Goal: Task Accomplishment & Management: Manage account settings

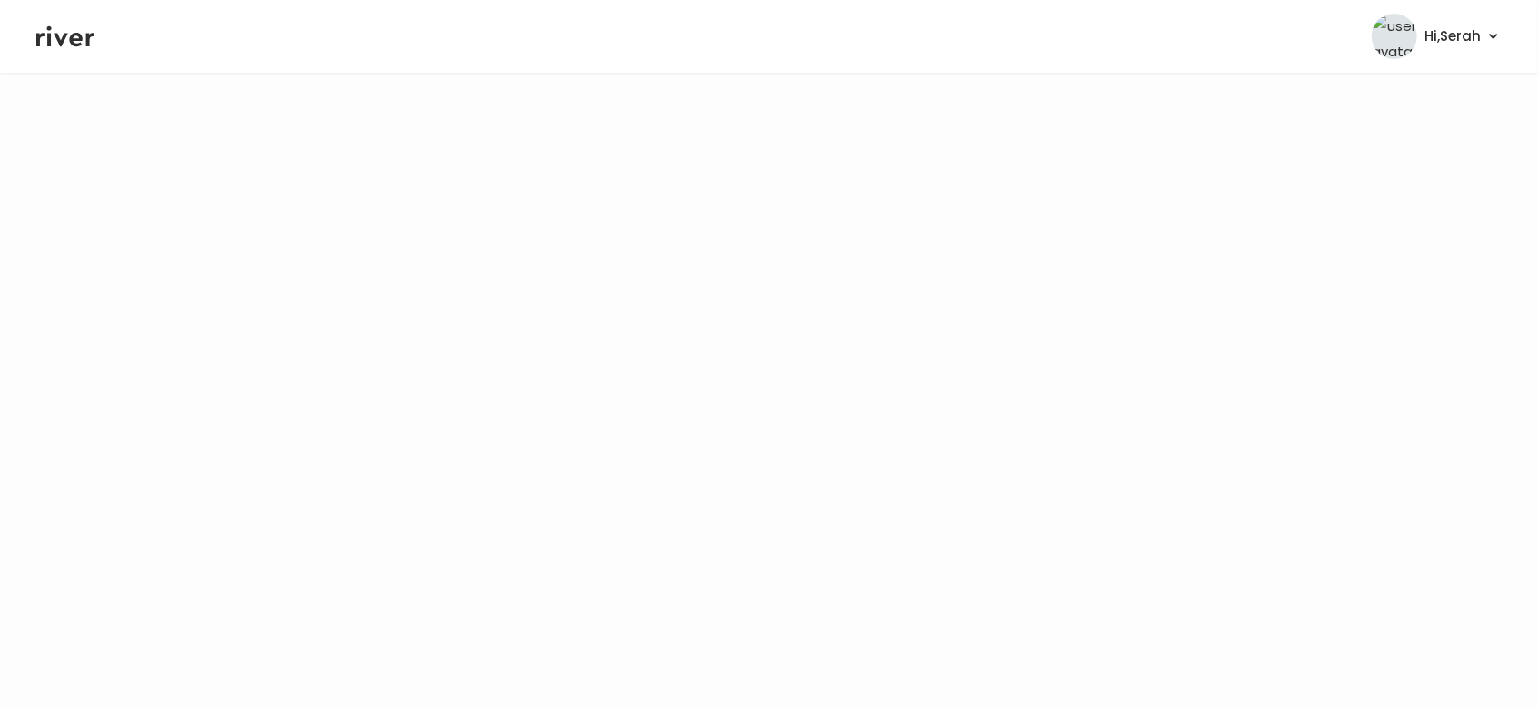
click at [67, 43] on icon at bounding box center [65, 36] width 58 height 27
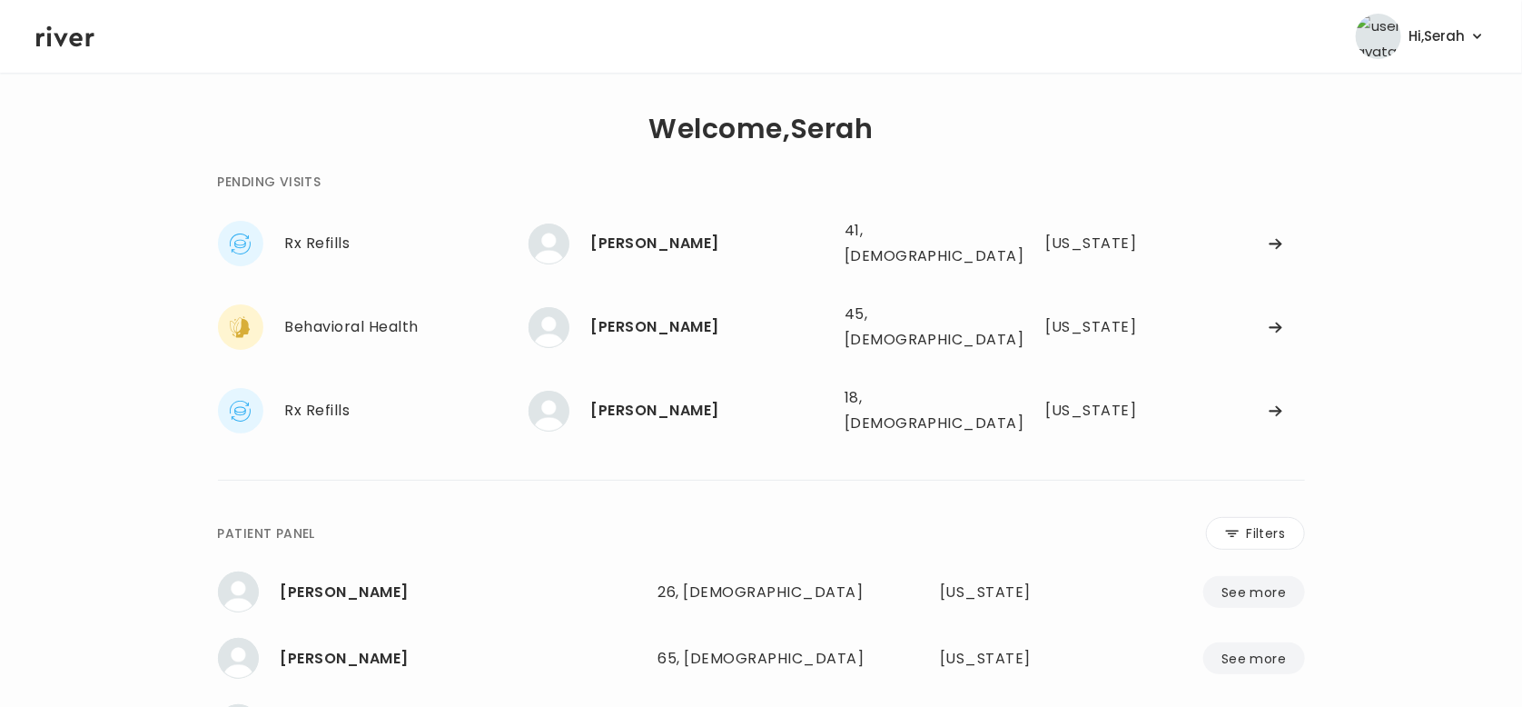
click at [147, 314] on div "**********" at bounding box center [761, 548] width 1450 height 892
click at [662, 398] on div "[PERSON_NAME]" at bounding box center [710, 410] width 239 height 25
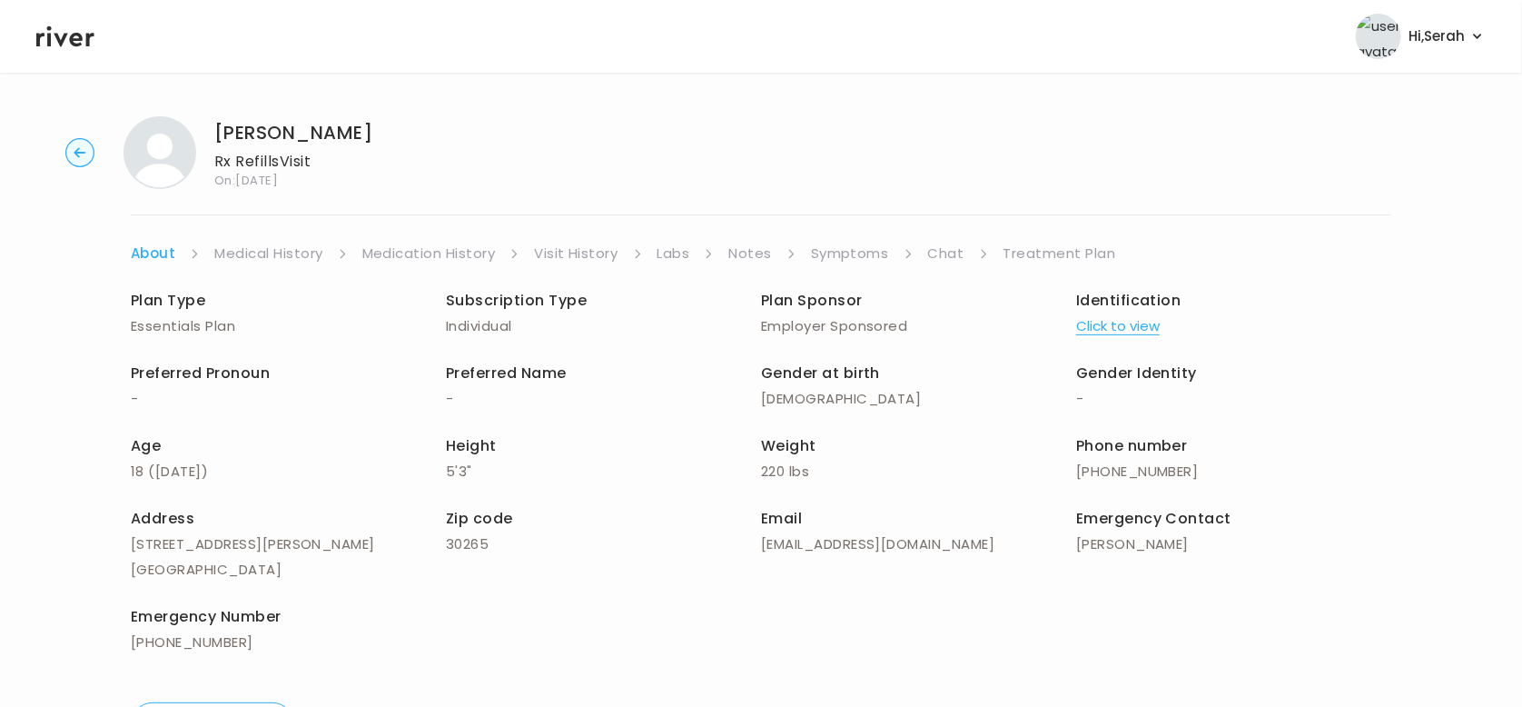
click at [58, 46] on icon at bounding box center [65, 36] width 58 height 27
click at [58, 36] on icon at bounding box center [65, 36] width 58 height 21
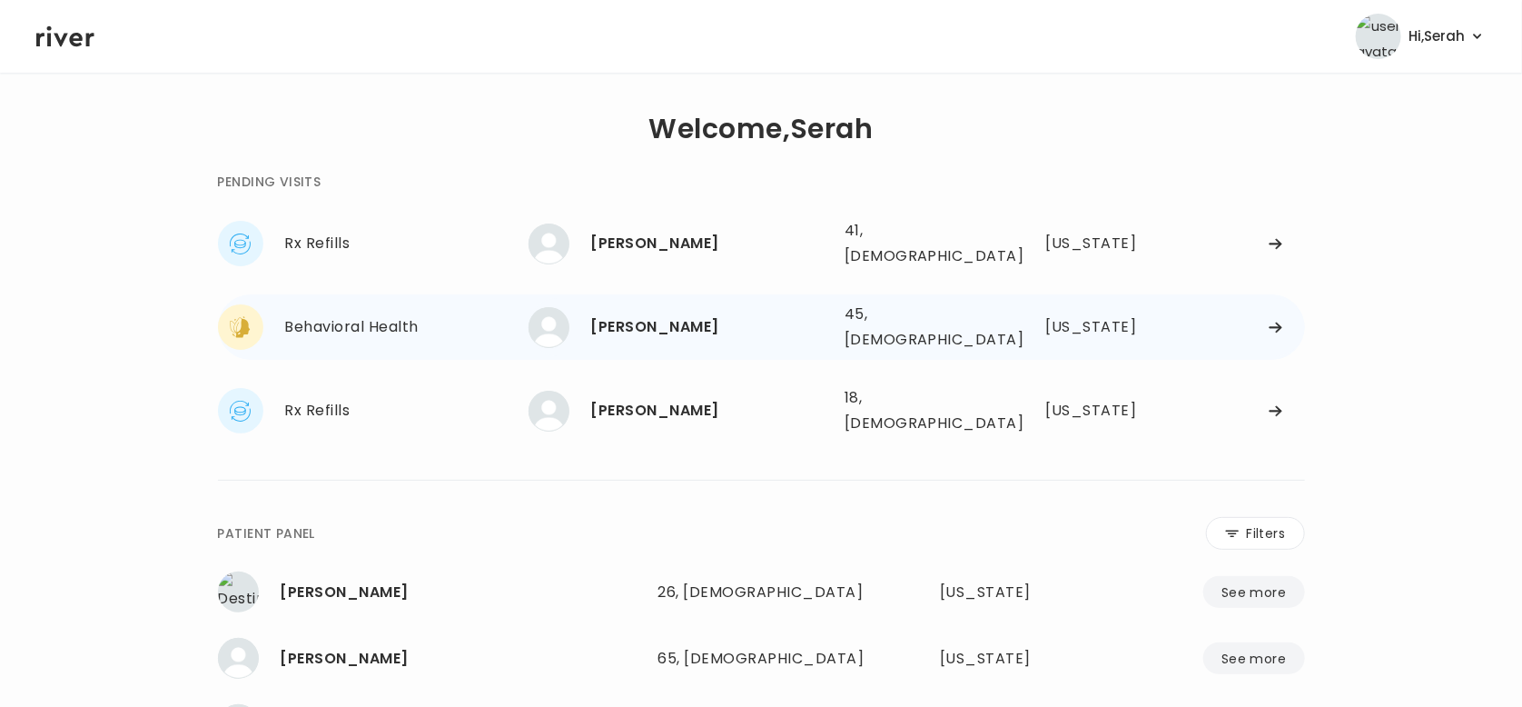
click at [658, 317] on div "[PERSON_NAME]" at bounding box center [710, 326] width 239 height 25
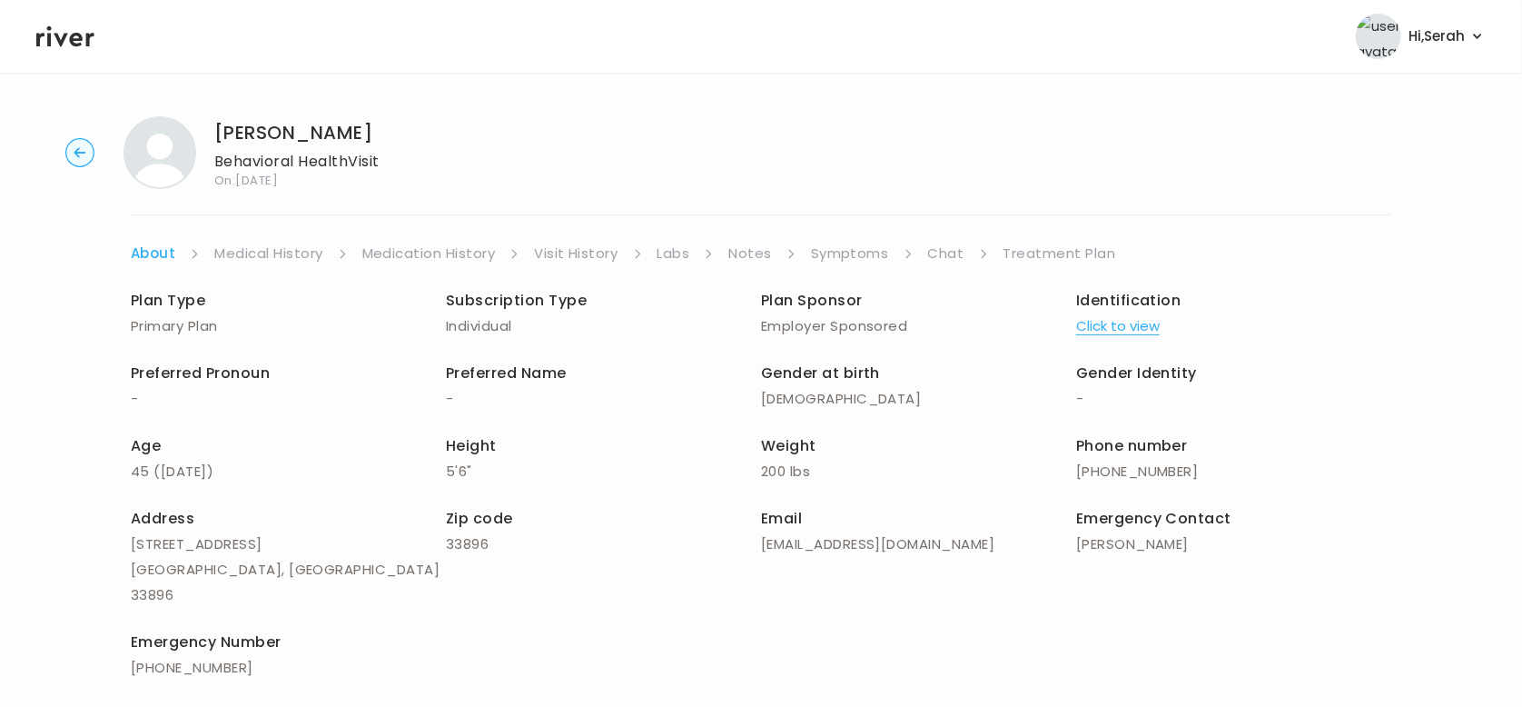
click at [827, 251] on link "Symptoms" at bounding box center [850, 253] width 78 height 25
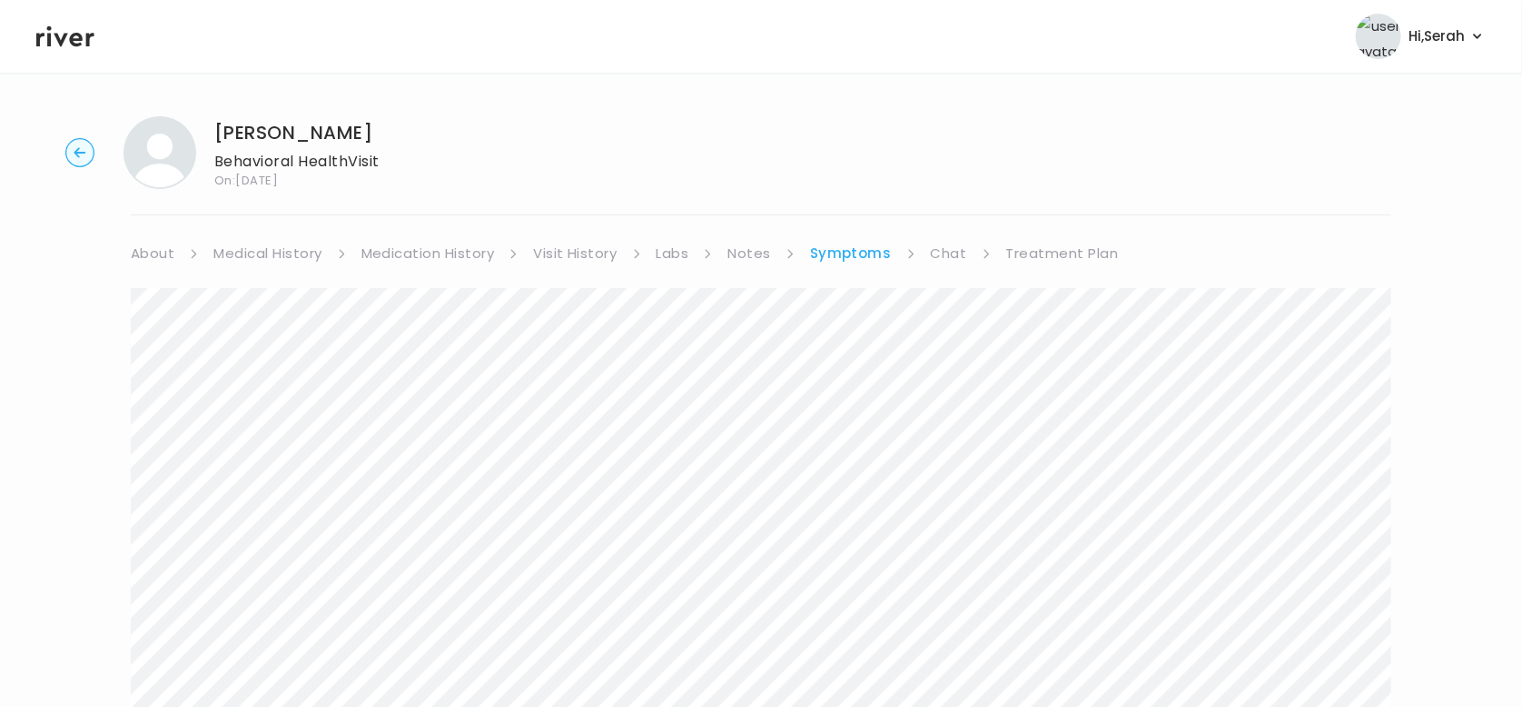
click at [242, 263] on link "Medical History" at bounding box center [267, 253] width 108 height 25
click at [849, 246] on link "Symptoms" at bounding box center [856, 253] width 78 height 25
click at [954, 246] on link "Chat" at bounding box center [949, 253] width 36 height 25
click at [74, 42] on icon at bounding box center [65, 36] width 58 height 27
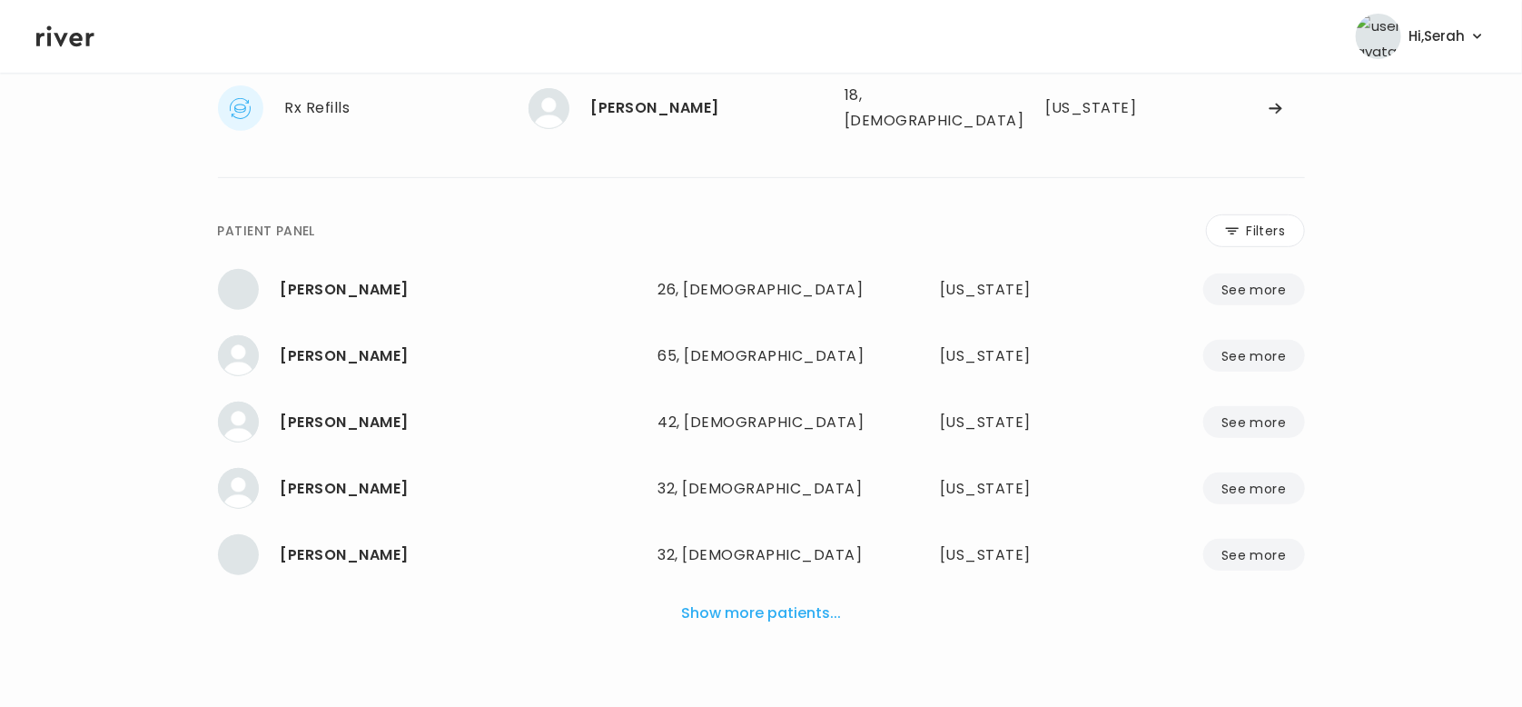
scroll to position [285, 0]
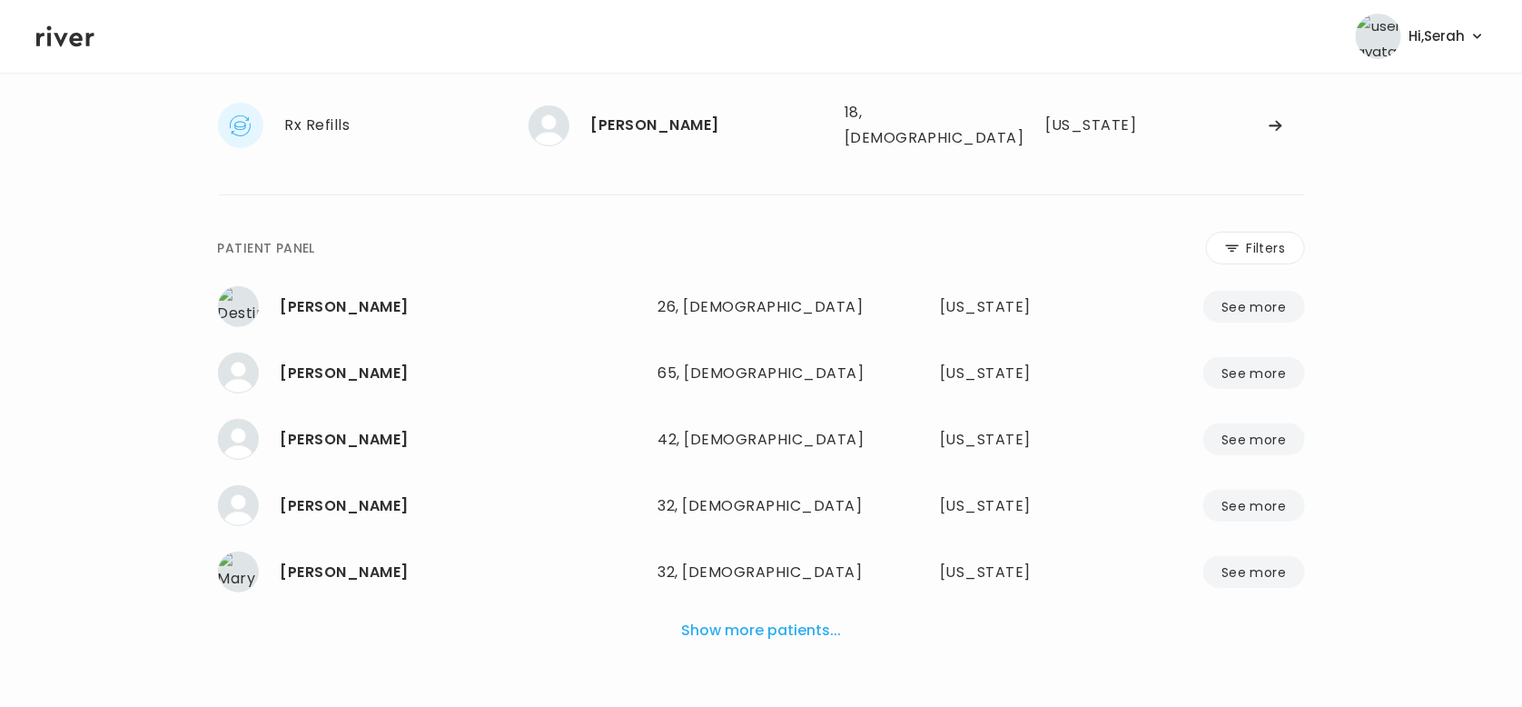
click at [148, 374] on div "**********" at bounding box center [761, 263] width 1450 height 892
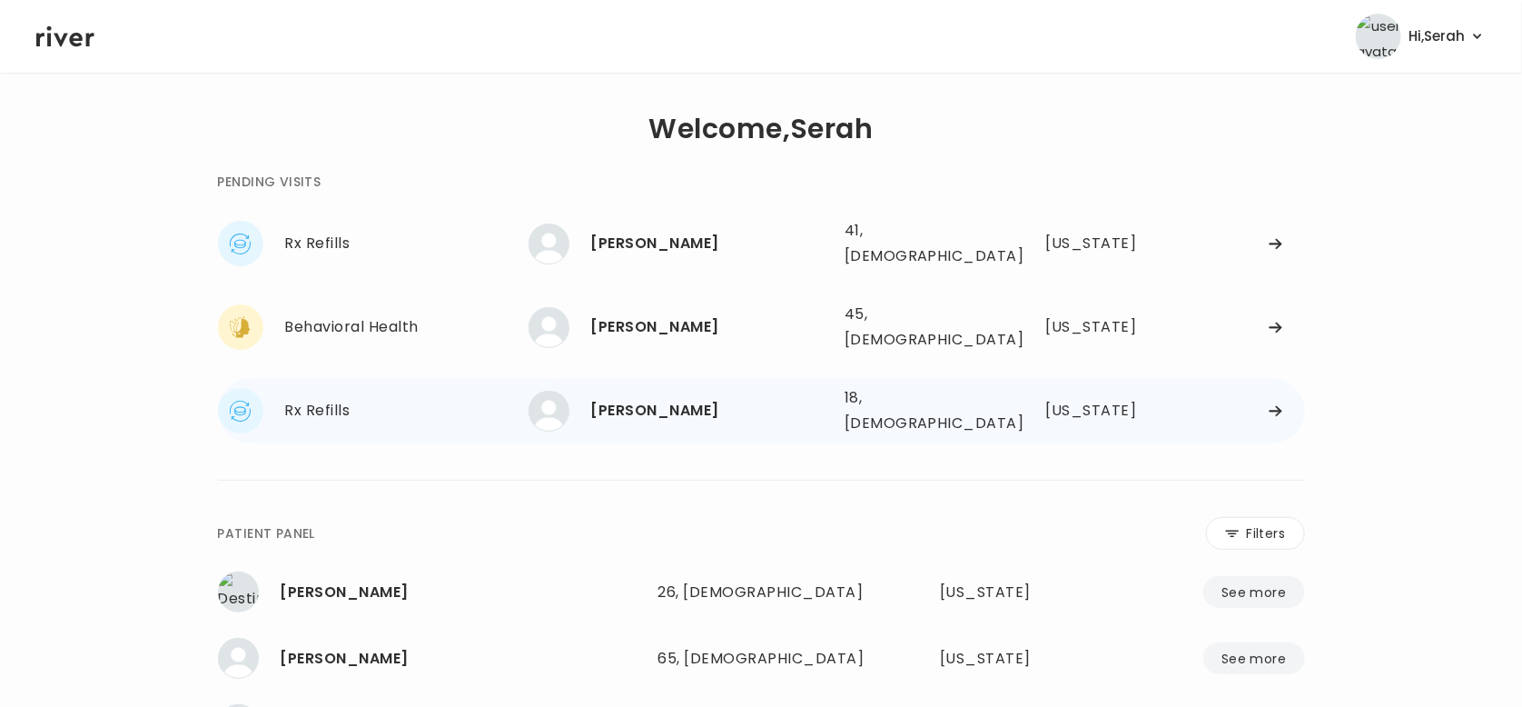
click at [639, 398] on div "[PERSON_NAME]" at bounding box center [710, 410] width 239 height 25
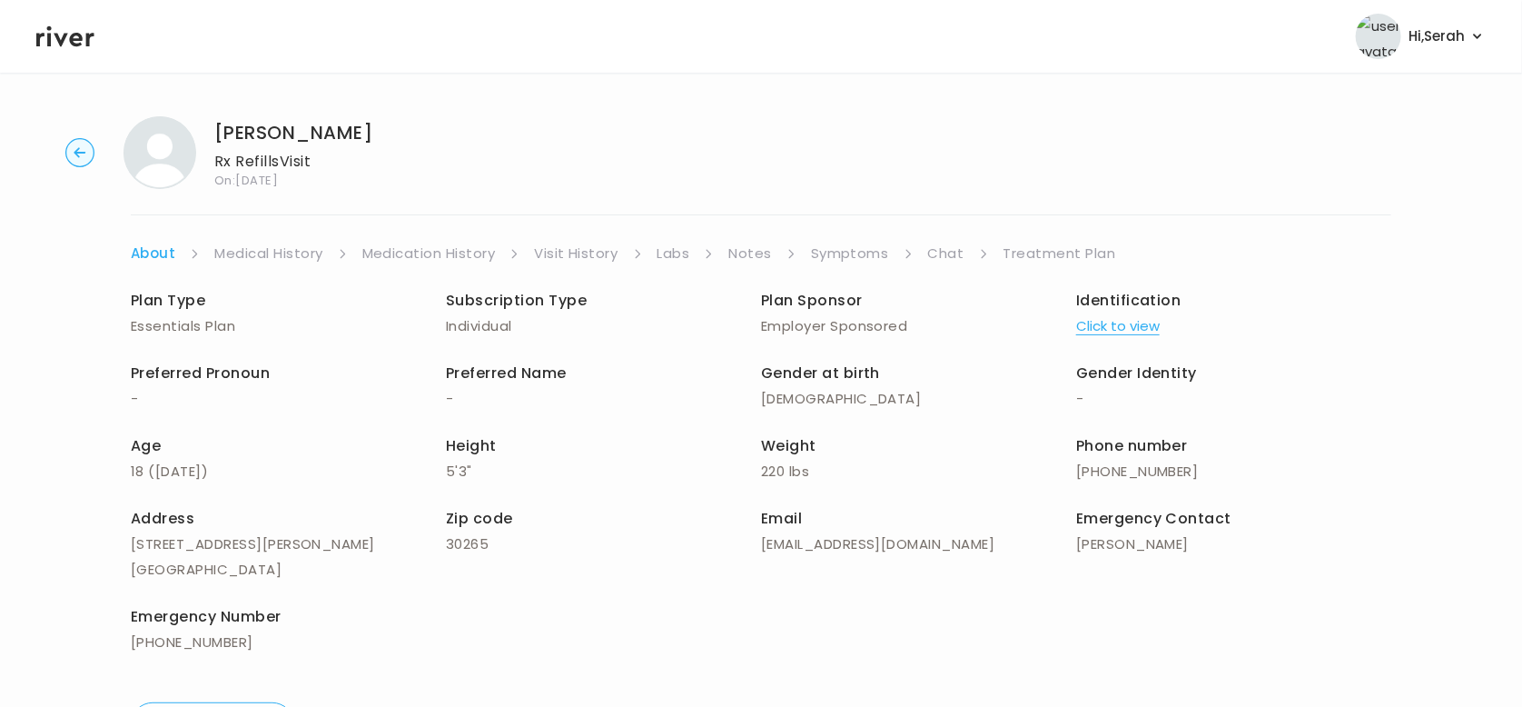
click at [851, 245] on link "Symptoms" at bounding box center [850, 253] width 78 height 25
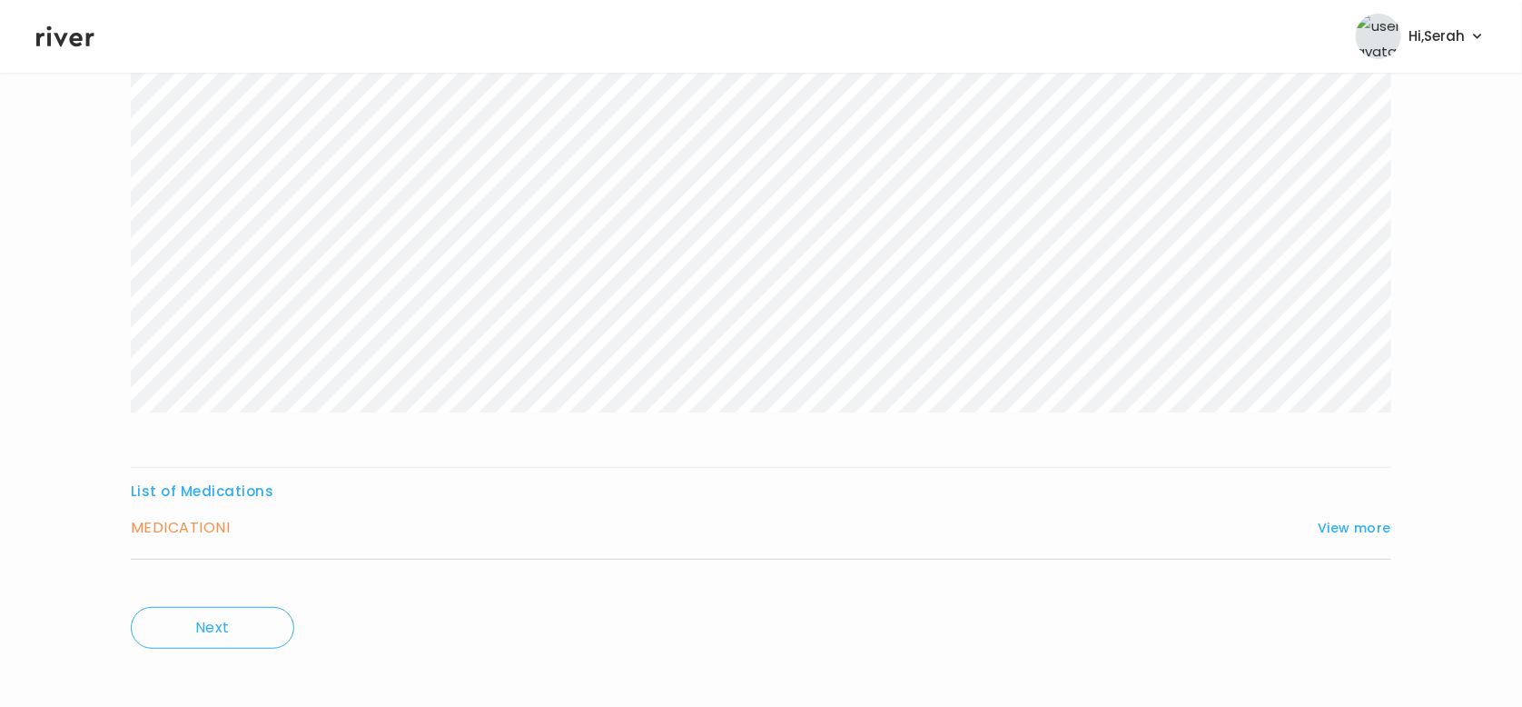
scroll to position [218, 0]
click at [1343, 525] on button "View more" at bounding box center [1355, 527] width 74 height 22
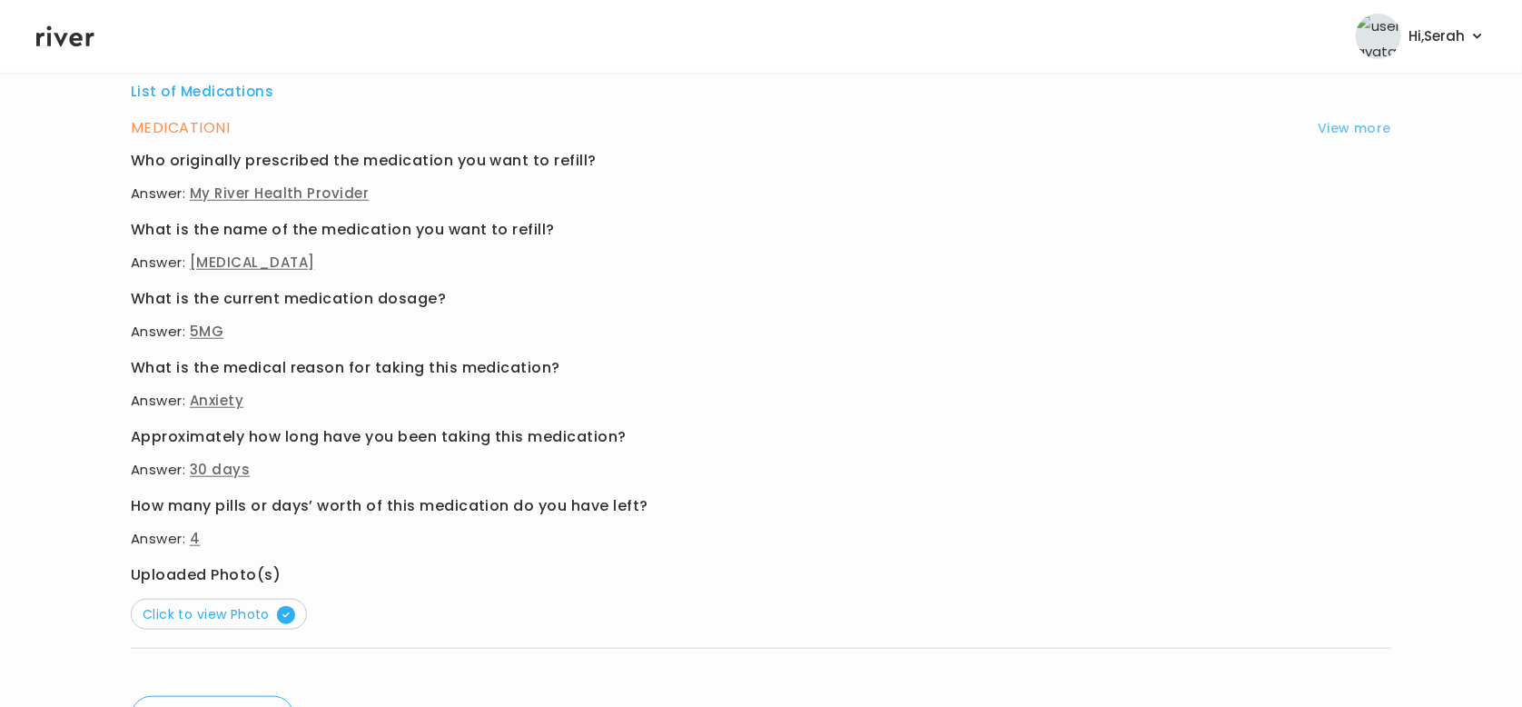
scroll to position [618, 0]
click at [215, 612] on span "Click to view Photo" at bounding box center [219, 613] width 153 height 18
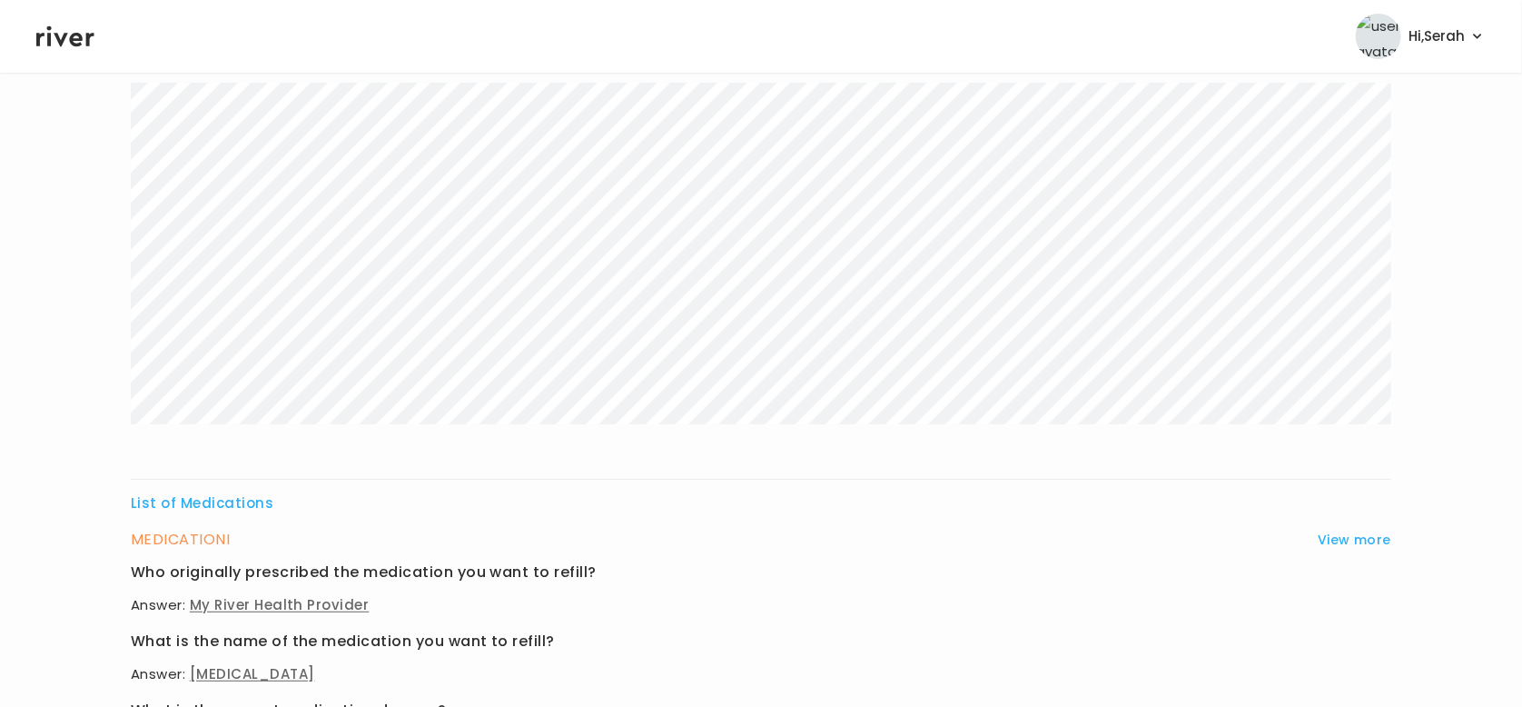
scroll to position [0, 0]
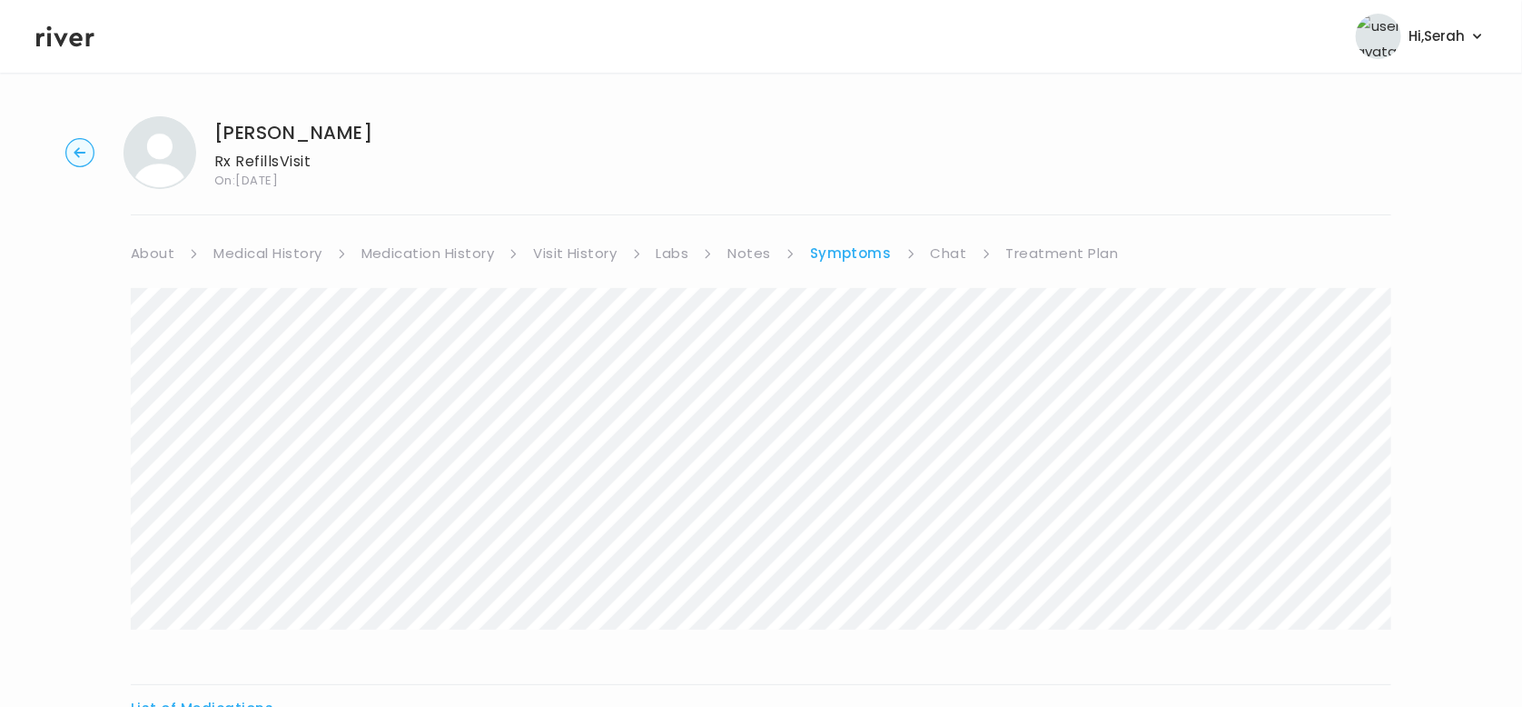
click at [938, 260] on link "Chat" at bounding box center [949, 253] width 36 height 25
click at [274, 253] on link "Medical History" at bounding box center [267, 253] width 108 height 25
click at [853, 254] on link "Symptoms" at bounding box center [856, 253] width 78 height 25
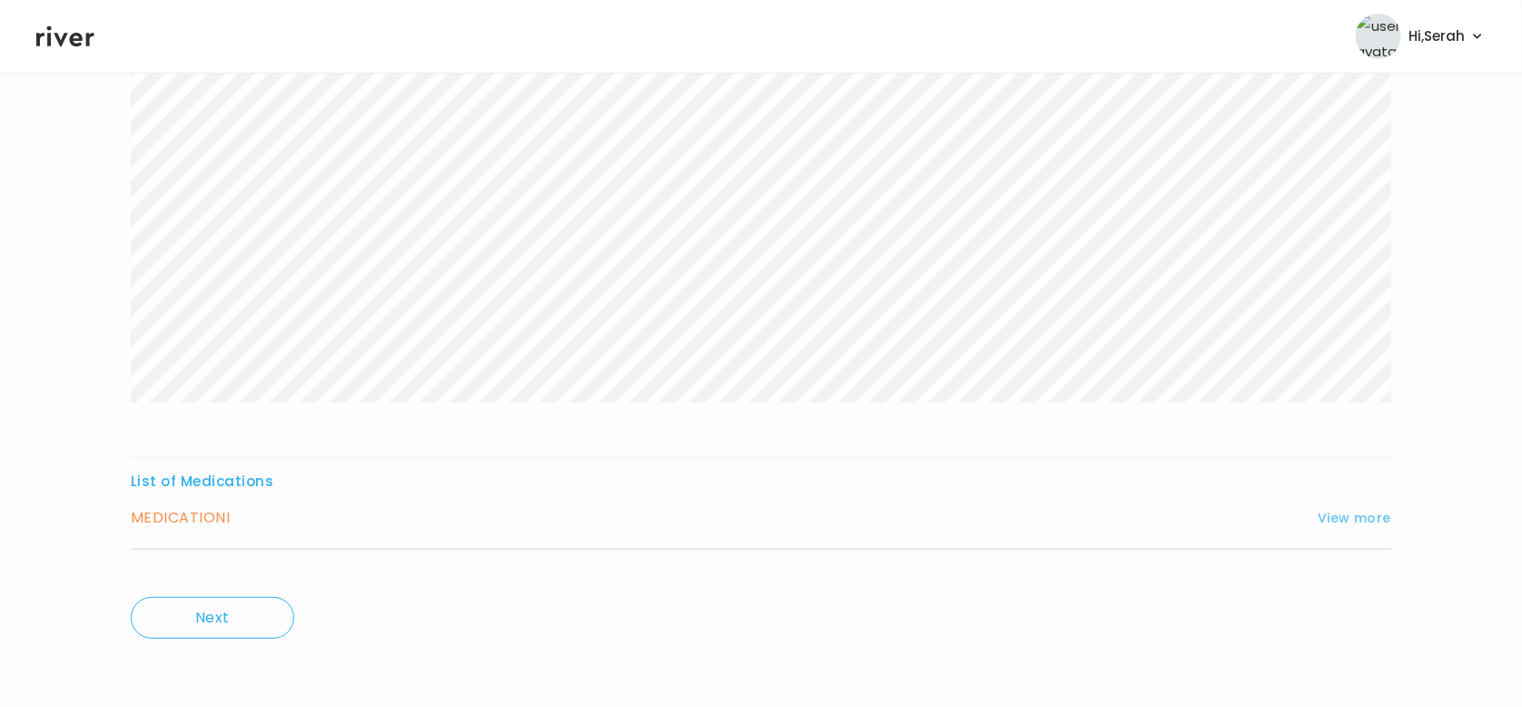
click at [1365, 510] on button "View more" at bounding box center [1355, 518] width 74 height 22
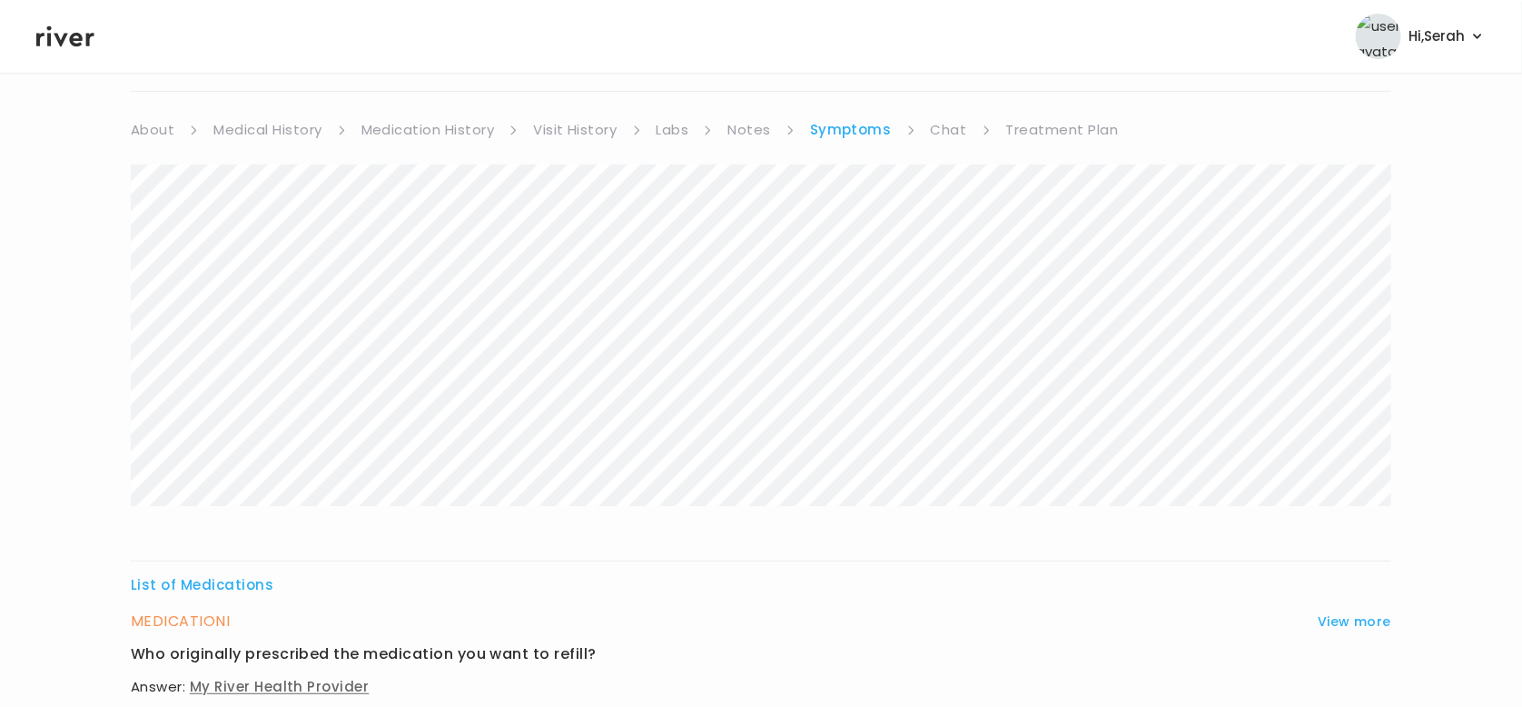
scroll to position [121, 0]
click at [433, 122] on link "Medication History" at bounding box center [429, 132] width 134 height 25
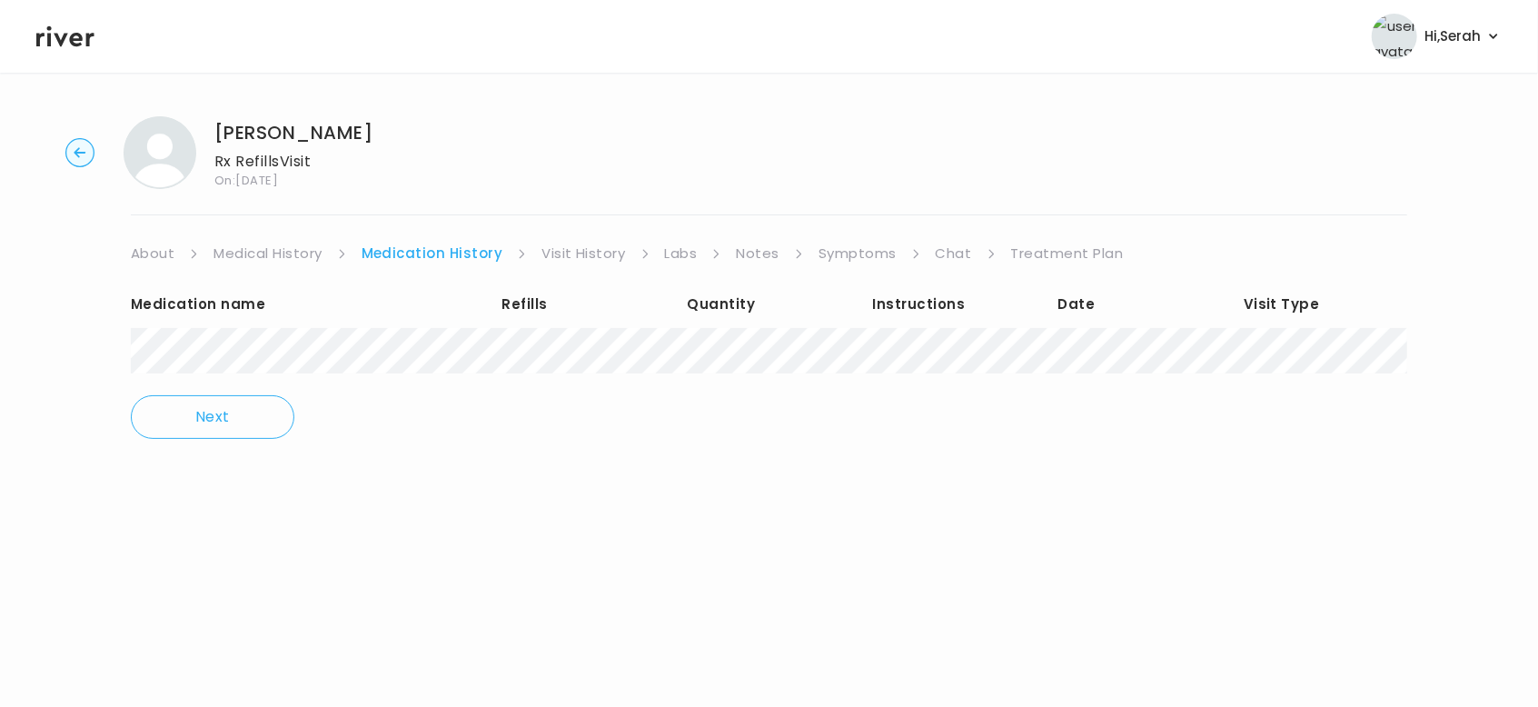
click at [844, 249] on link "Symptoms" at bounding box center [857, 253] width 78 height 25
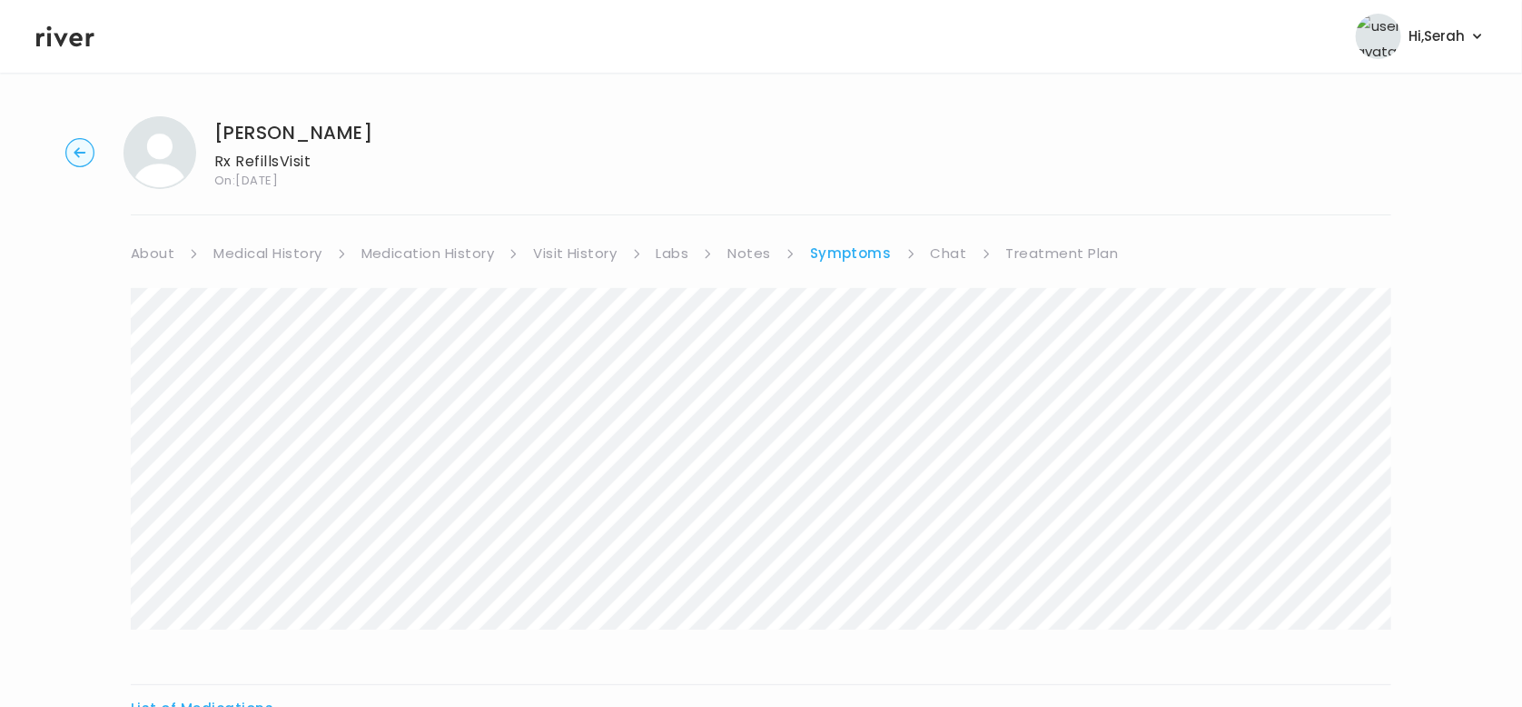
click at [581, 255] on link "Visit History" at bounding box center [575, 253] width 84 height 25
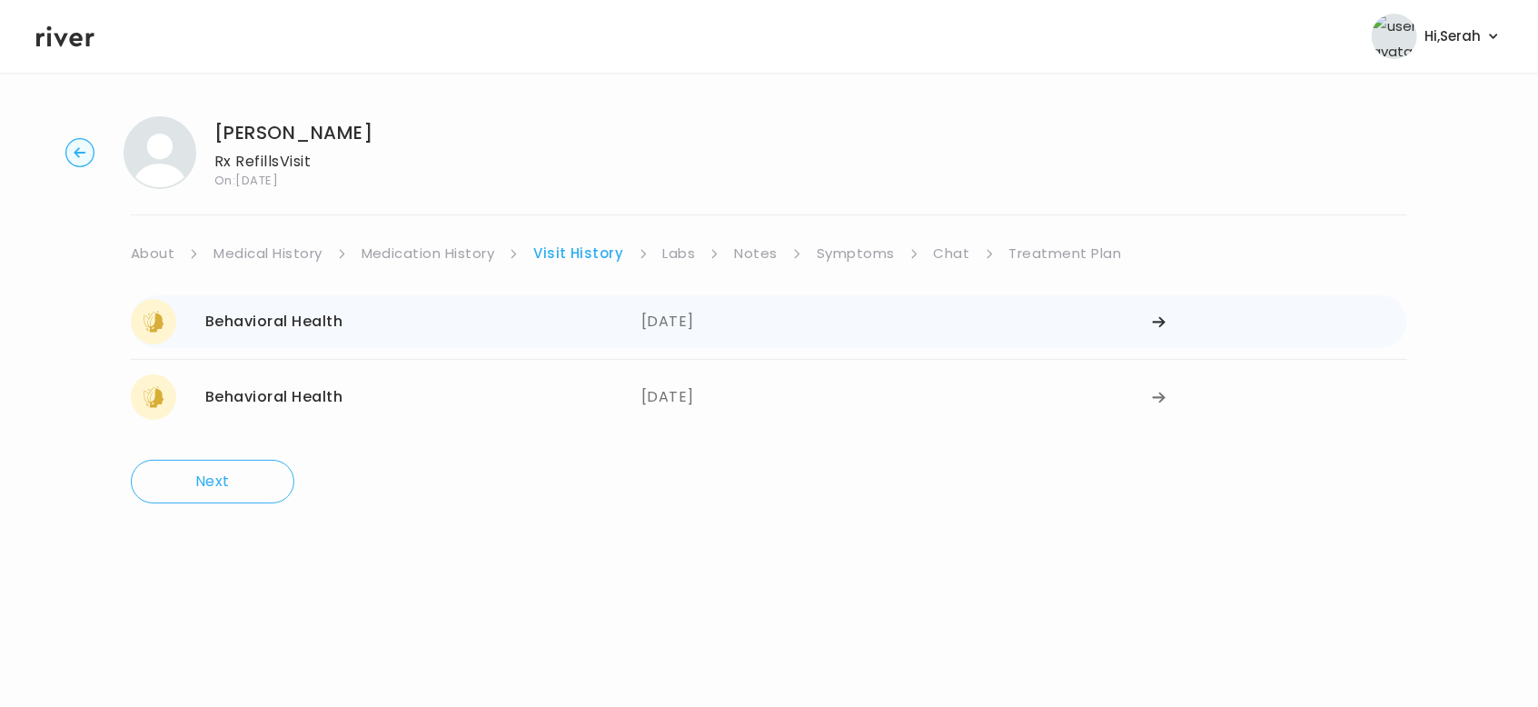
click at [701, 309] on div "[DATE]" at bounding box center [896, 321] width 510 height 45
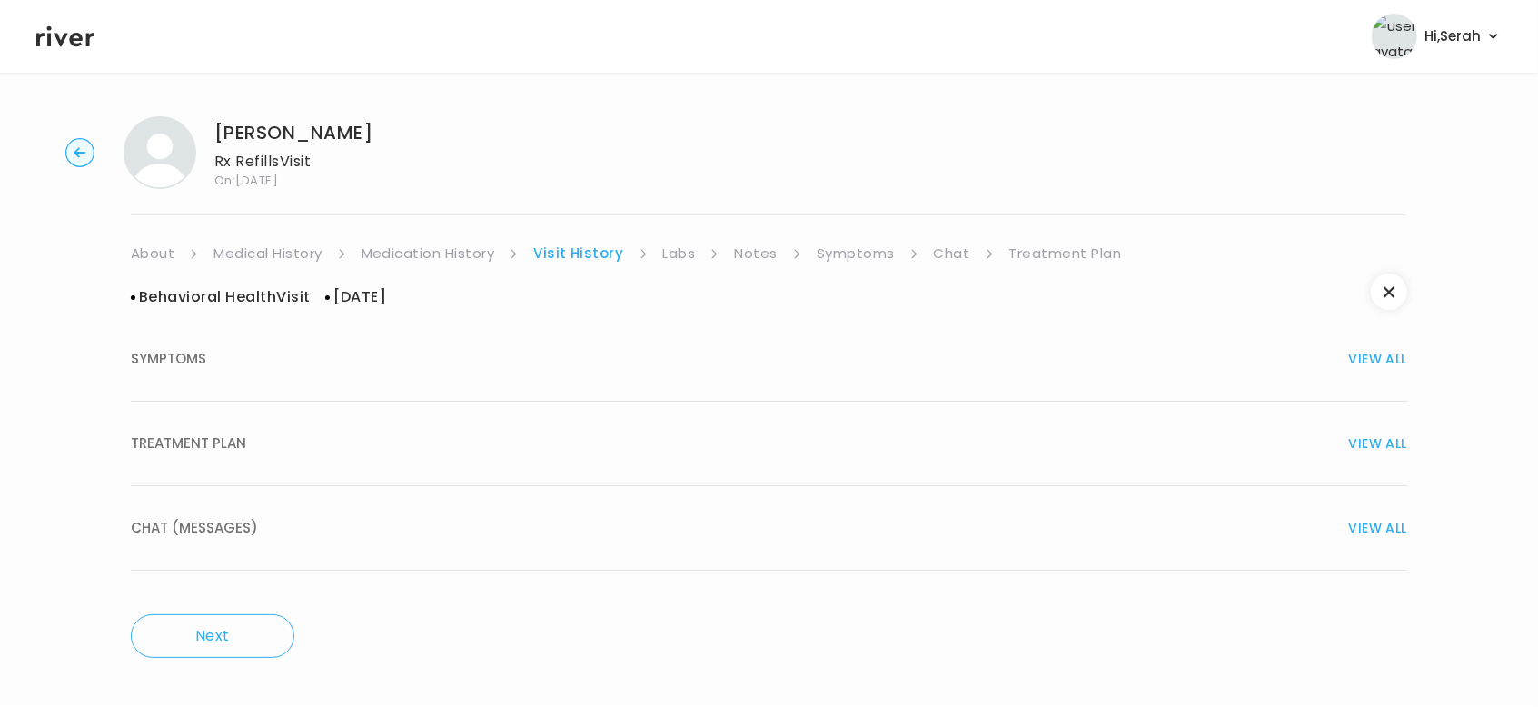
click at [455, 451] on div "TREATMENT PLAN VIEW ALL" at bounding box center [769, 443] width 1276 height 25
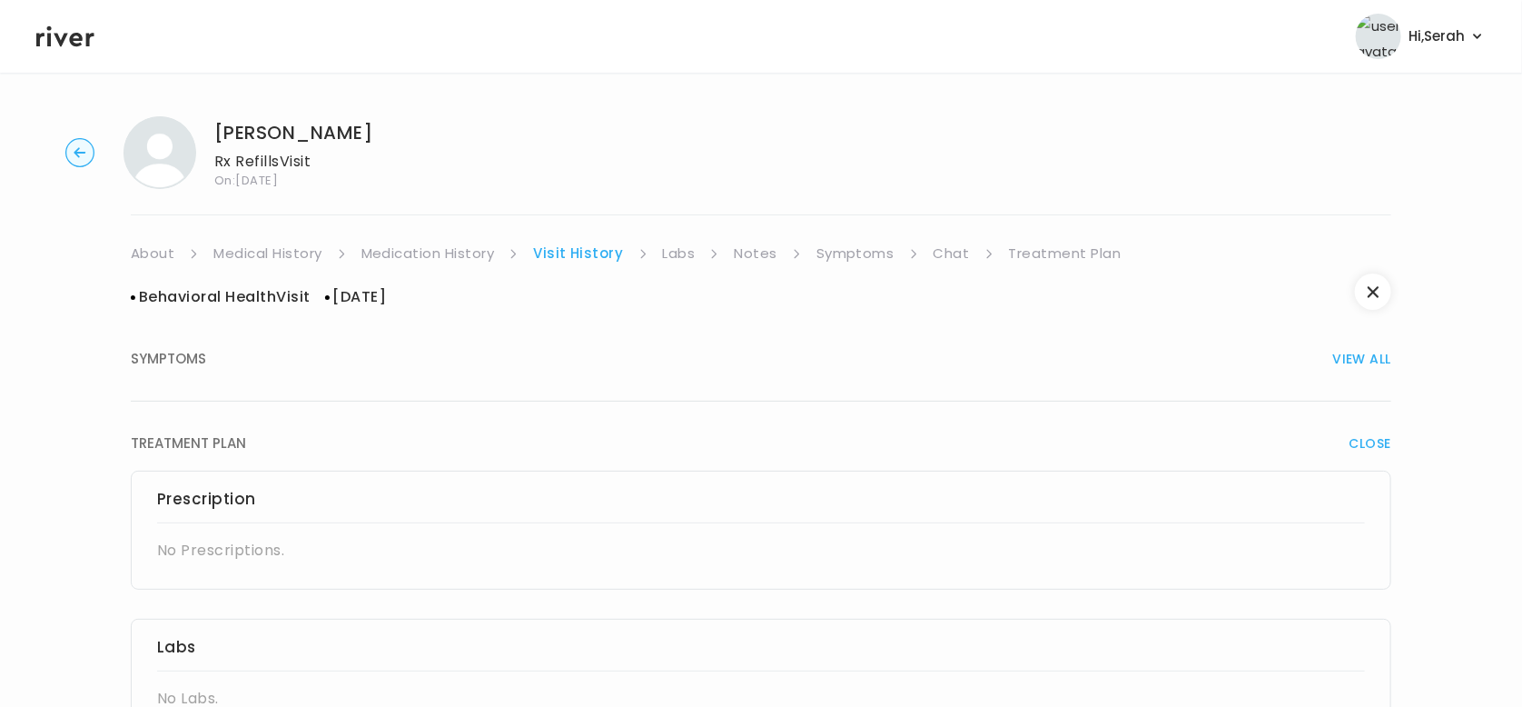
click at [953, 241] on link "Chat" at bounding box center [952, 253] width 36 height 25
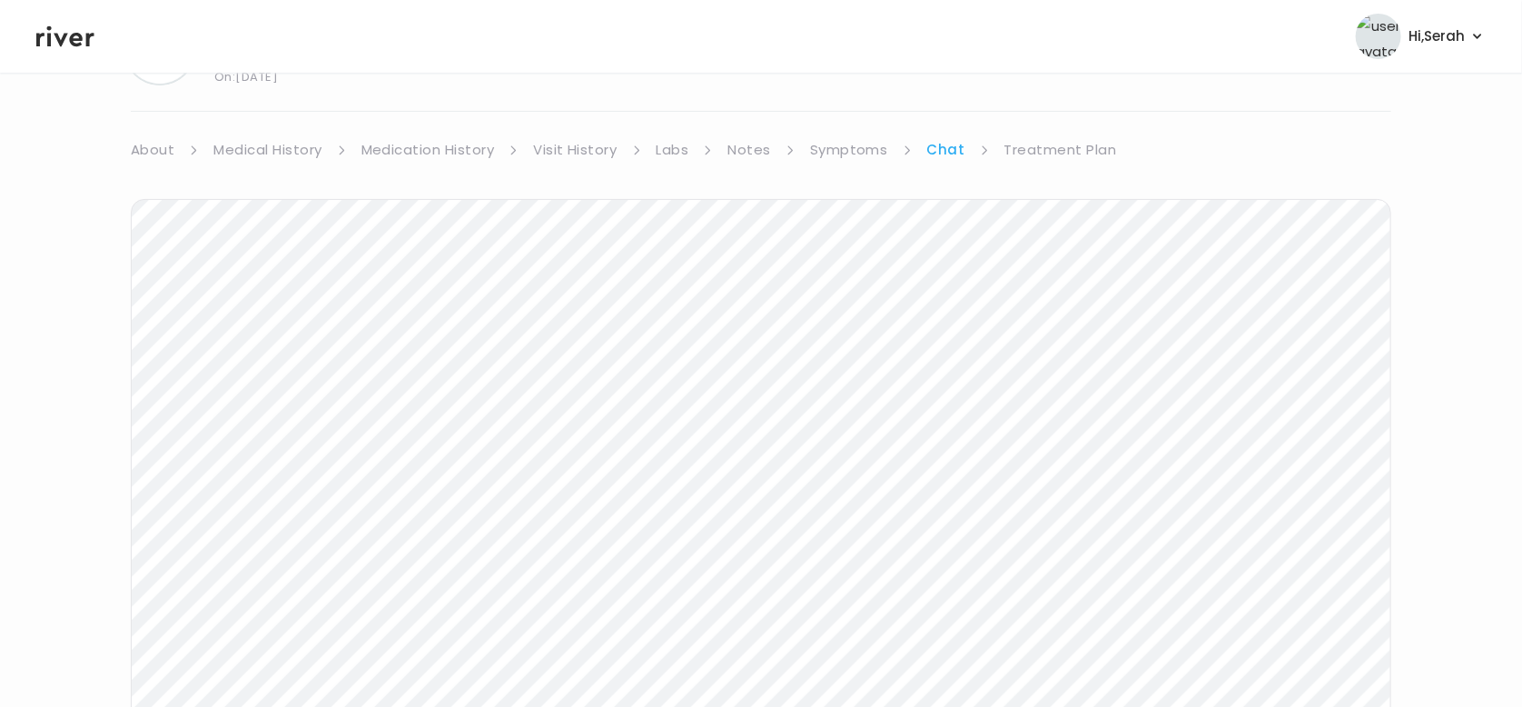
scroll to position [93, 0]
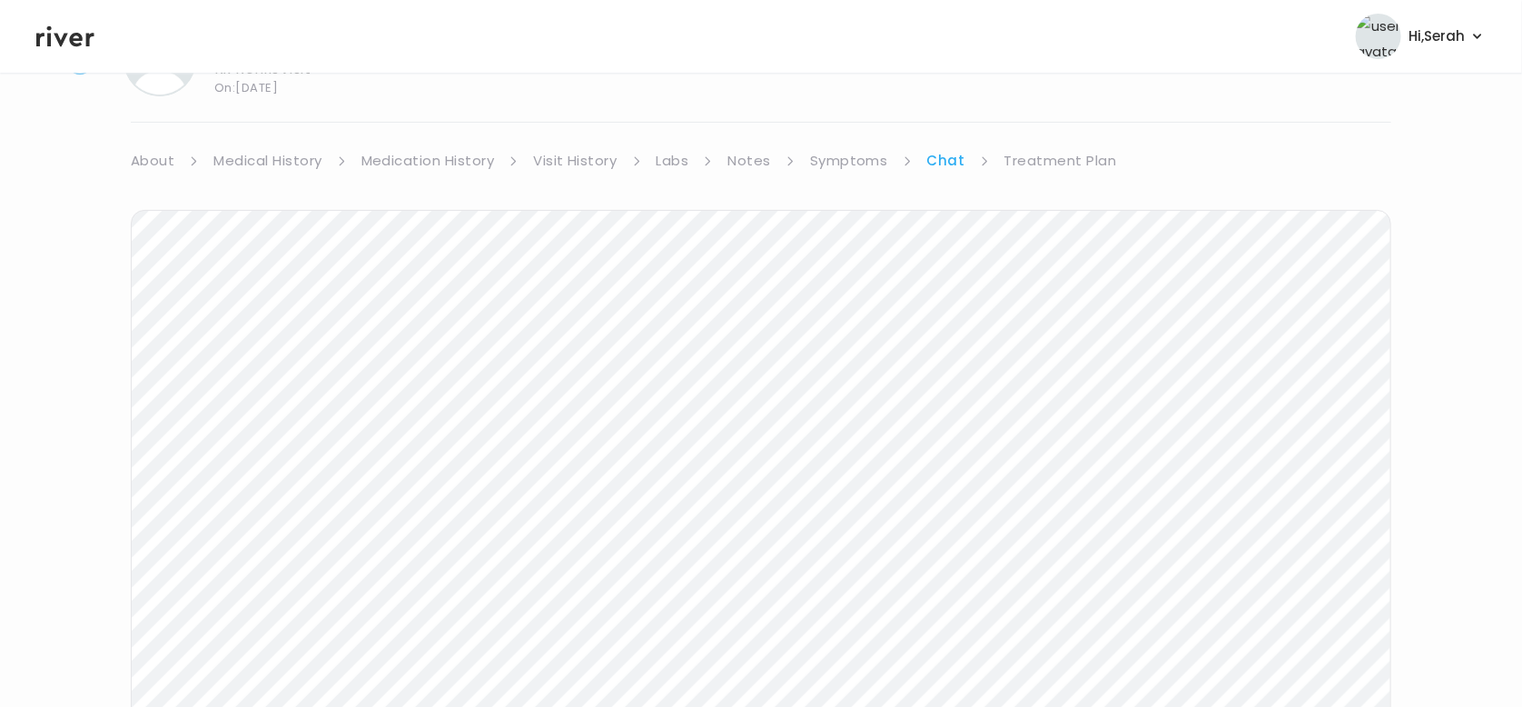
click at [1032, 155] on link "Treatment Plan" at bounding box center [1061, 160] width 113 height 25
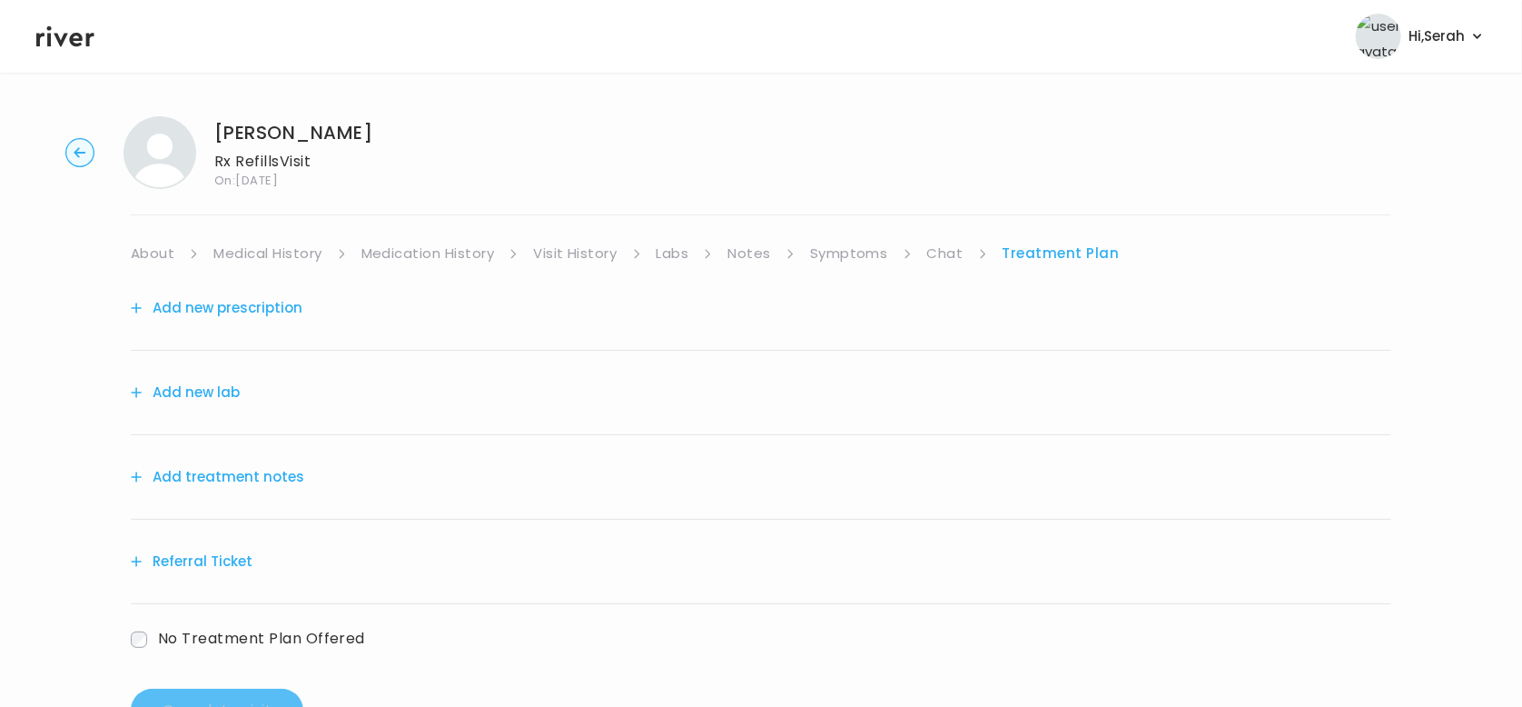
scroll to position [40, 0]
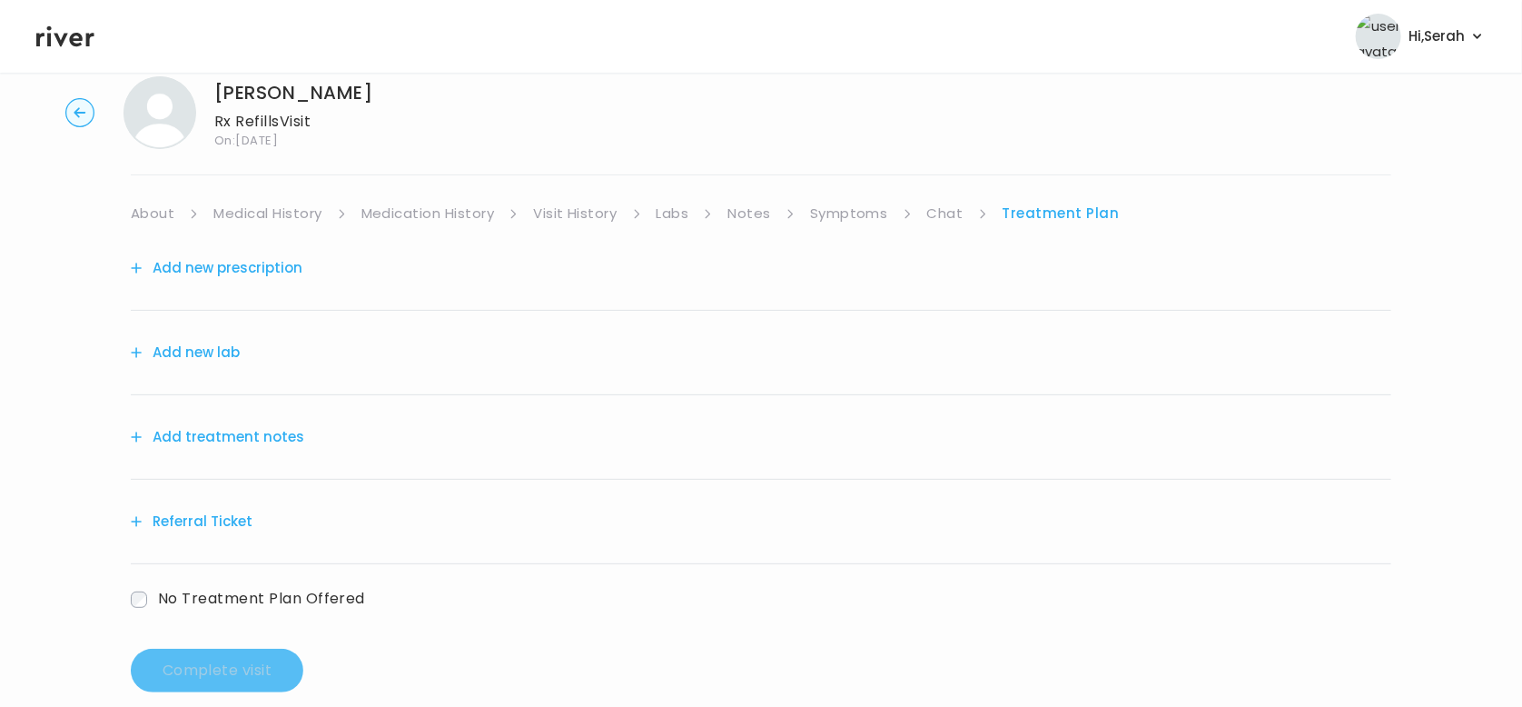
click at [268, 437] on button "Add treatment notes" at bounding box center [217, 436] width 173 height 25
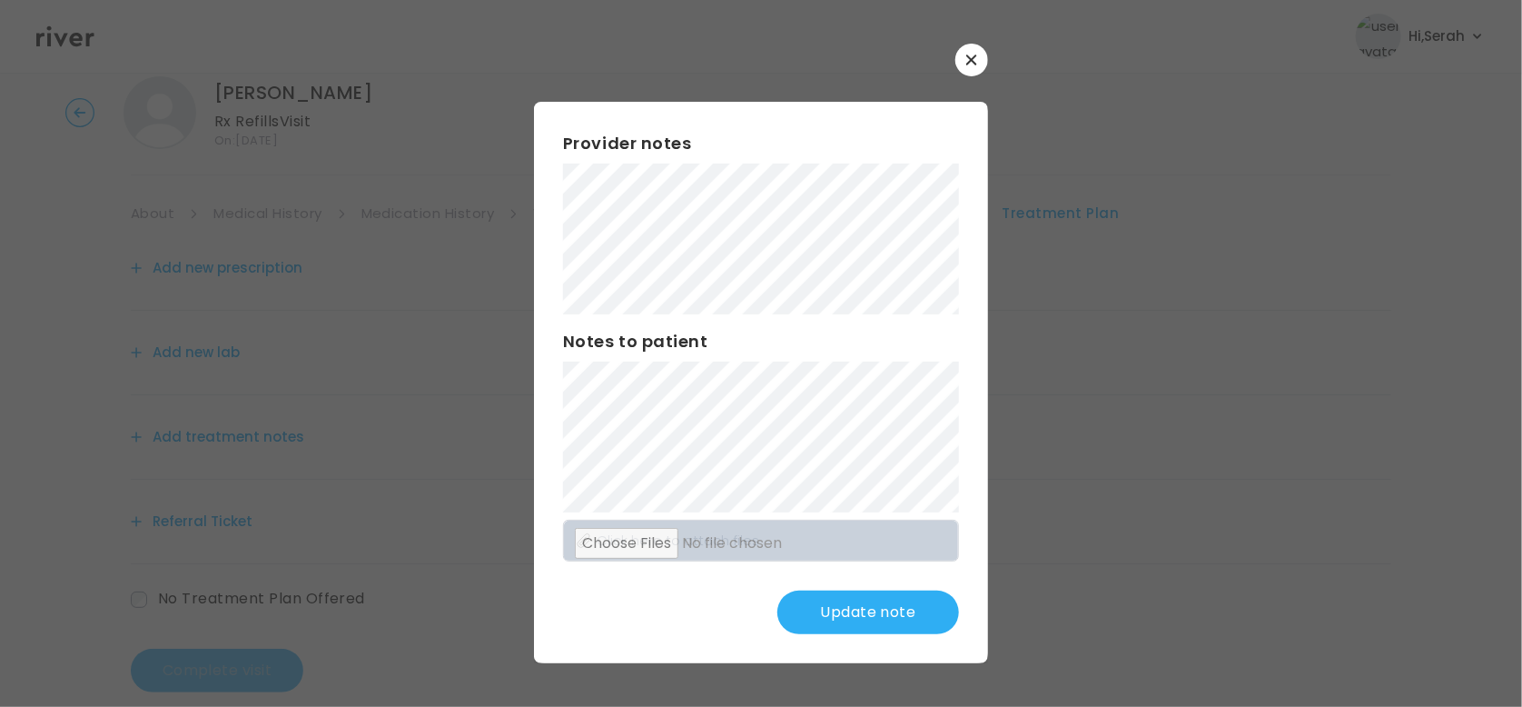
scroll to position [36, 0]
click at [825, 609] on button "Update note" at bounding box center [869, 612] width 182 height 44
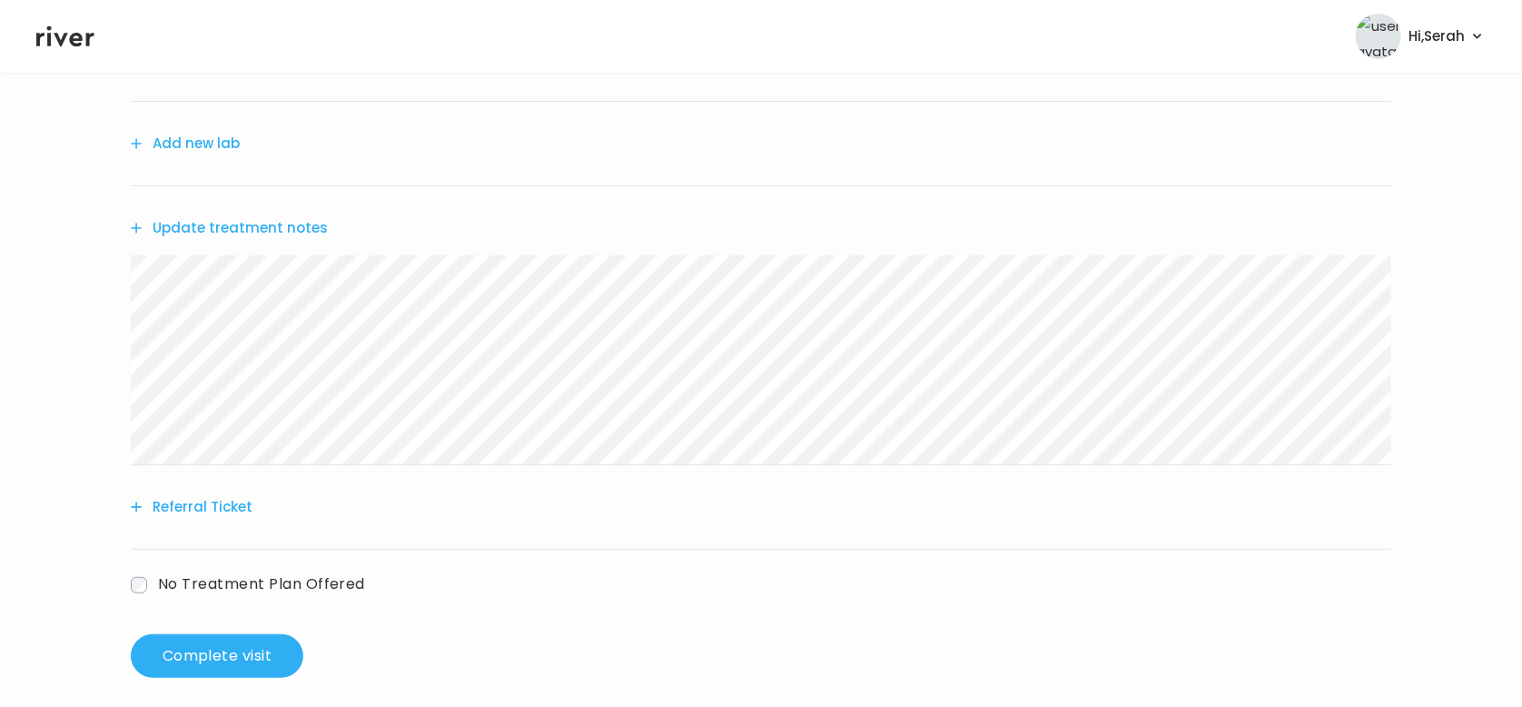
scroll to position [0, 0]
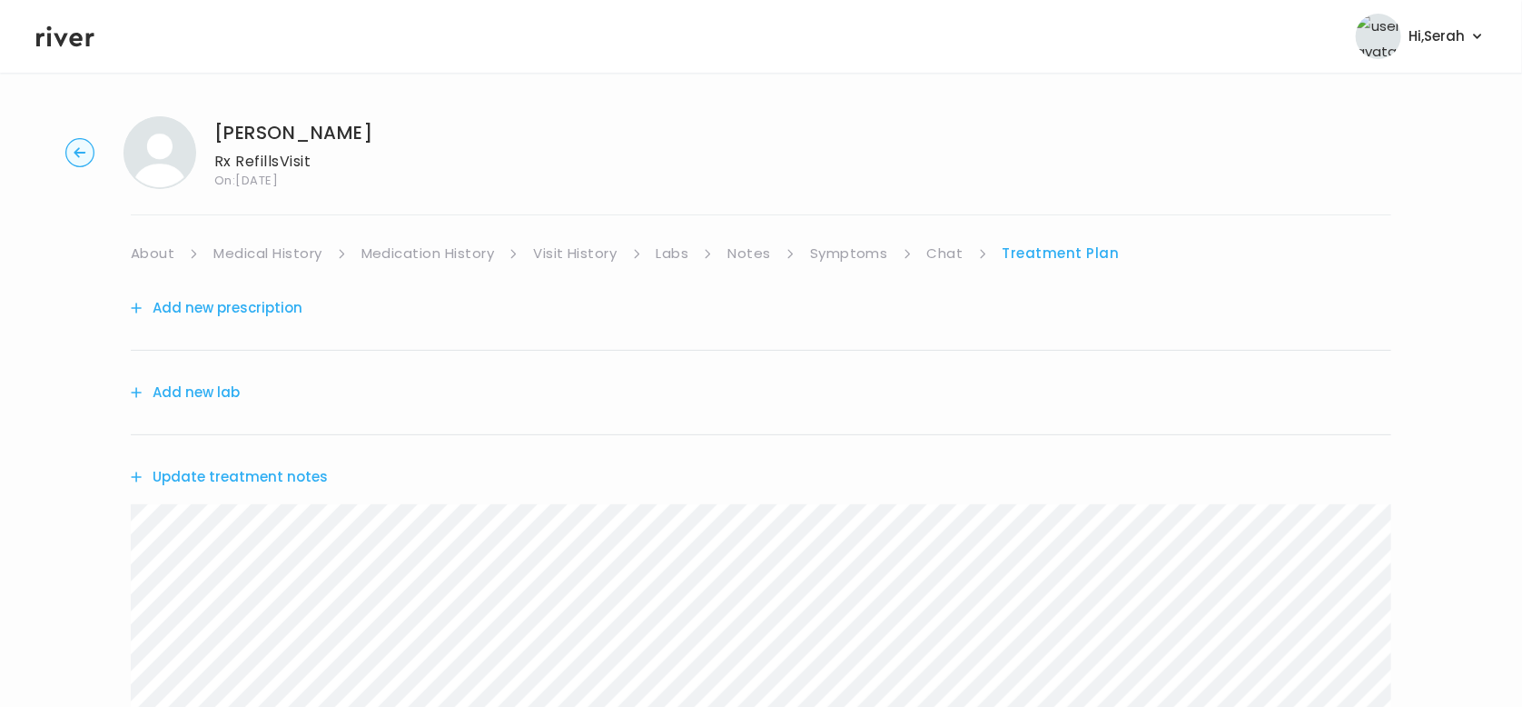
click at [233, 322] on div "Add new prescription" at bounding box center [761, 308] width 1261 height 84
click at [225, 307] on button "Add new prescription" at bounding box center [217, 307] width 172 height 25
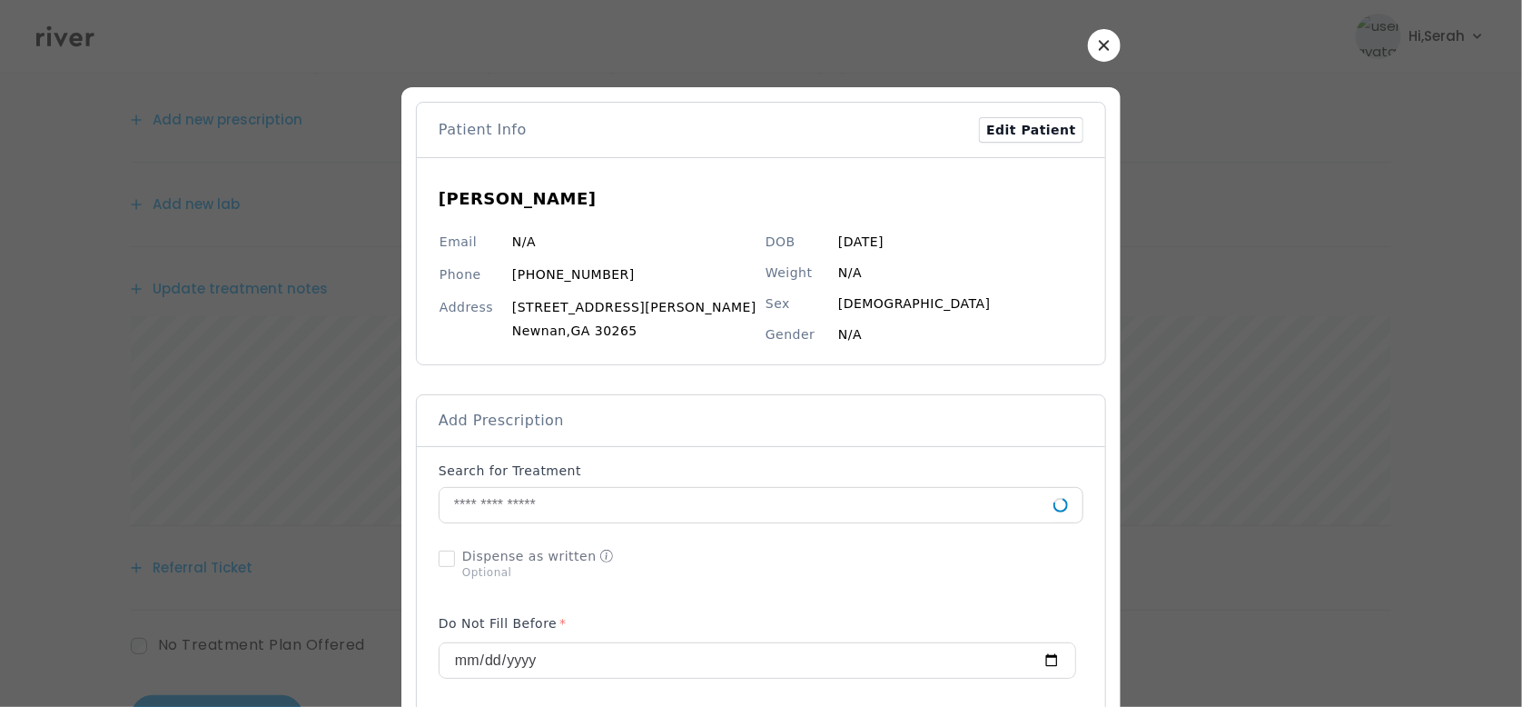
scroll to position [32, 0]
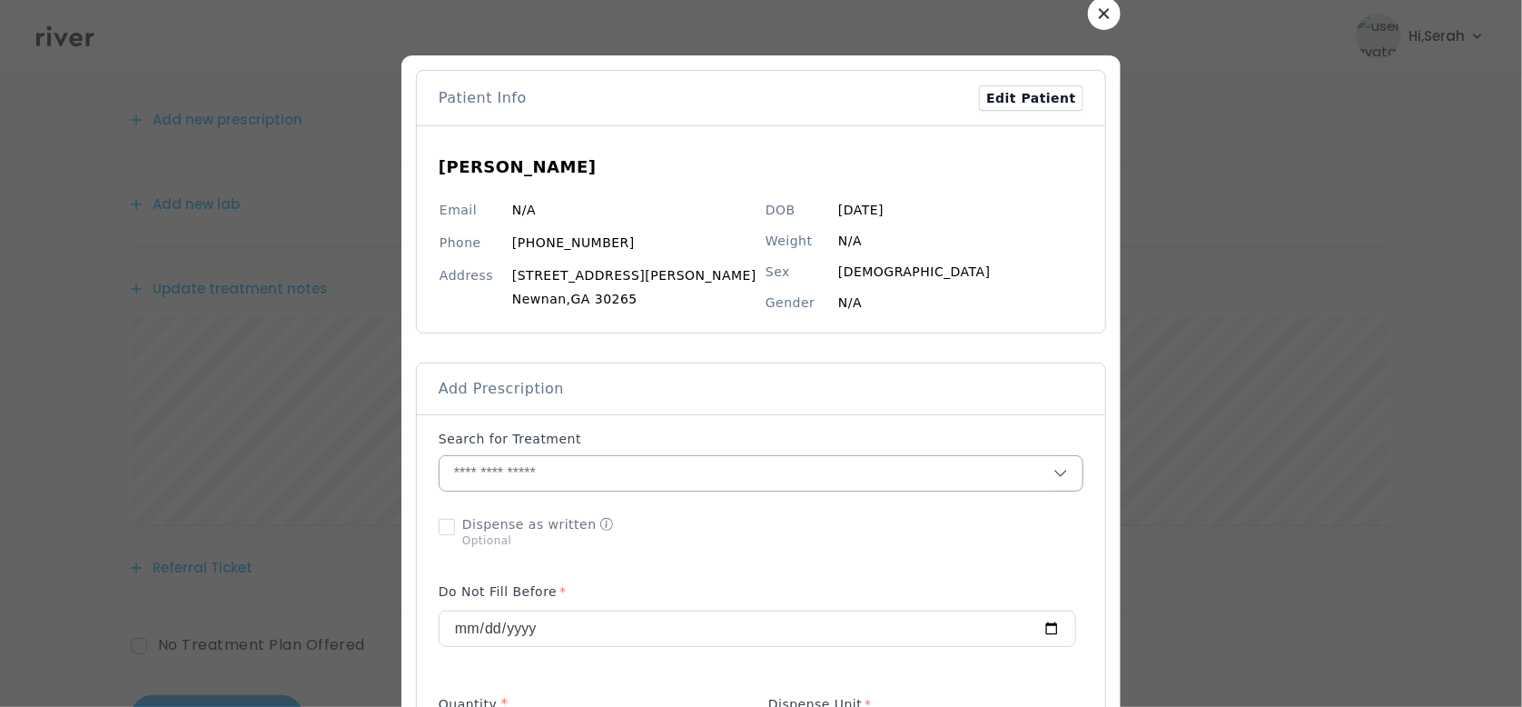
click at [664, 467] on input "text" at bounding box center [747, 473] width 614 height 35
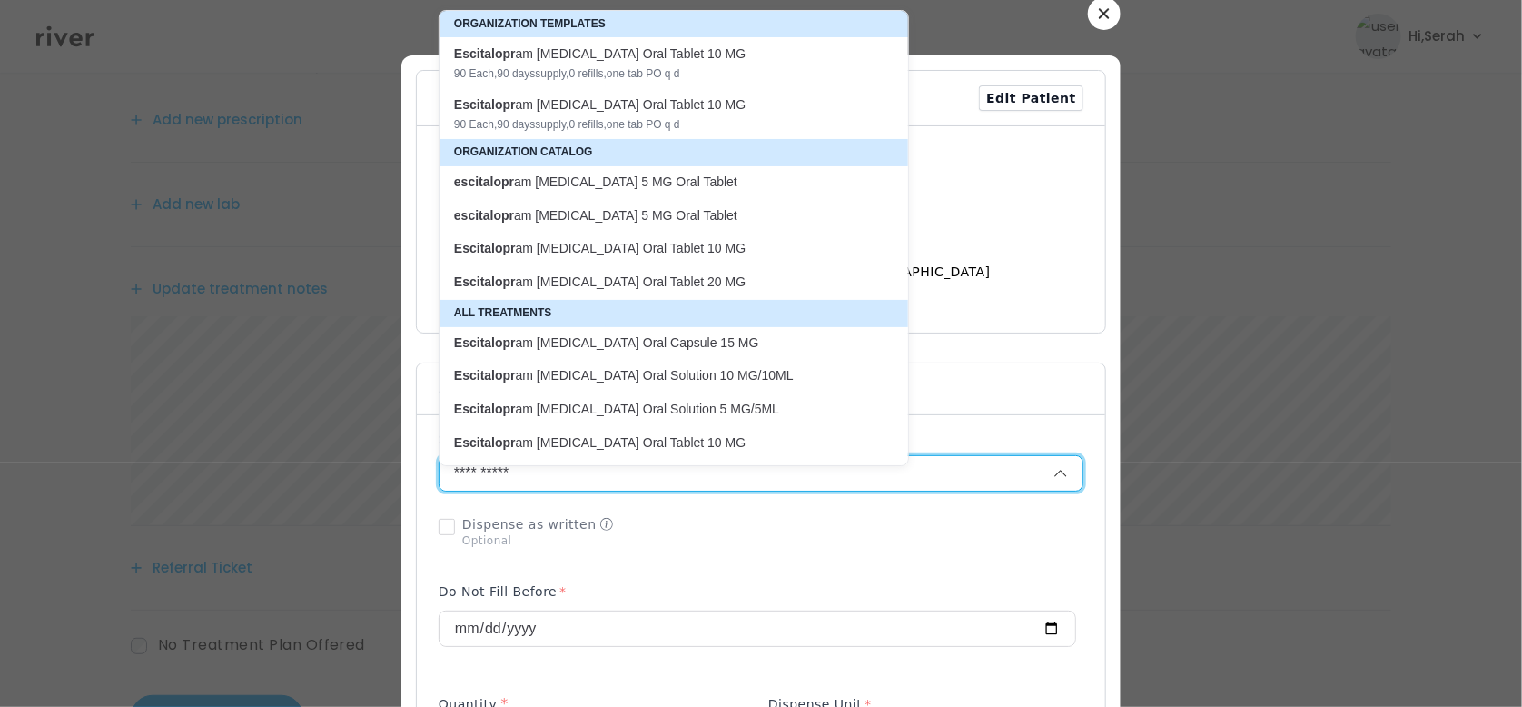
click at [704, 180] on p "escitalopr am [MEDICAL_DATA] 5 MG Oral Tablet" at bounding box center [663, 181] width 418 height 17
type input "**********"
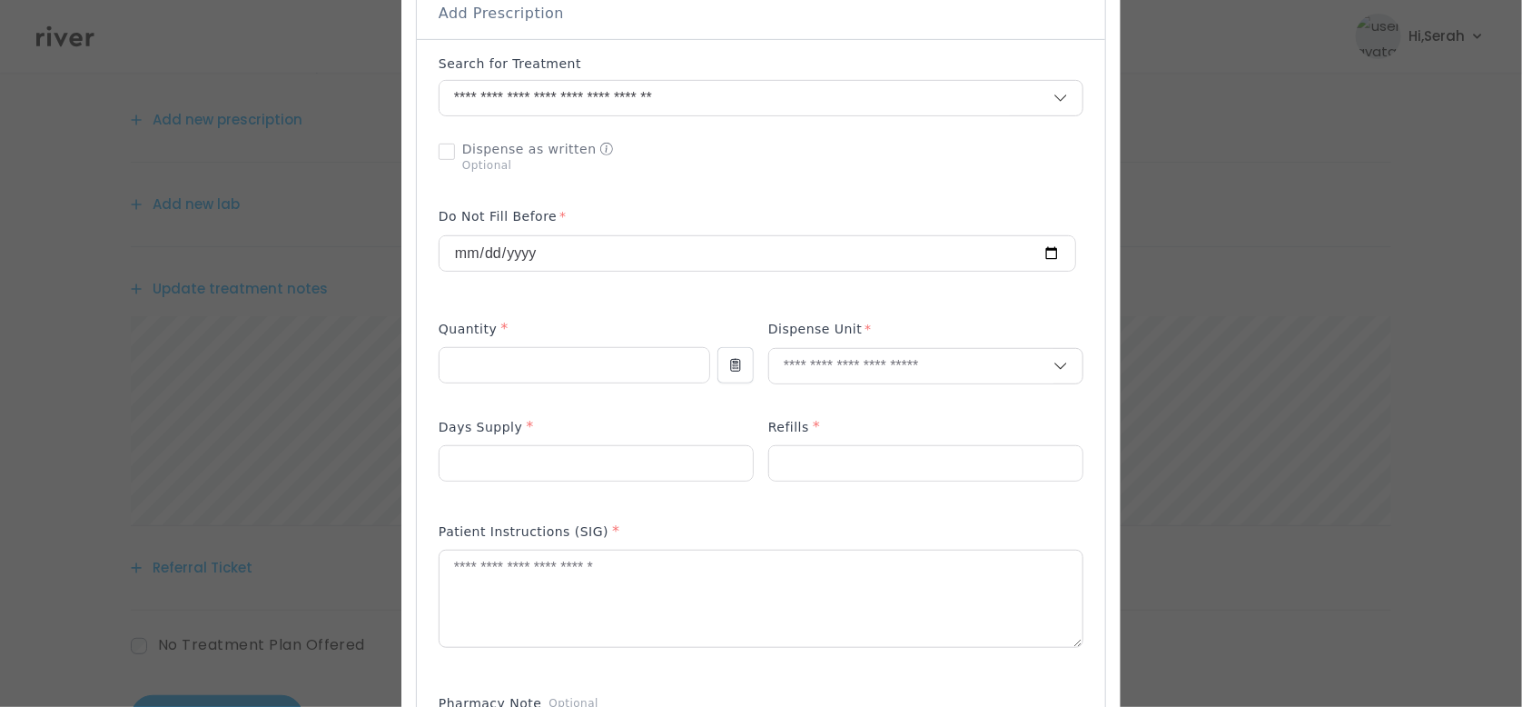
scroll to position [456, 0]
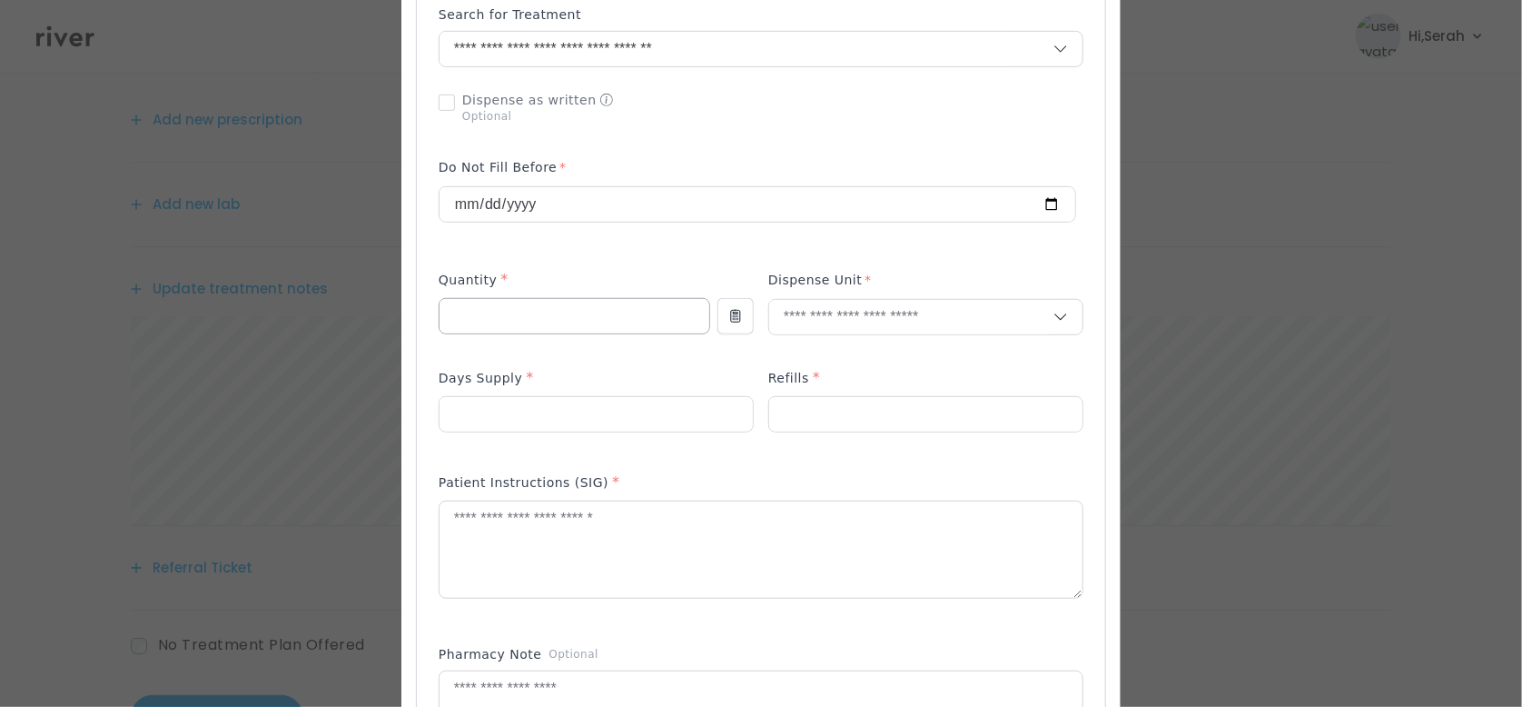
click at [571, 305] on input "number" at bounding box center [575, 316] width 270 height 35
type input "**"
click at [831, 351] on p "Tablet" at bounding box center [890, 355] width 239 height 26
click at [581, 396] on div at bounding box center [596, 414] width 315 height 36
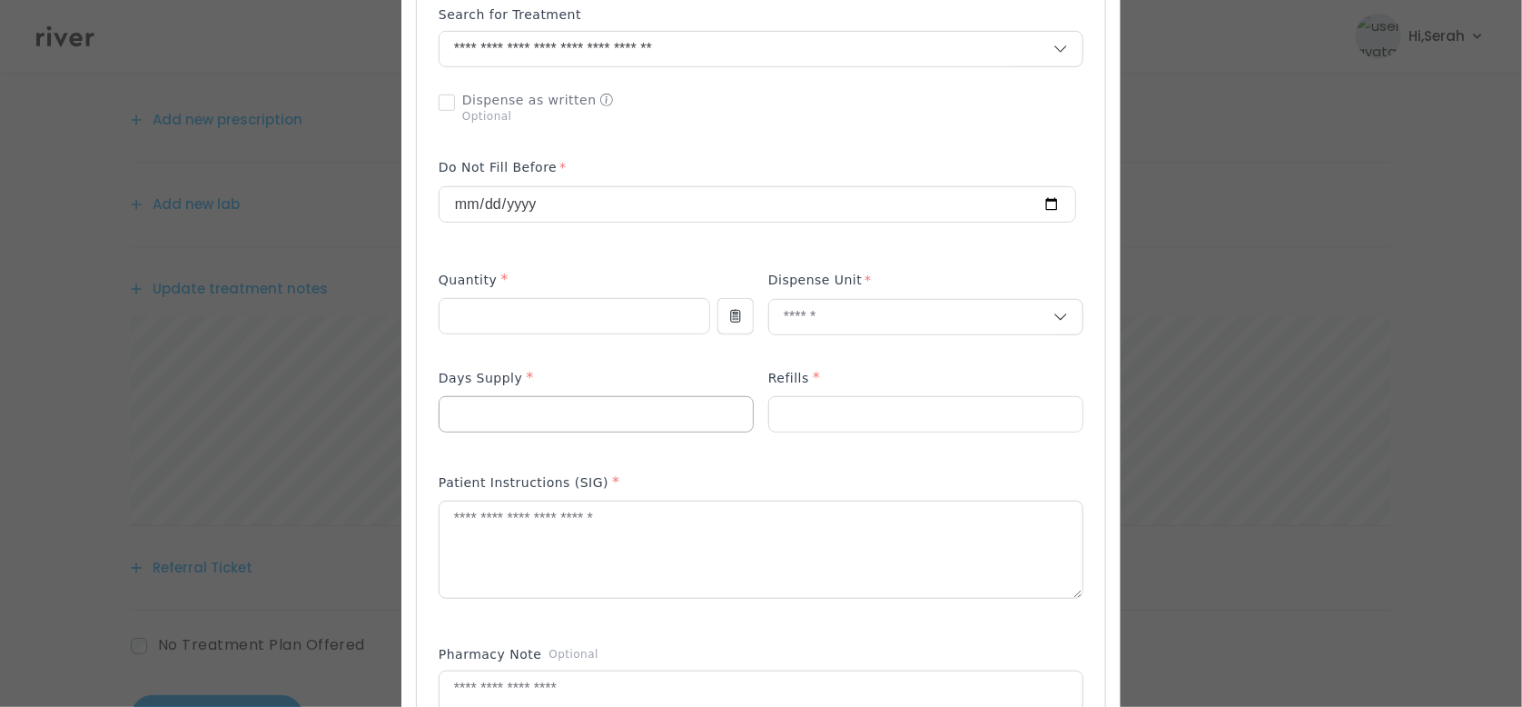
click at [576, 403] on input "number" at bounding box center [596, 414] width 313 height 35
type input "*"
type input "**"
type input "*"
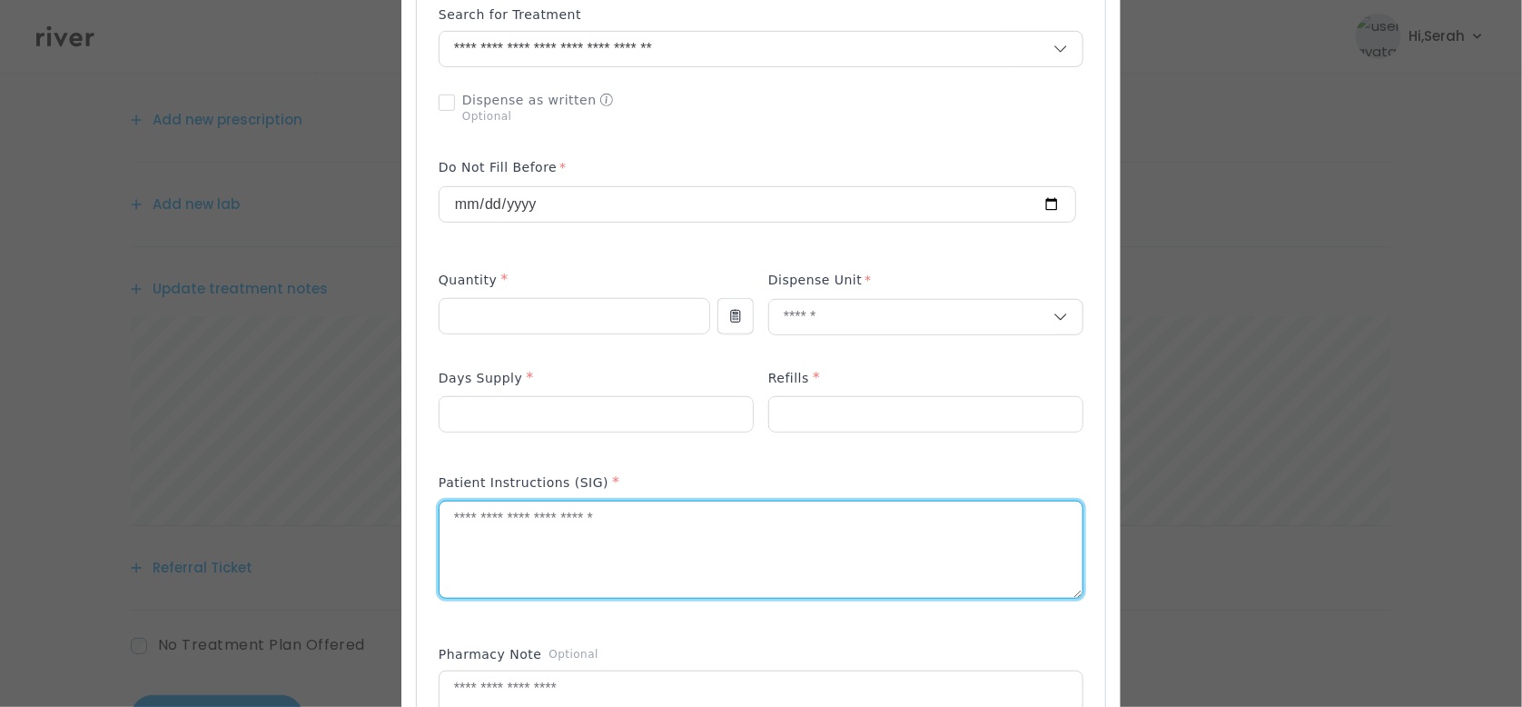
click at [520, 551] on textarea at bounding box center [761, 549] width 643 height 96
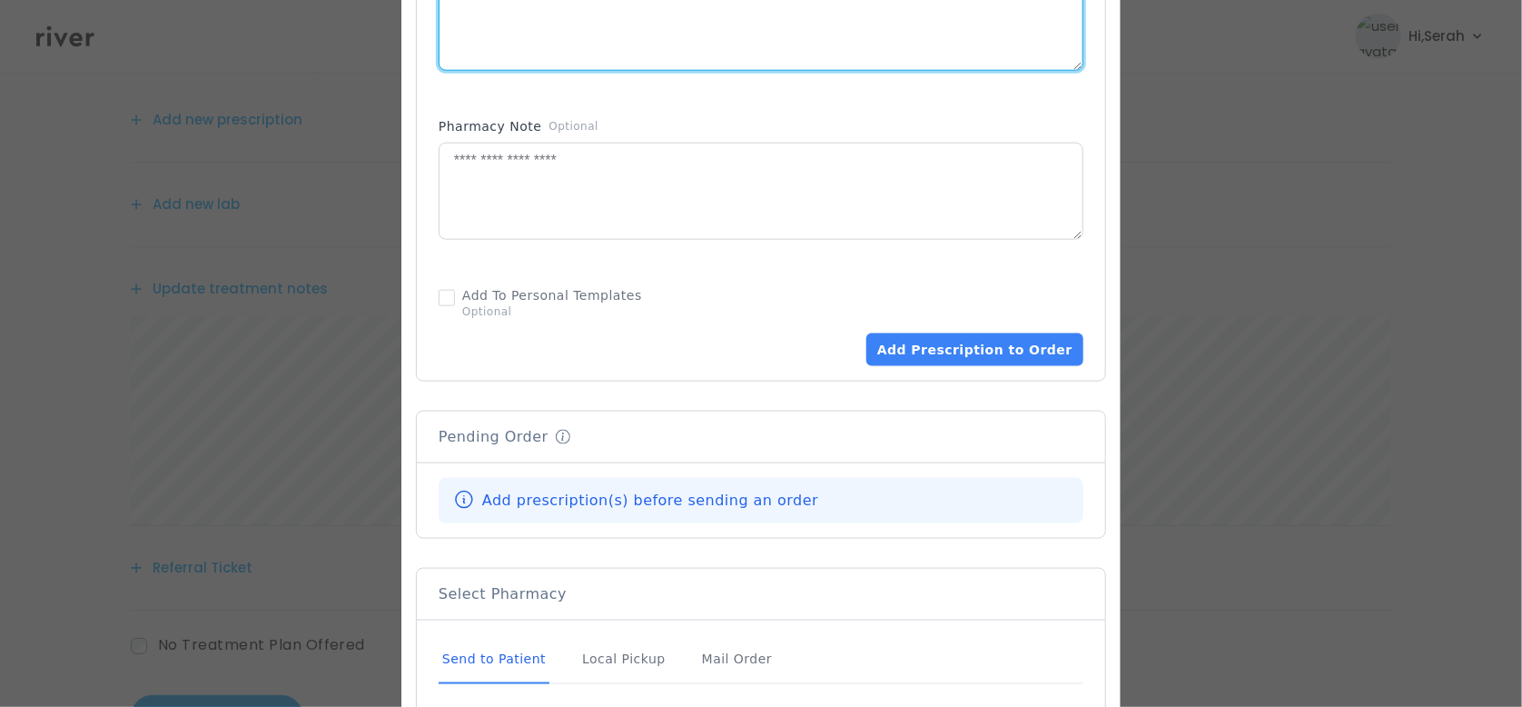
scroll to position [1114, 0]
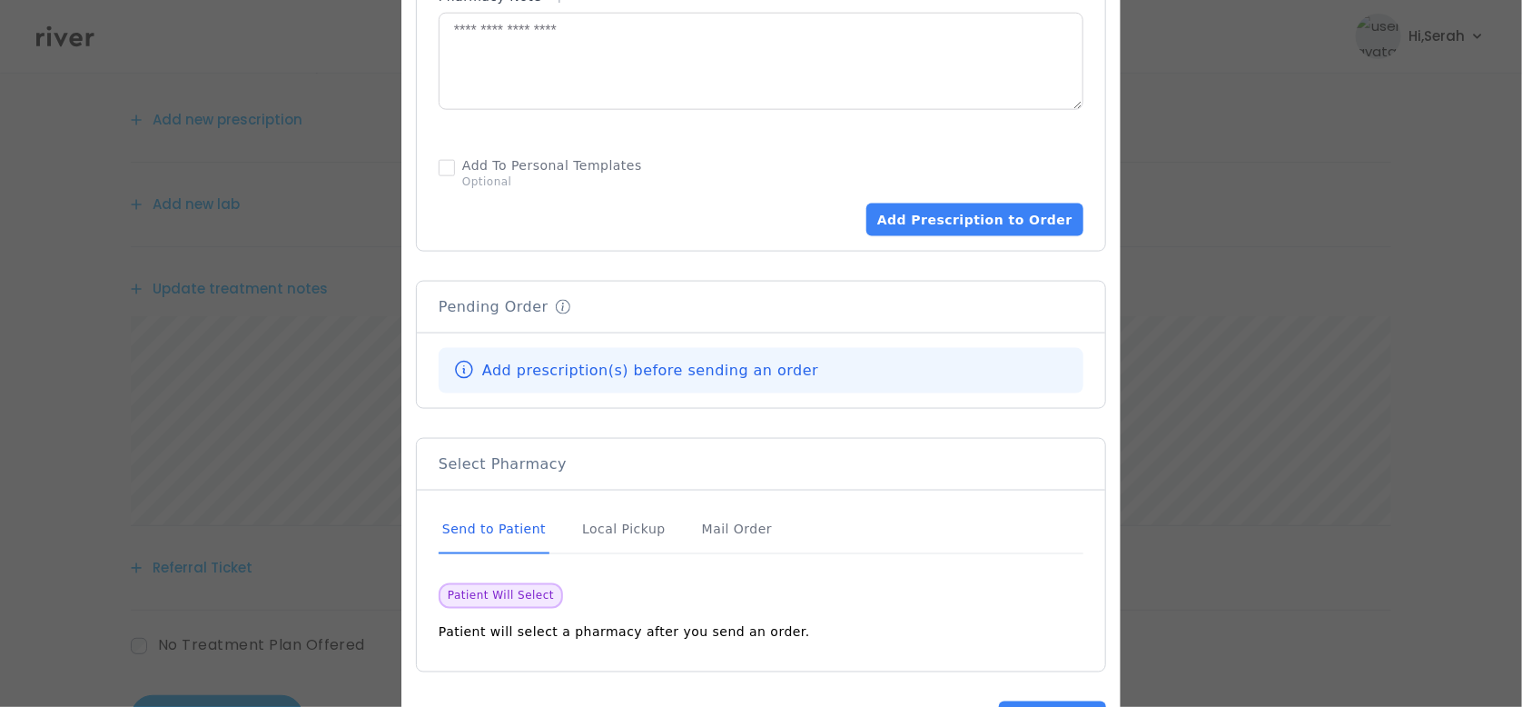
type textarea "**********"
click at [970, 196] on div "Add Prescription to Order" at bounding box center [761, 192] width 645 height 87
click at [966, 213] on button "Add Prescription to Order" at bounding box center [975, 219] width 217 height 33
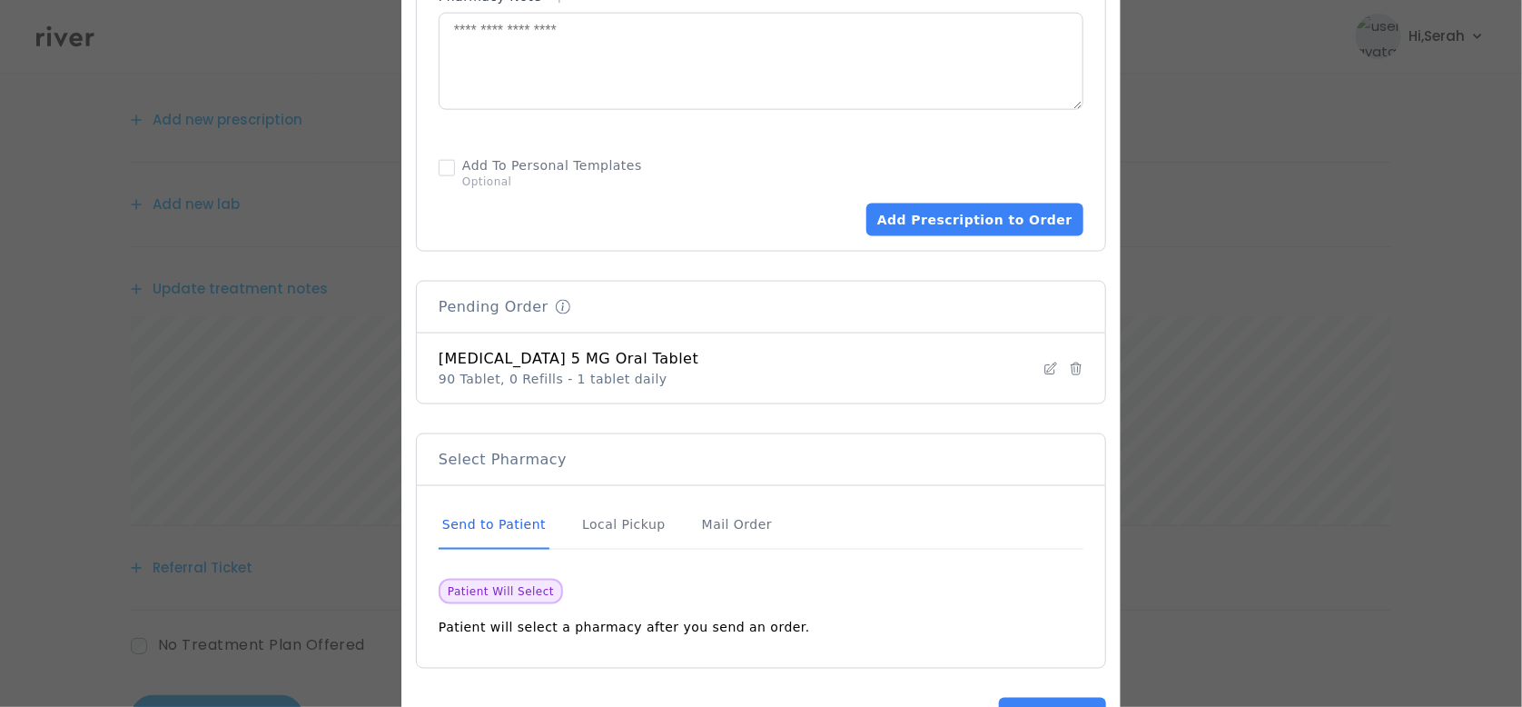
scroll to position [1178, 0]
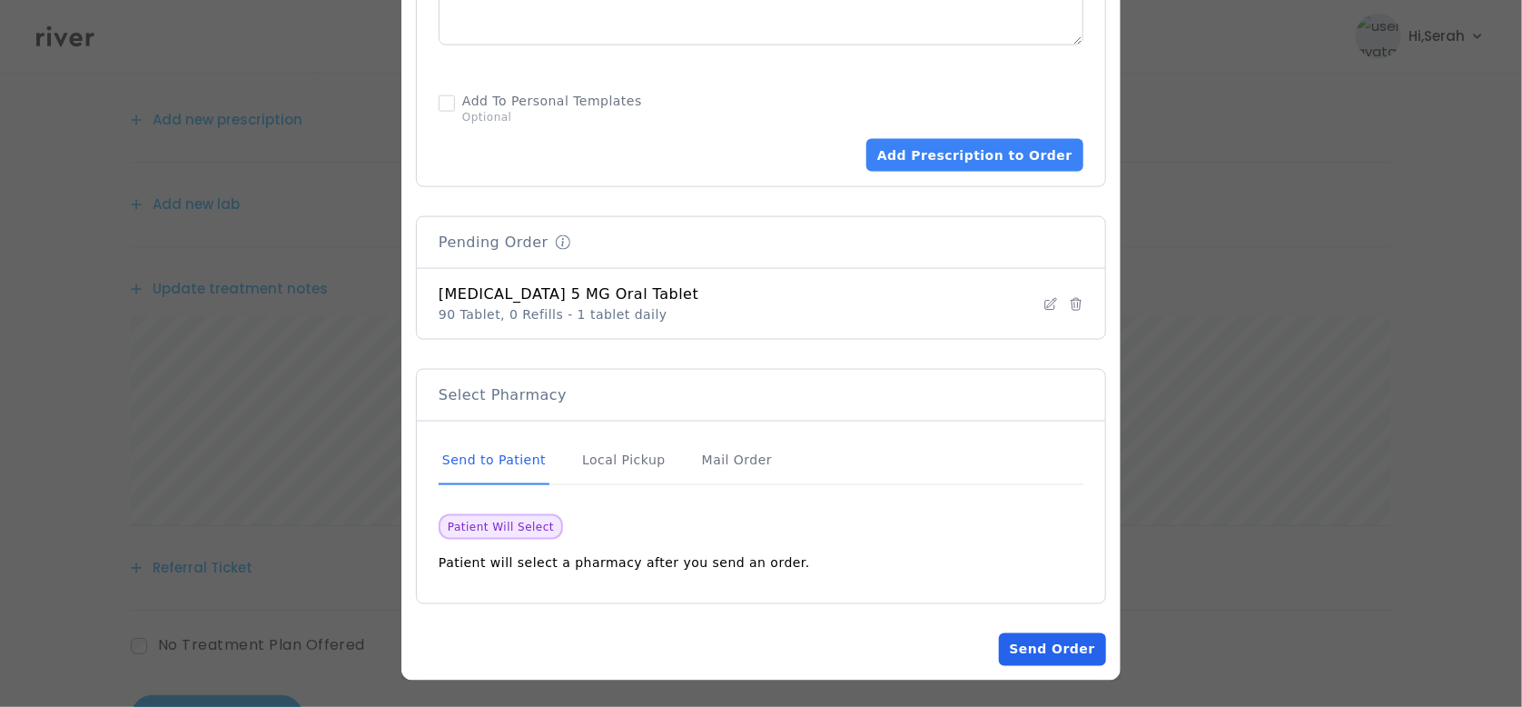
click at [1037, 644] on button "Send Order" at bounding box center [1052, 649] width 107 height 33
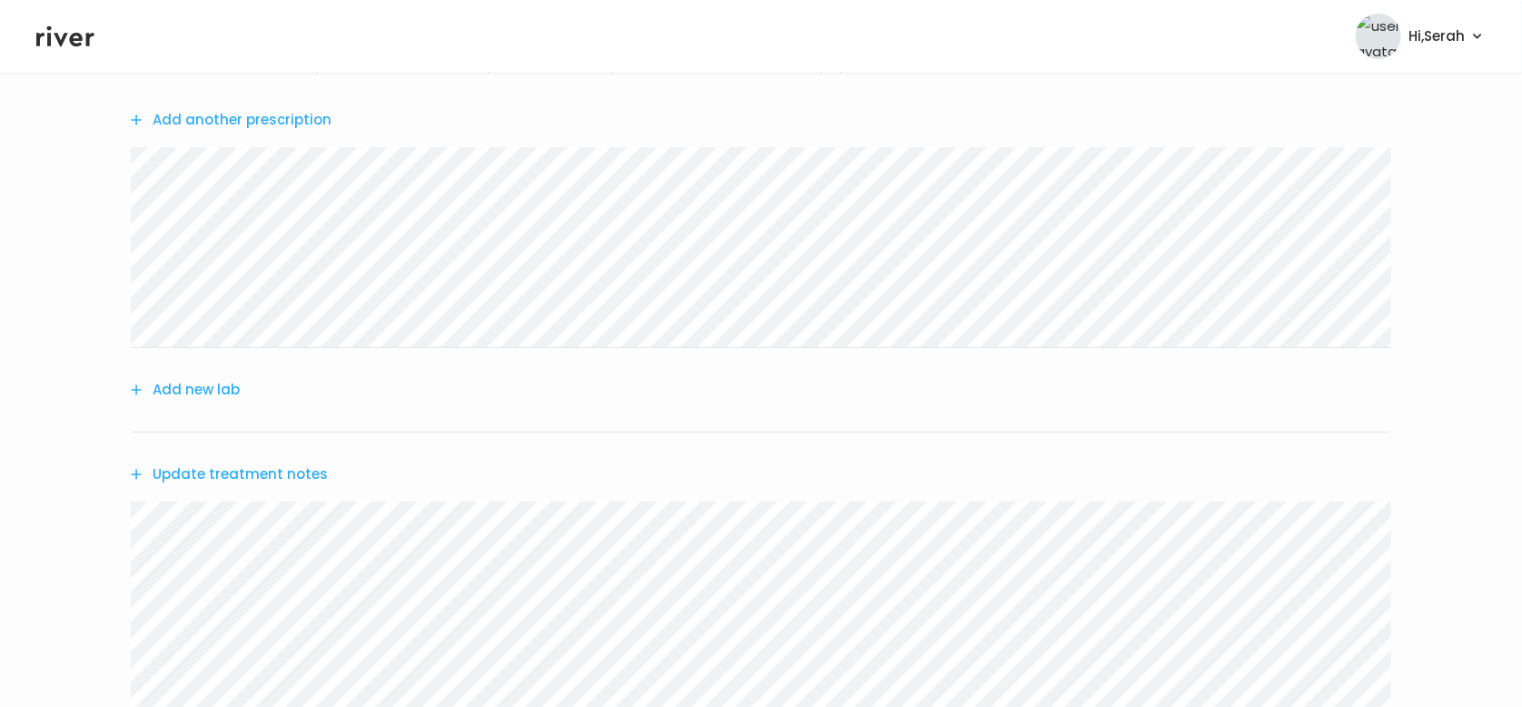
scroll to position [449, 0]
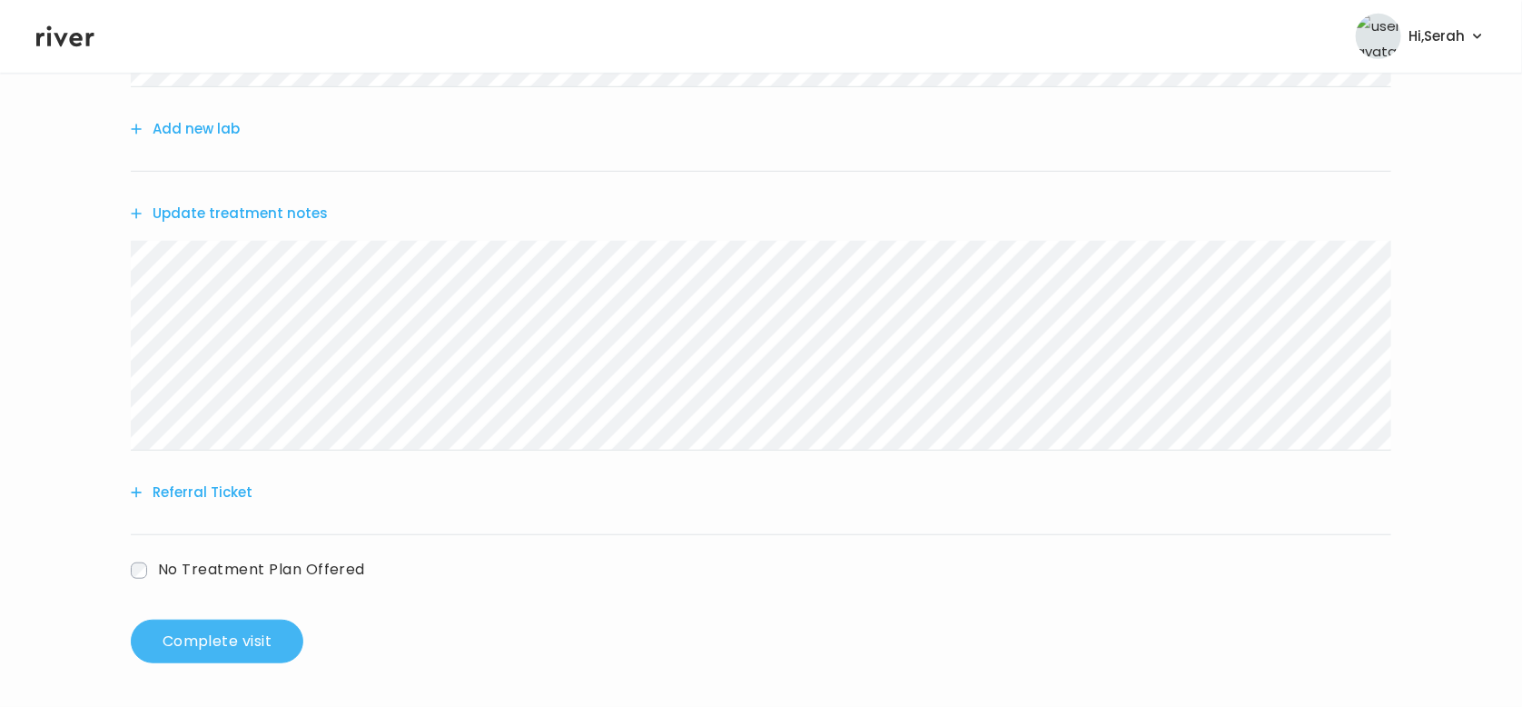
click at [213, 629] on button "Complete visit" at bounding box center [217, 641] width 173 height 44
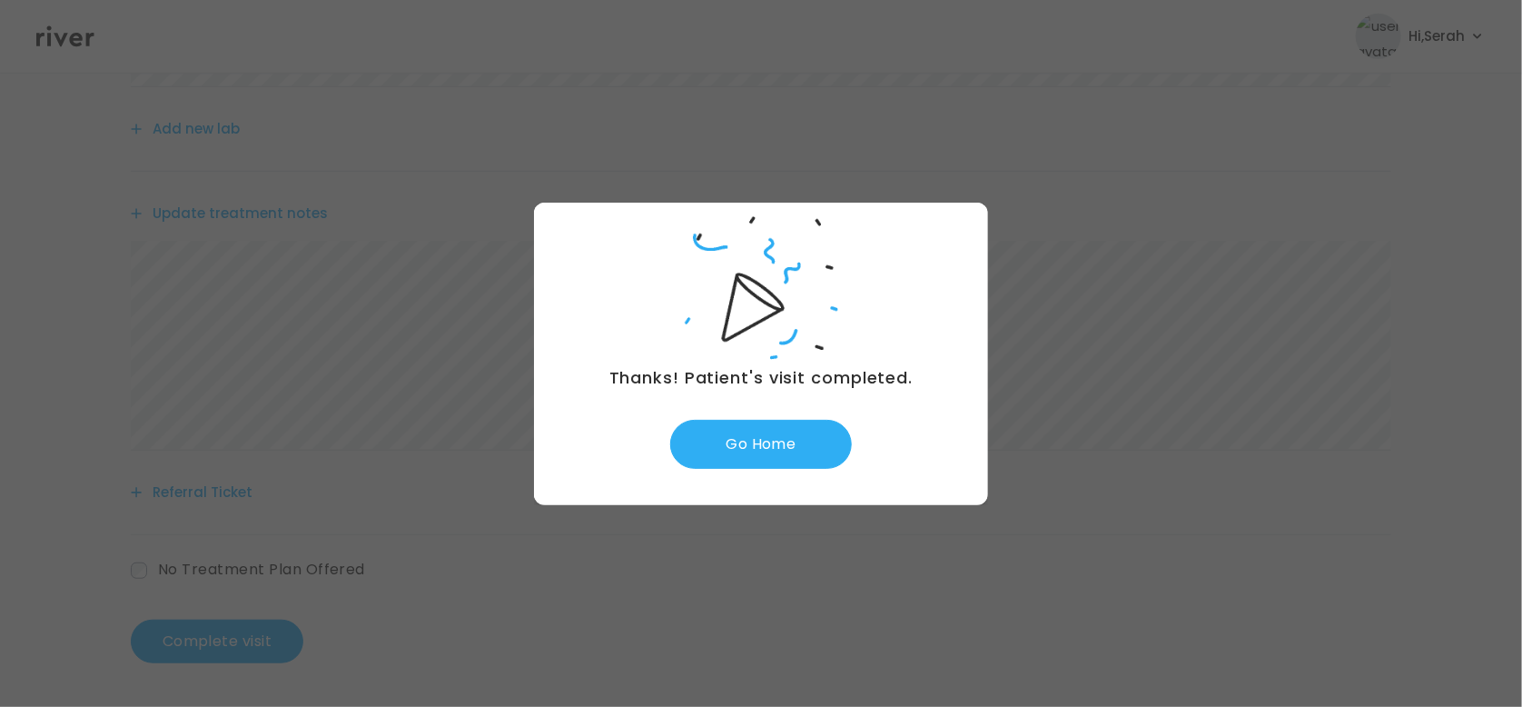
click at [757, 473] on div "Thanks! Patient's visit completed. Go Home" at bounding box center [761, 354] width 454 height 302
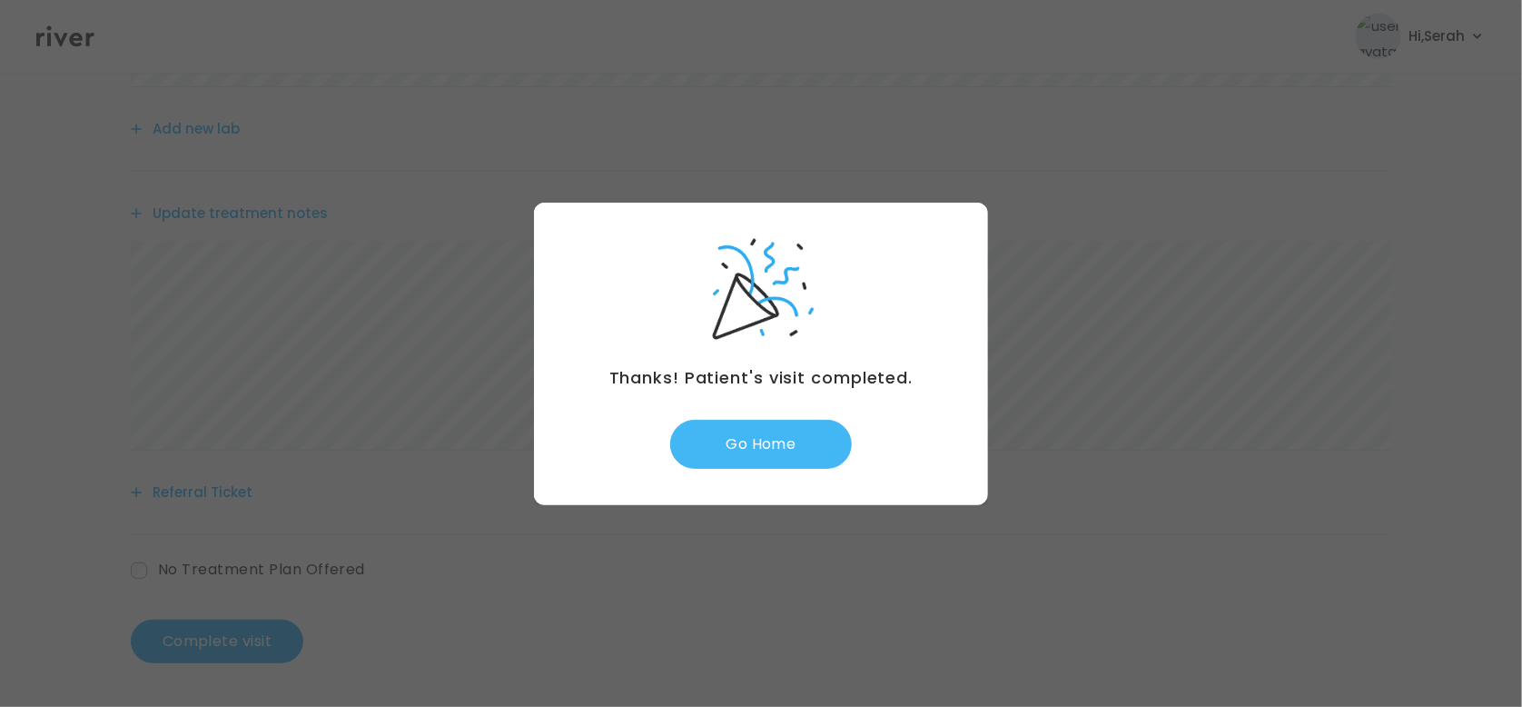
click at [765, 459] on button "Go Home" at bounding box center [761, 444] width 182 height 49
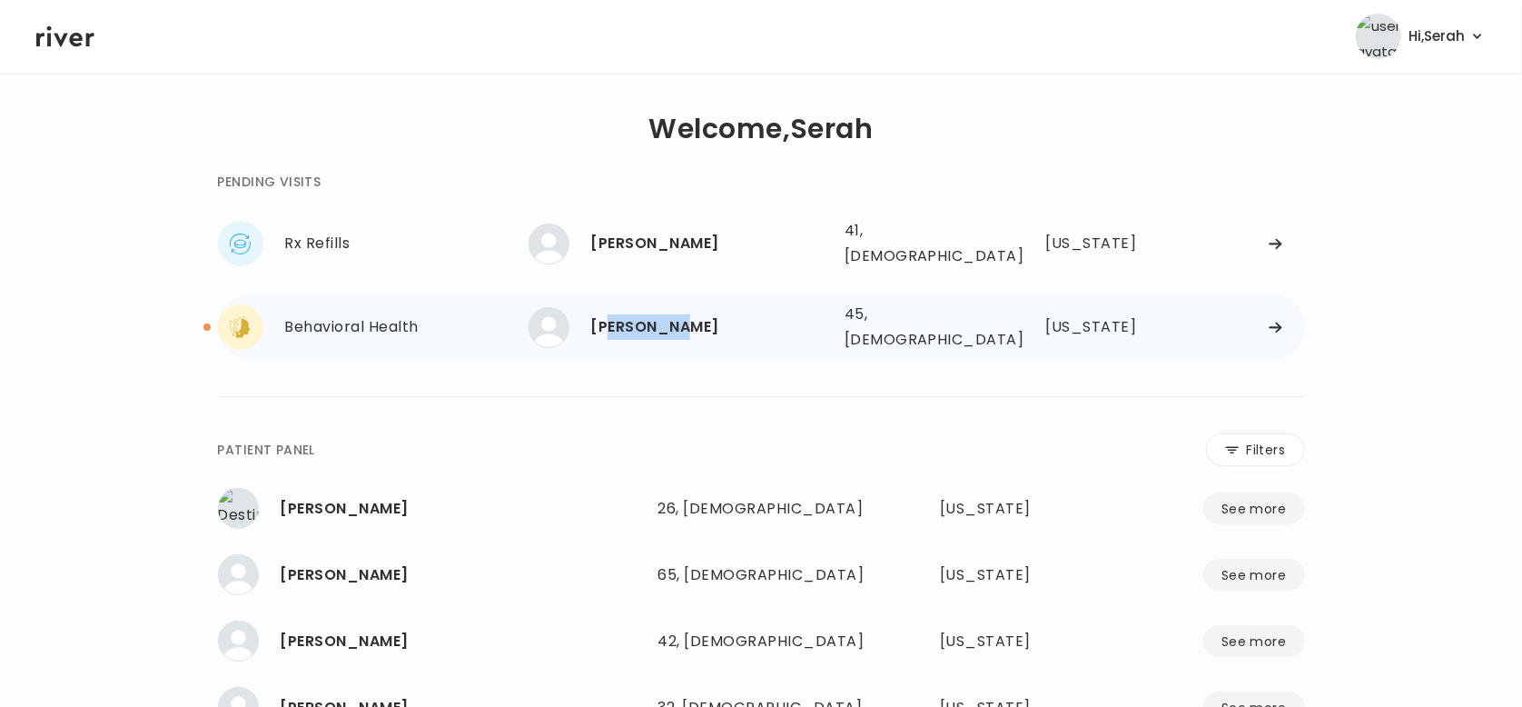
drag, startPoint x: 741, startPoint y: 320, endPoint x: 609, endPoint y: 314, distance: 131.8
click at [609, 314] on div "[PERSON_NAME]" at bounding box center [710, 326] width 239 height 25
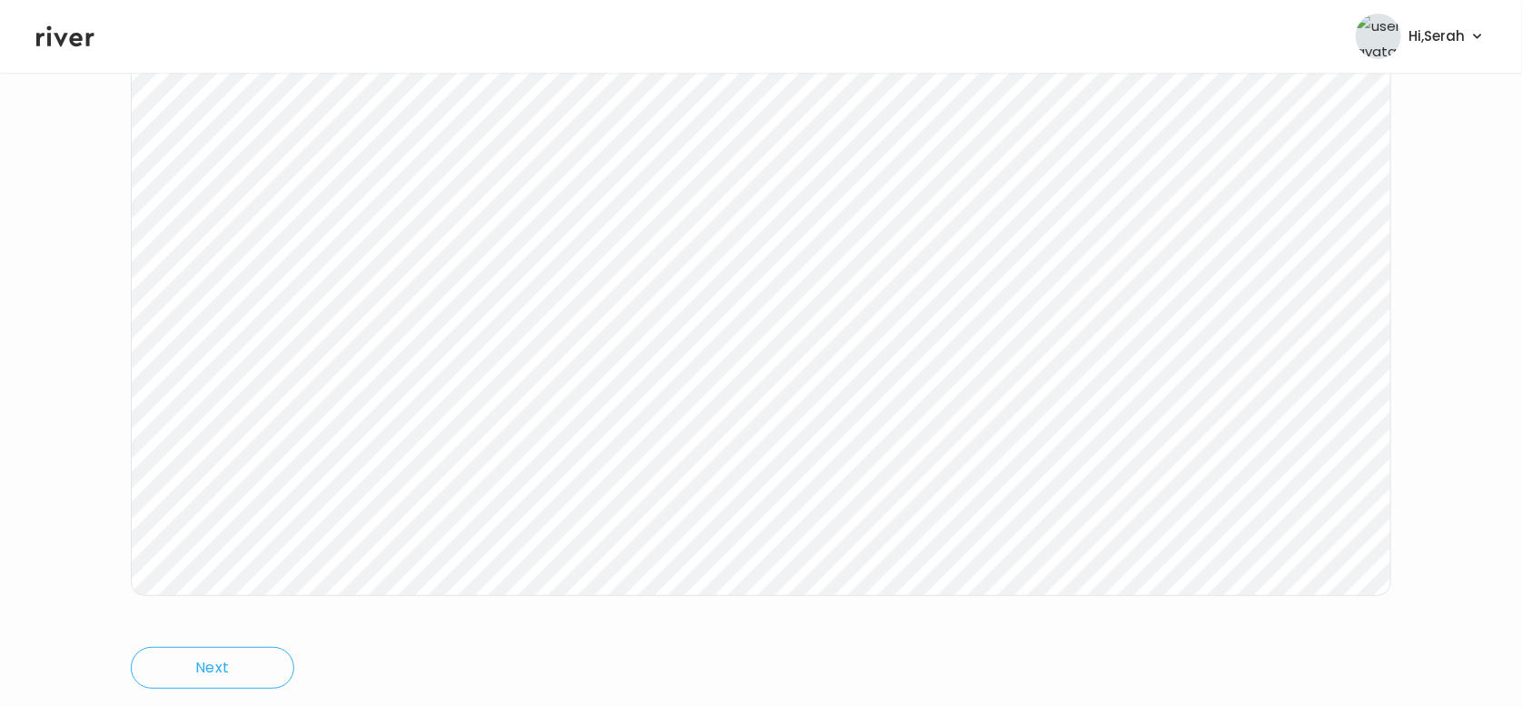
scroll to position [302, 0]
click at [55, 47] on icon at bounding box center [65, 36] width 58 height 27
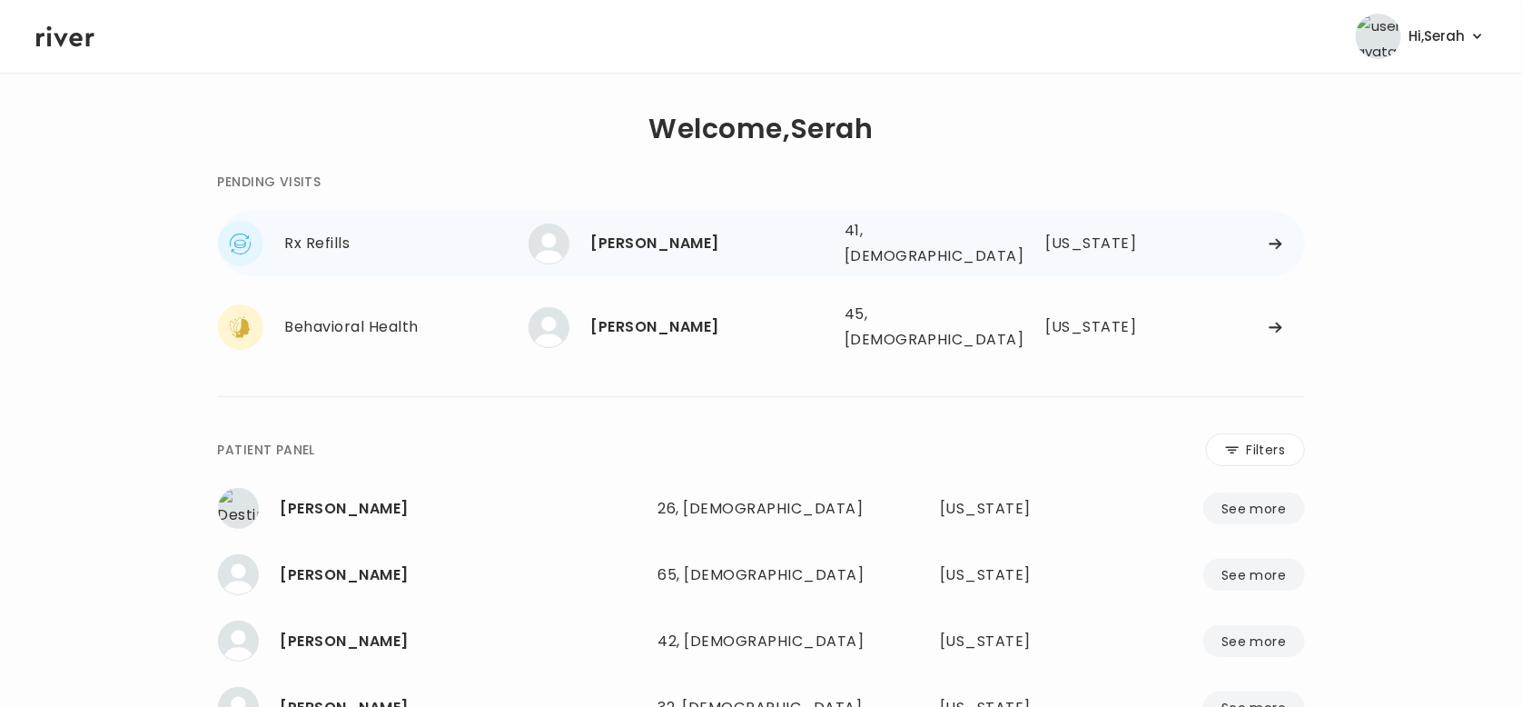
click at [648, 238] on div "[PERSON_NAME]" at bounding box center [710, 243] width 239 height 25
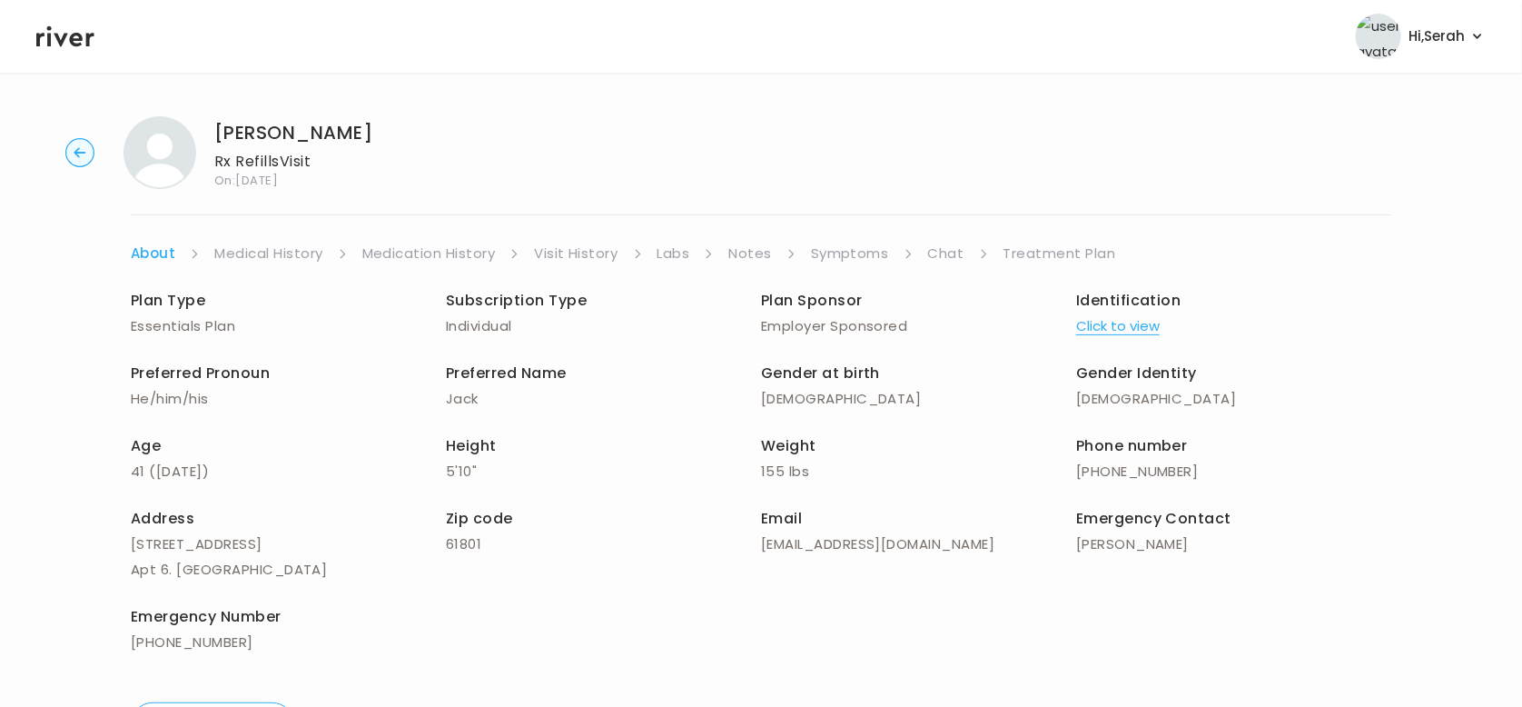
click at [841, 237] on div "JOHN HARTLAUB Rx Refills Visit On: 13 Oct 2025 About Medical History Medication…" at bounding box center [761, 431] width 1522 height 659
click at [843, 242] on link "Symptoms" at bounding box center [850, 253] width 78 height 25
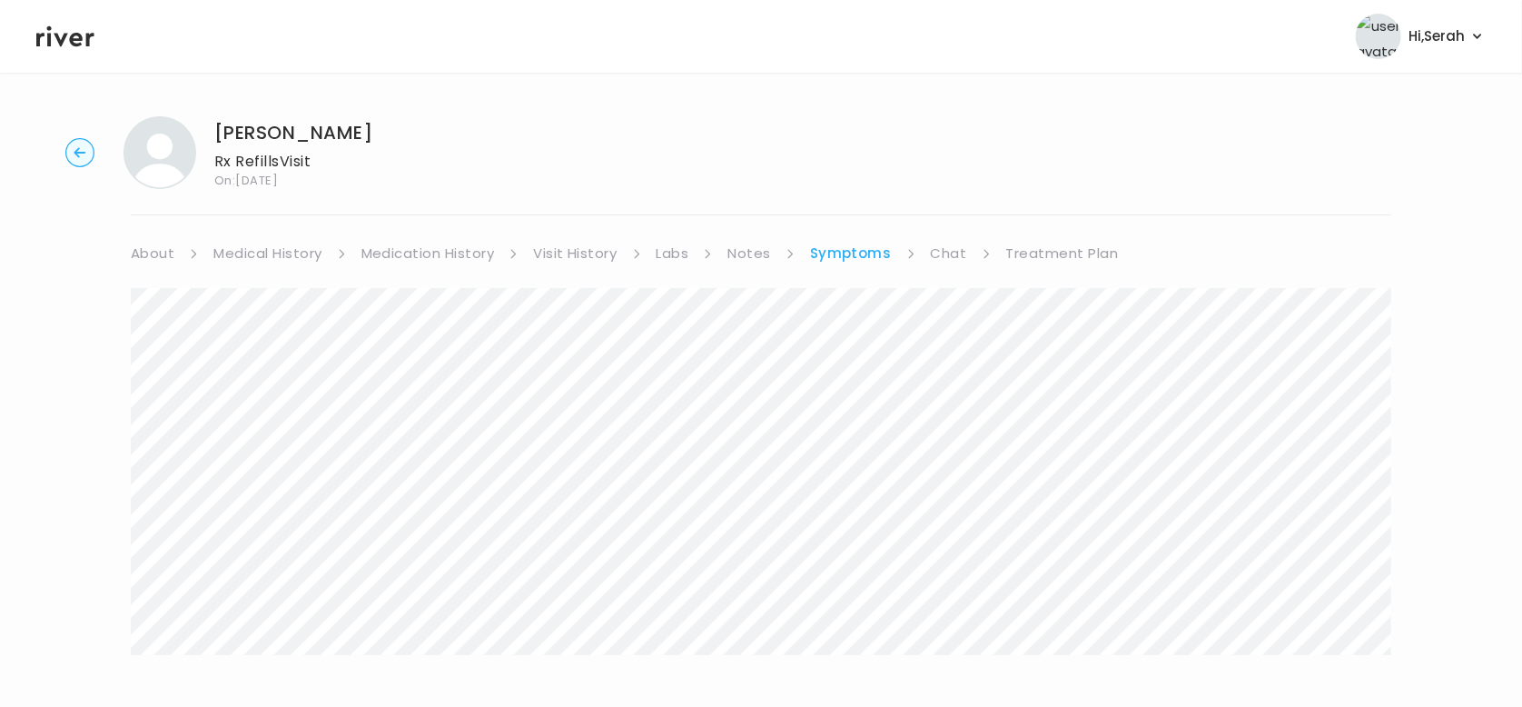
scroll to position [253, 0]
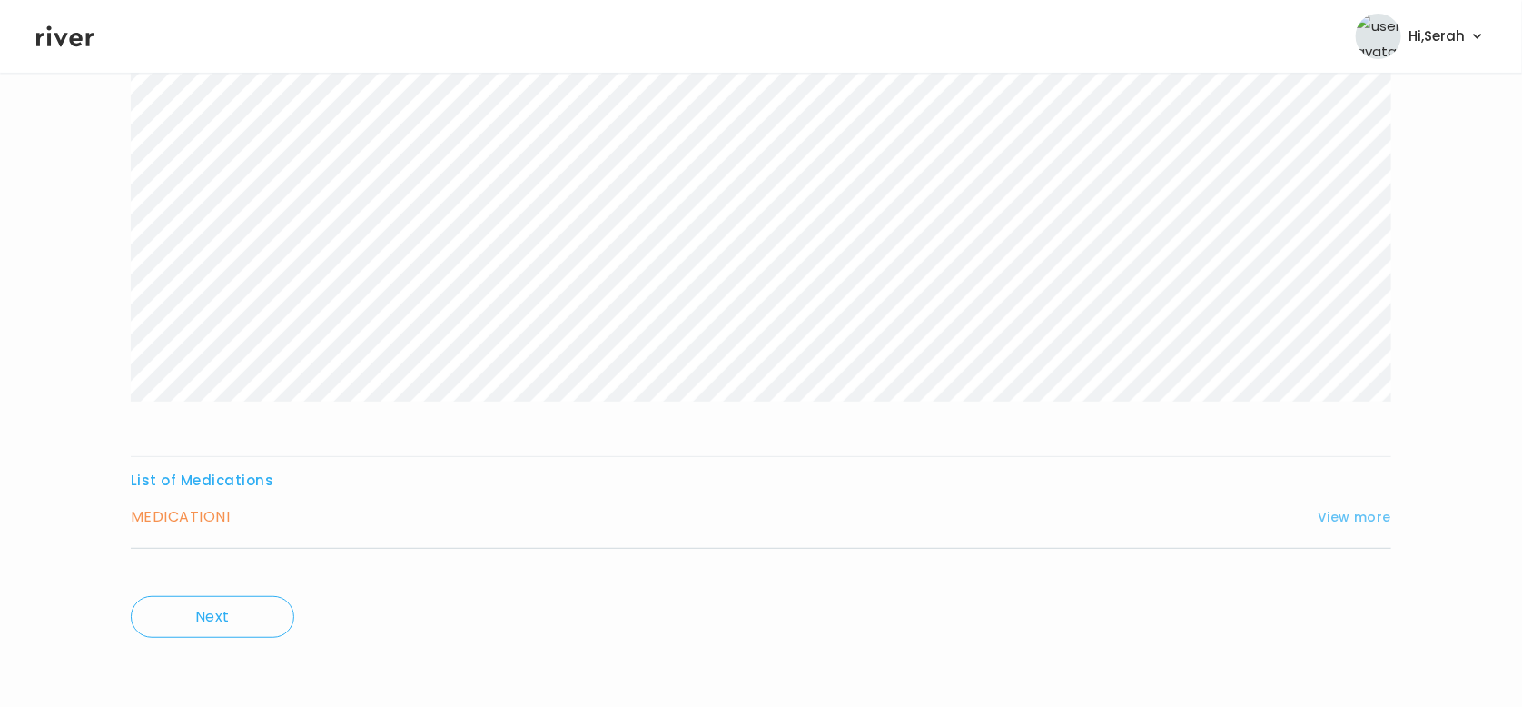
click at [1343, 516] on button "View more" at bounding box center [1355, 517] width 74 height 22
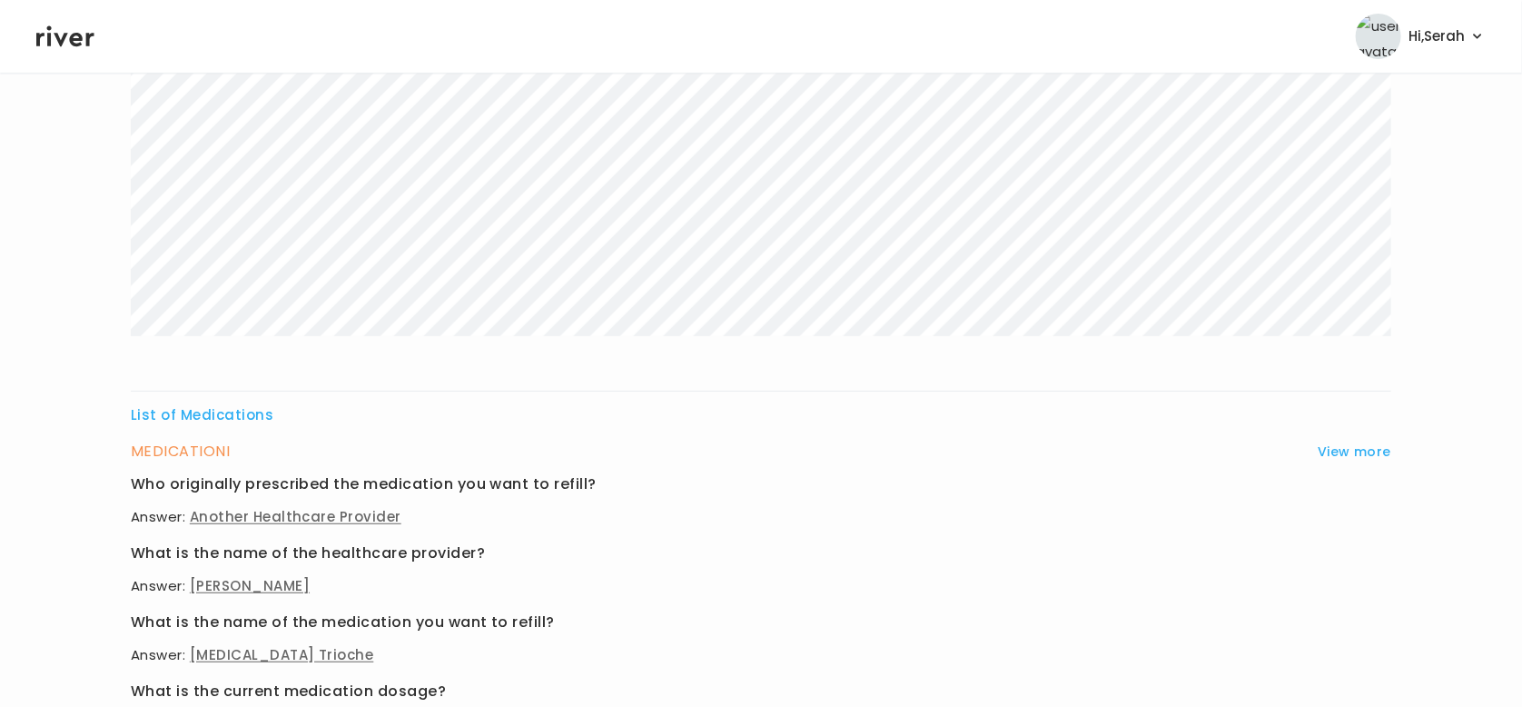
scroll to position [0, 0]
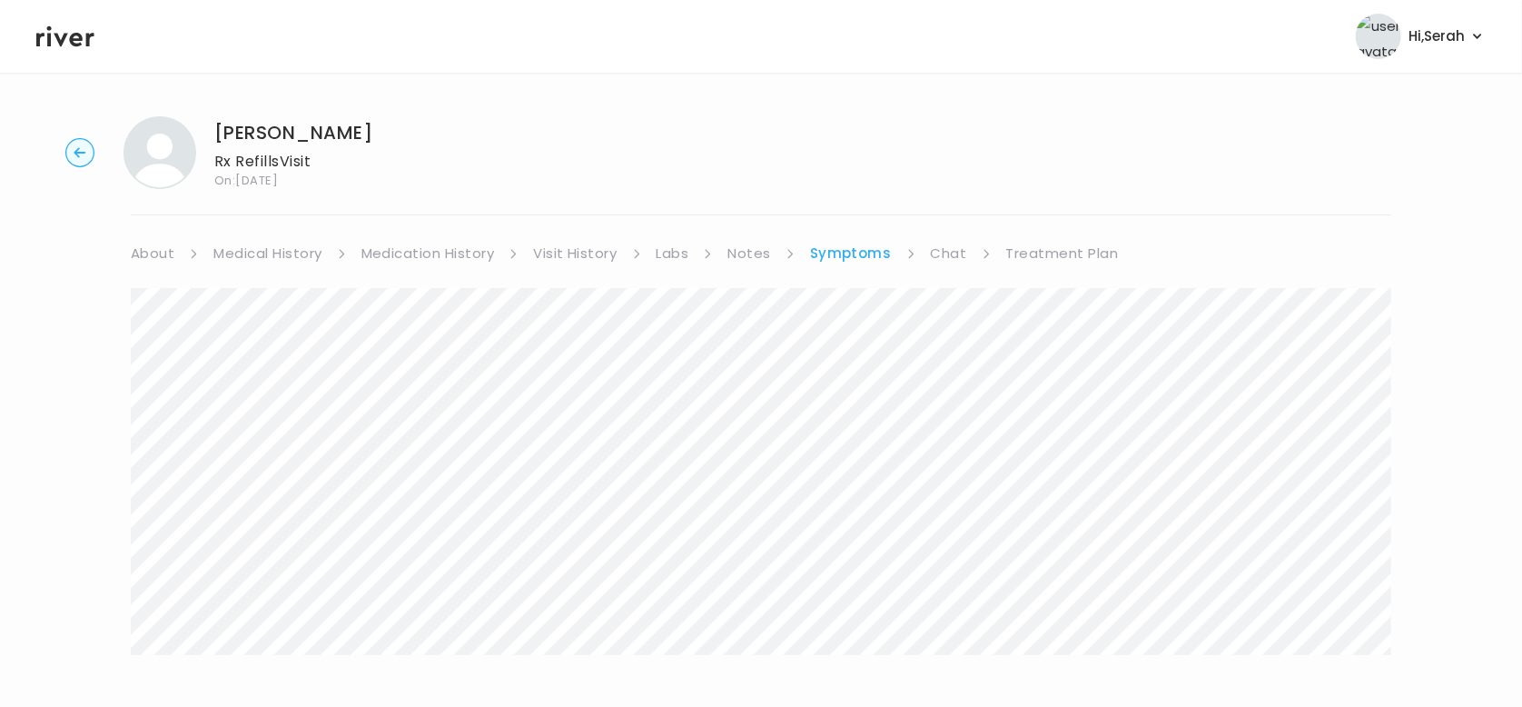
click at [945, 263] on link "Chat" at bounding box center [949, 253] width 36 height 25
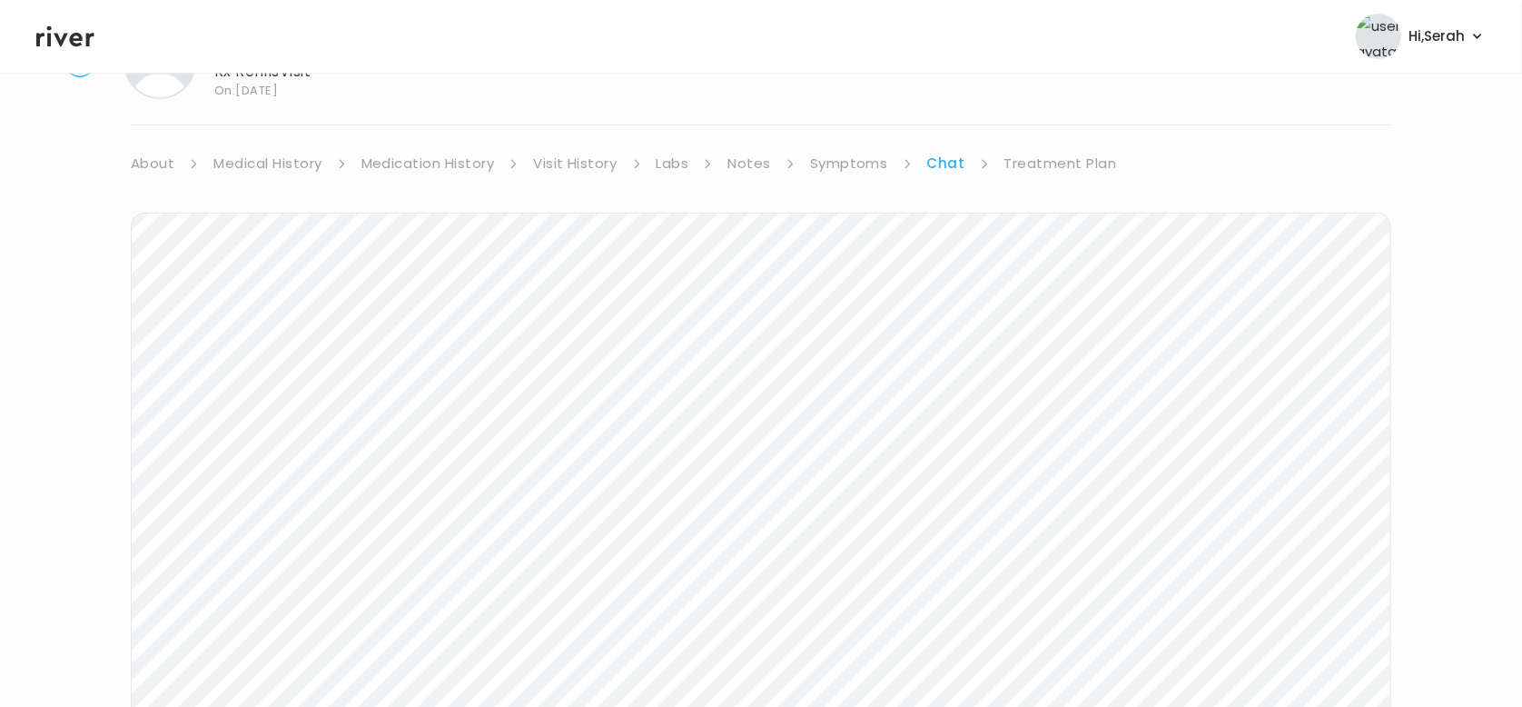
click at [1044, 154] on link "Treatment Plan" at bounding box center [1061, 163] width 113 height 25
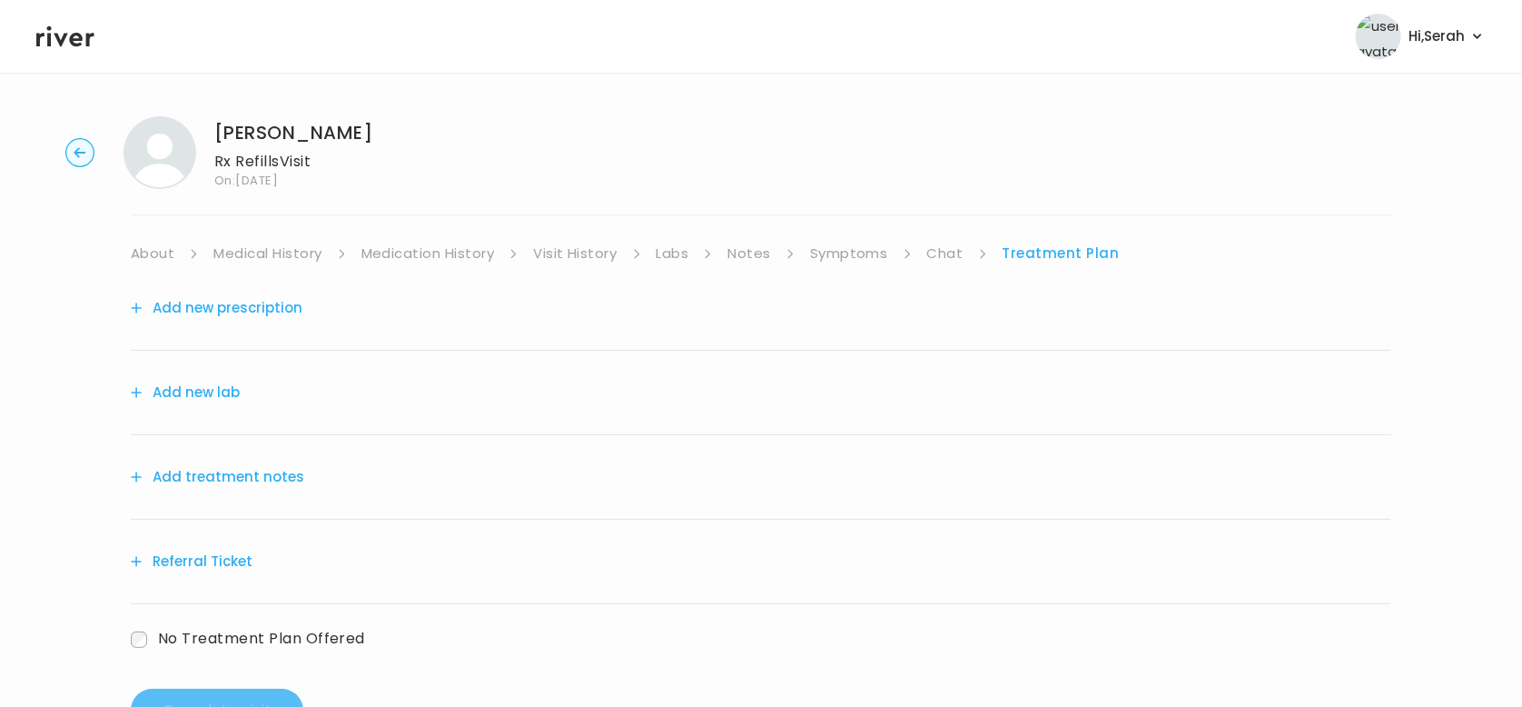
scroll to position [68, 0]
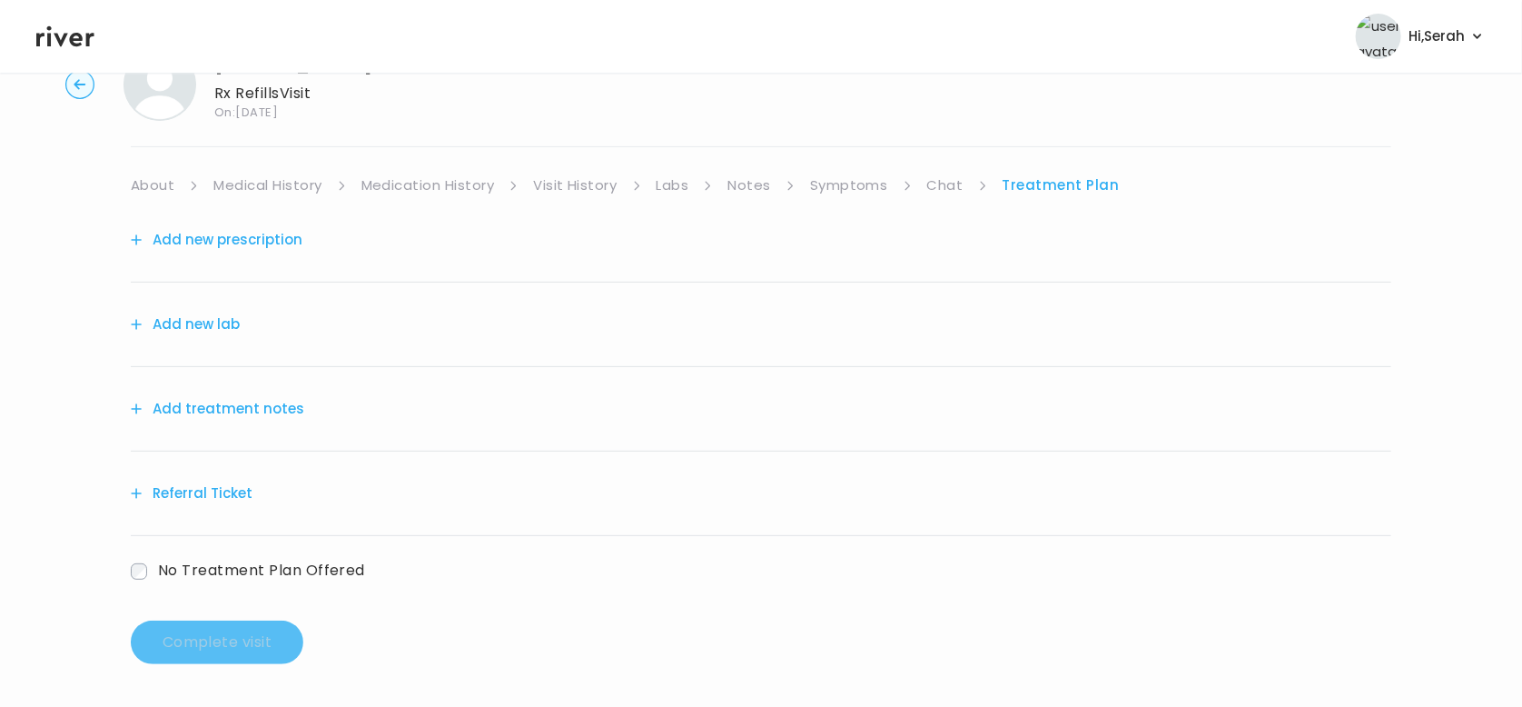
click at [200, 401] on button "Add treatment notes" at bounding box center [217, 408] width 173 height 25
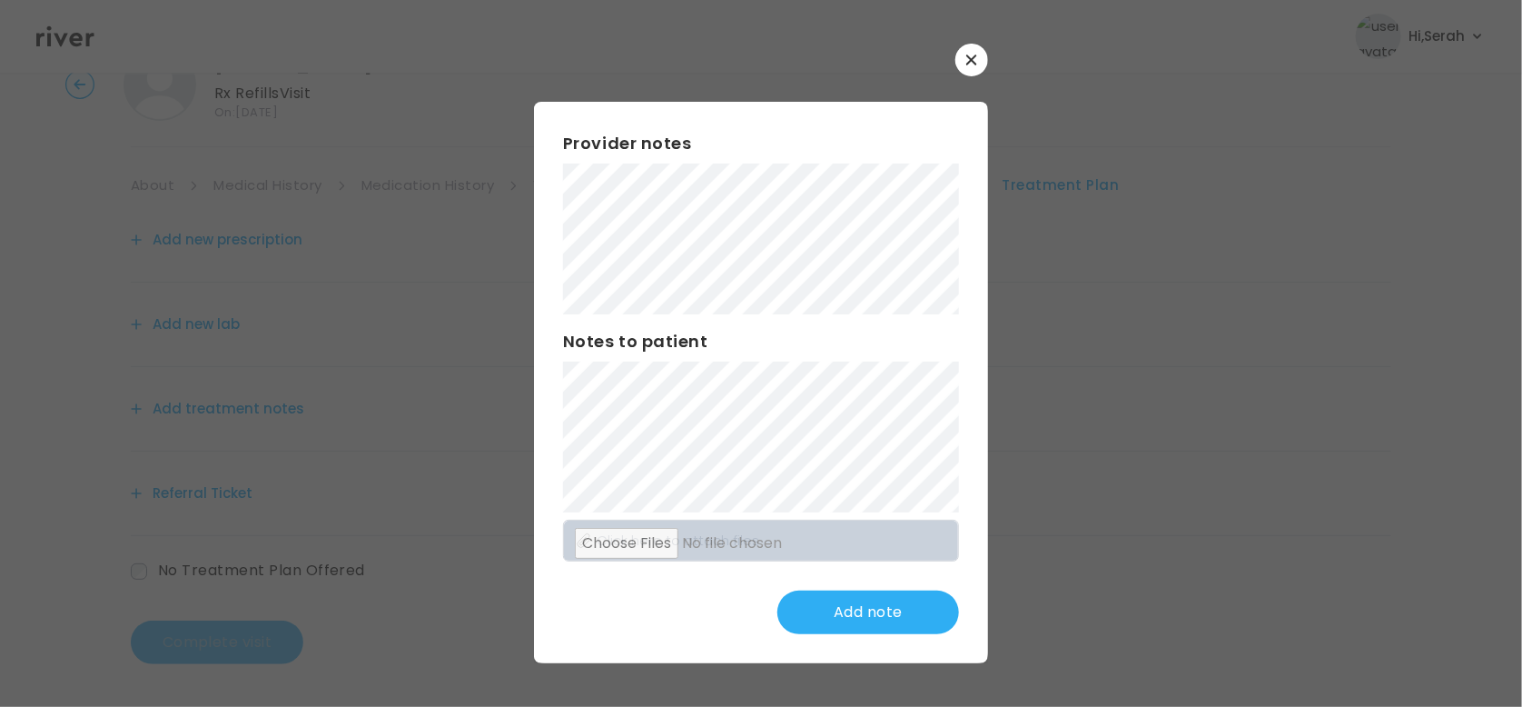
click at [973, 63] on icon "button" at bounding box center [971, 59] width 11 height 11
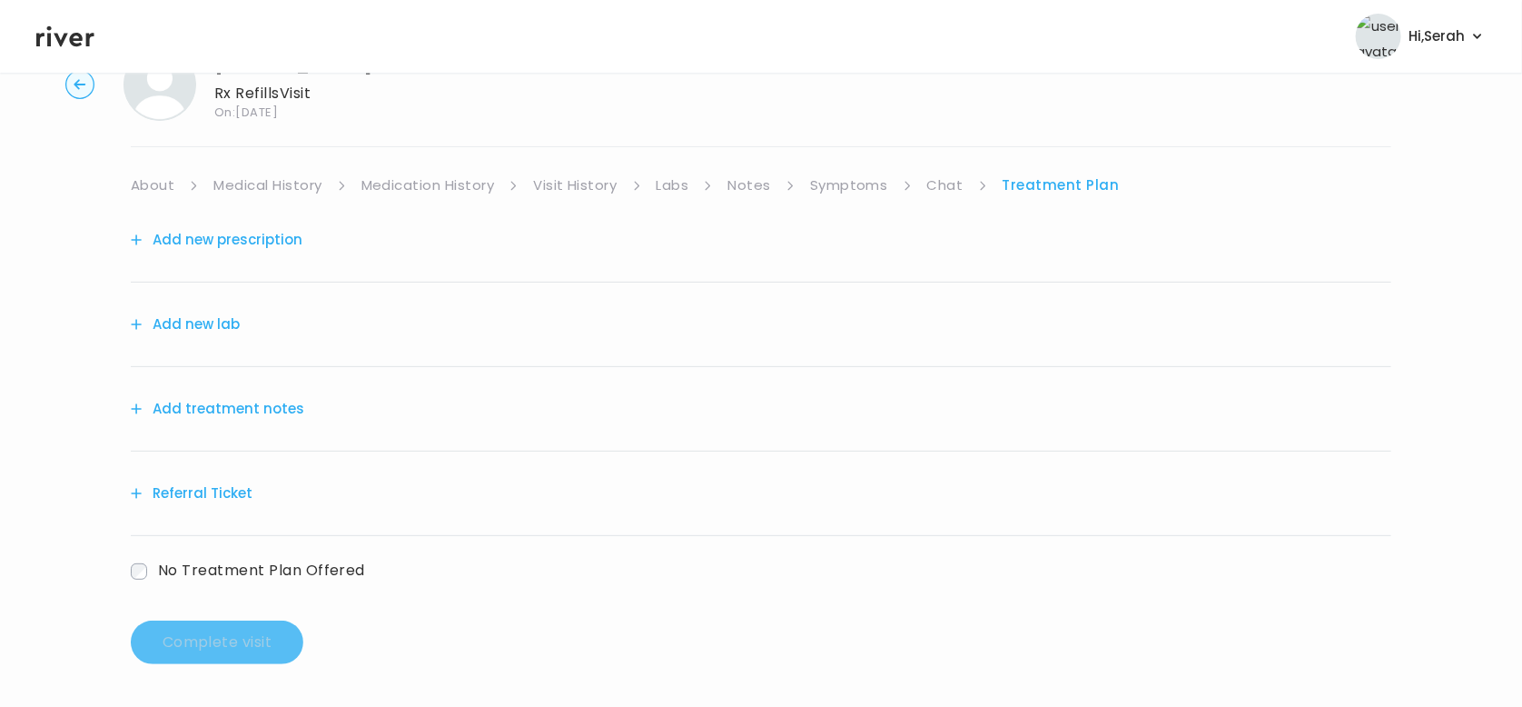
click at [250, 242] on button "Add new prescription" at bounding box center [217, 239] width 172 height 25
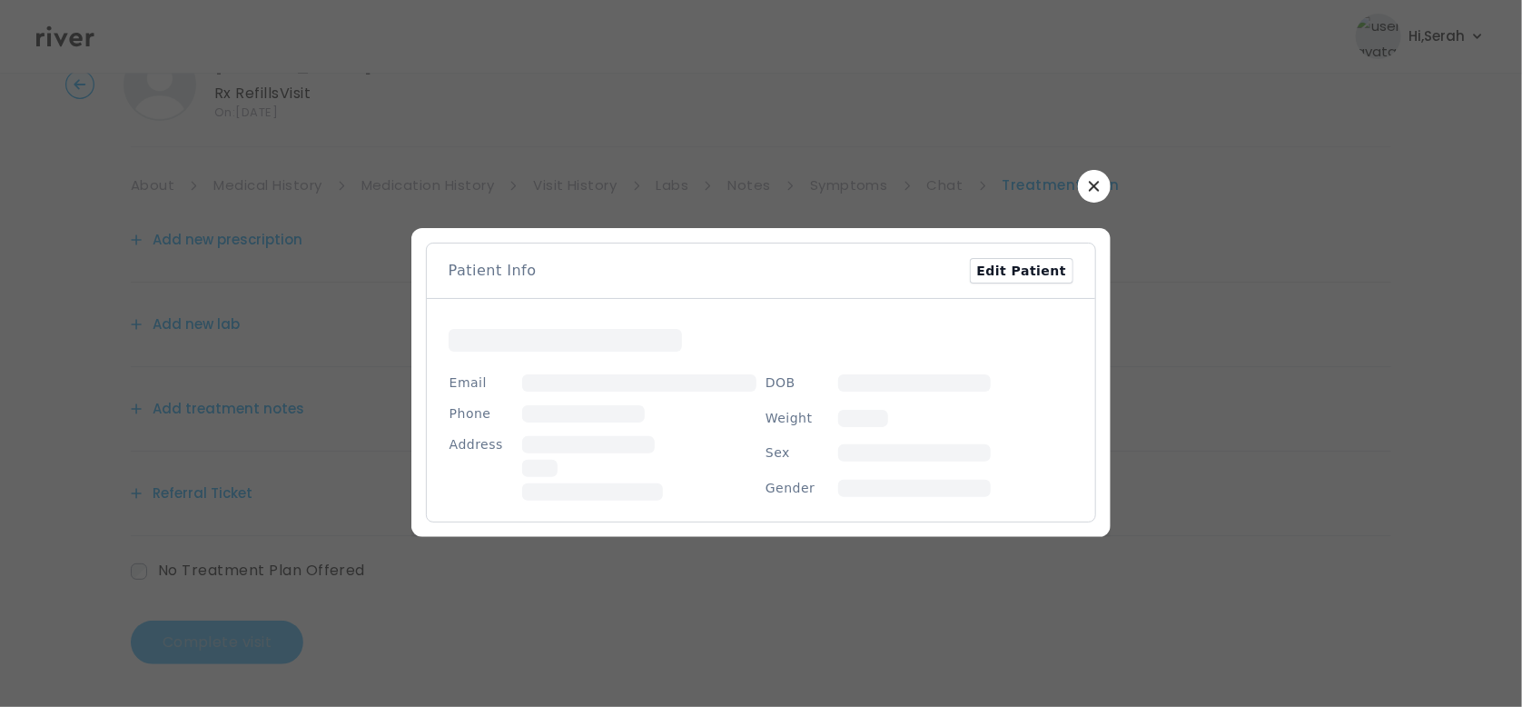
click at [1085, 327] on div at bounding box center [761, 382] width 700 height 309
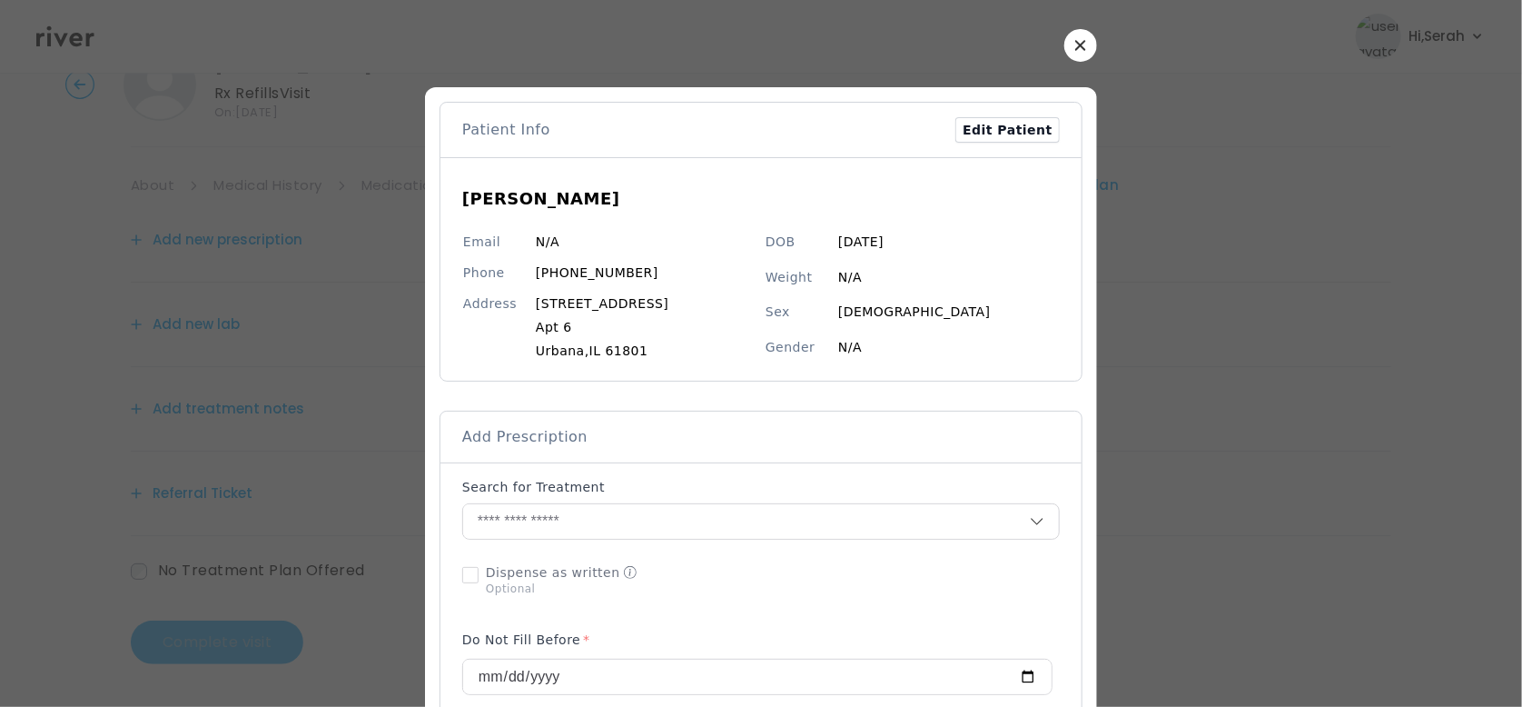
click at [1079, 48] on button "button" at bounding box center [1081, 45] width 33 height 33
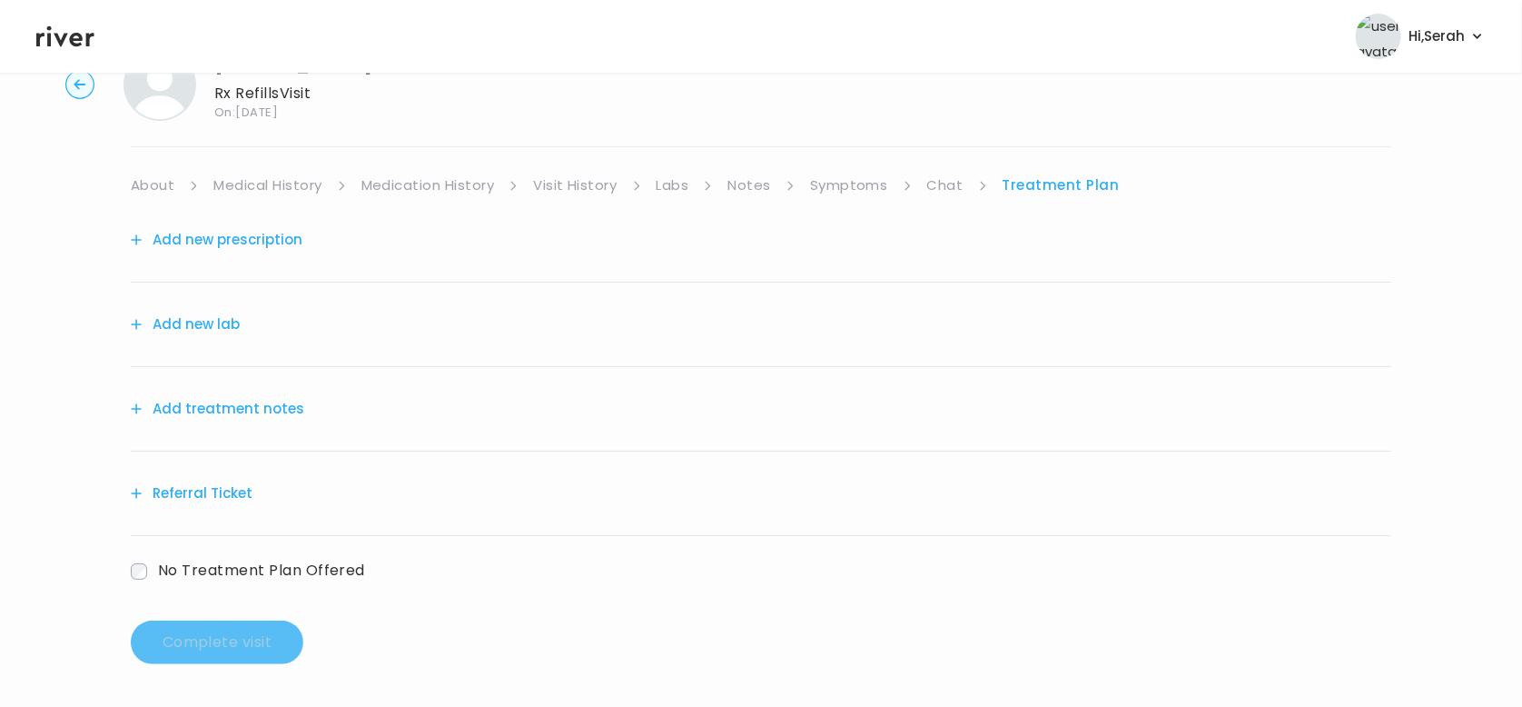
click at [219, 407] on button "Add treatment notes" at bounding box center [217, 408] width 173 height 25
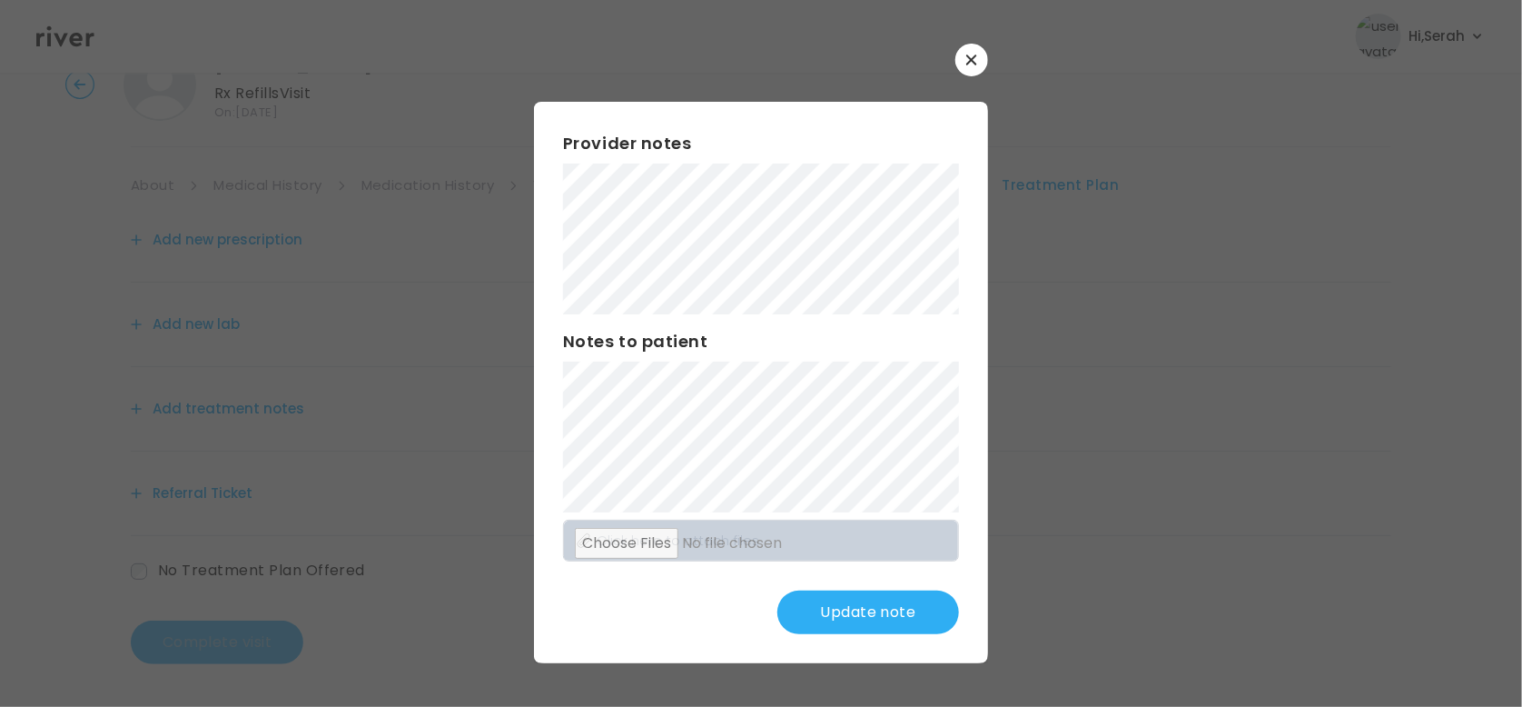
click at [877, 623] on button "Update note" at bounding box center [869, 612] width 182 height 44
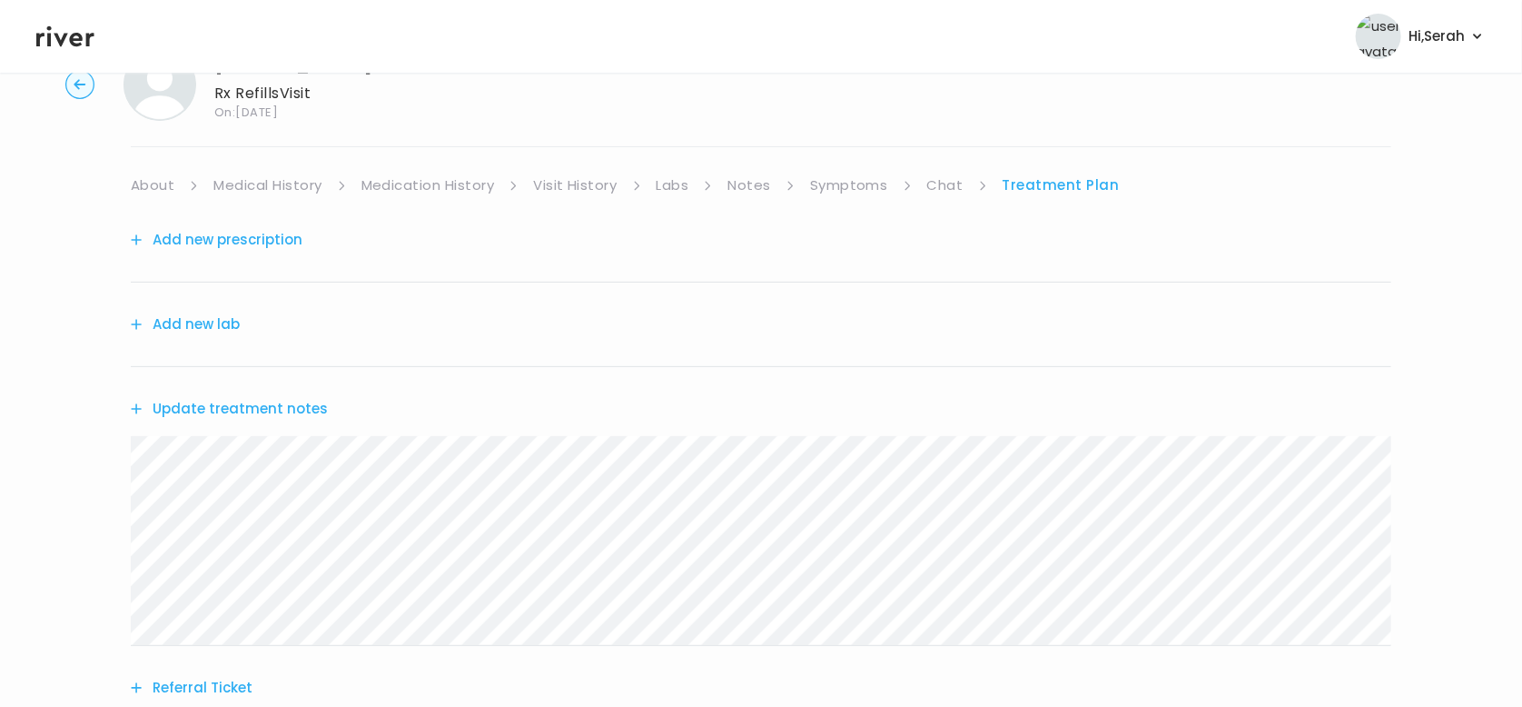
scroll to position [263, 0]
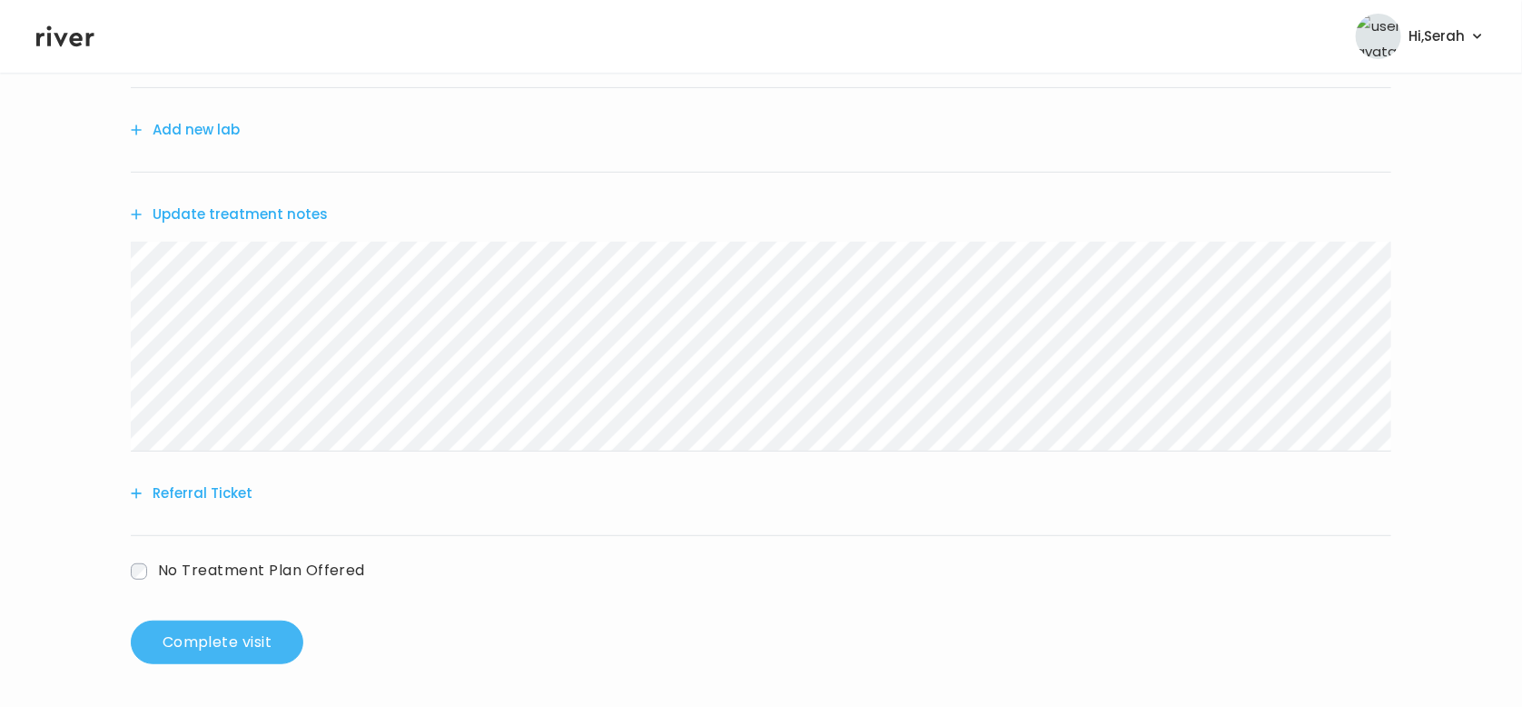
click at [210, 634] on button "Complete visit" at bounding box center [217, 642] width 173 height 44
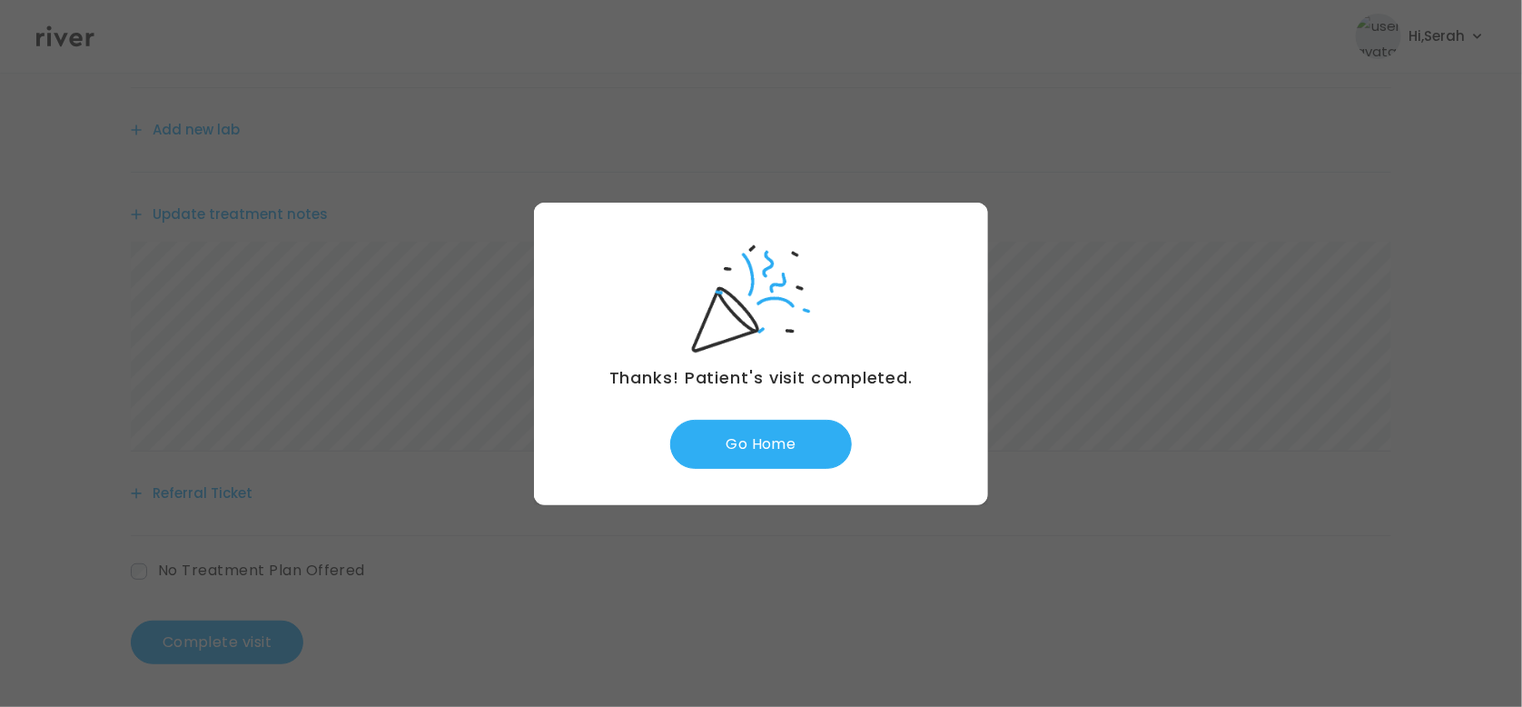
click at [768, 415] on div "Thanks! Patient's visit completed. Go Home" at bounding box center [761, 354] width 454 height 302
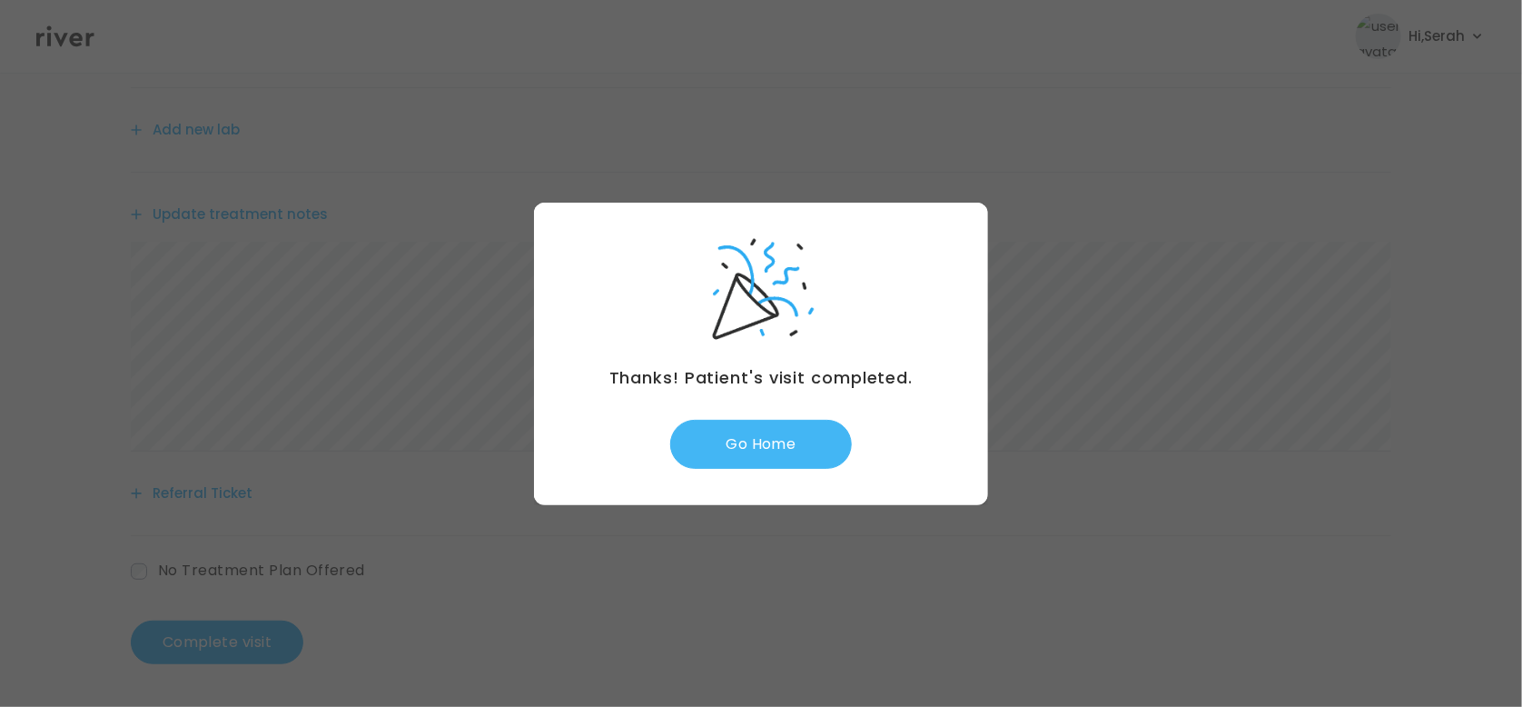
click at [766, 424] on button "Go Home" at bounding box center [761, 444] width 182 height 49
